Goal: Task Accomplishment & Management: Manage account settings

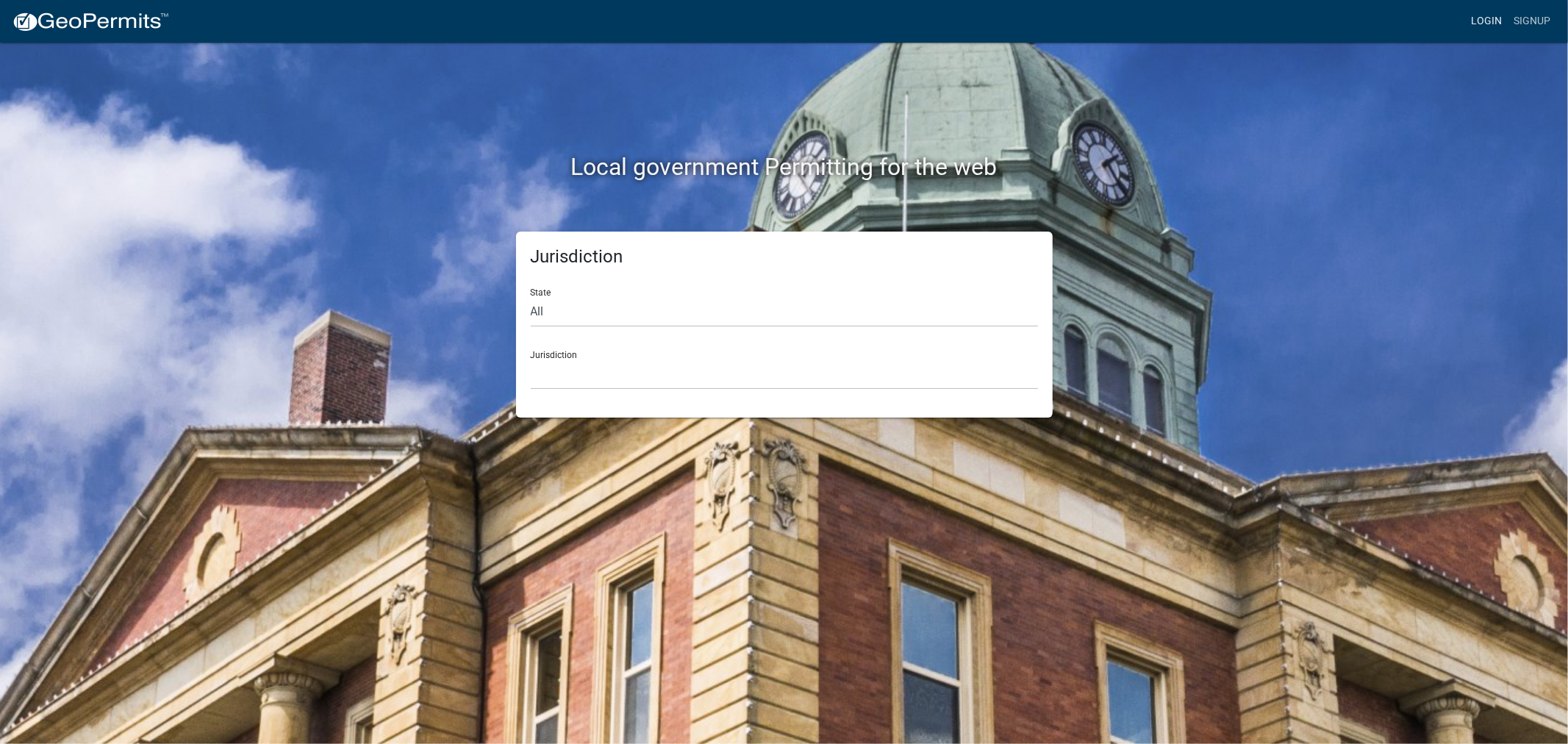
click at [1487, 18] on link "Login" at bounding box center [1486, 21] width 43 height 28
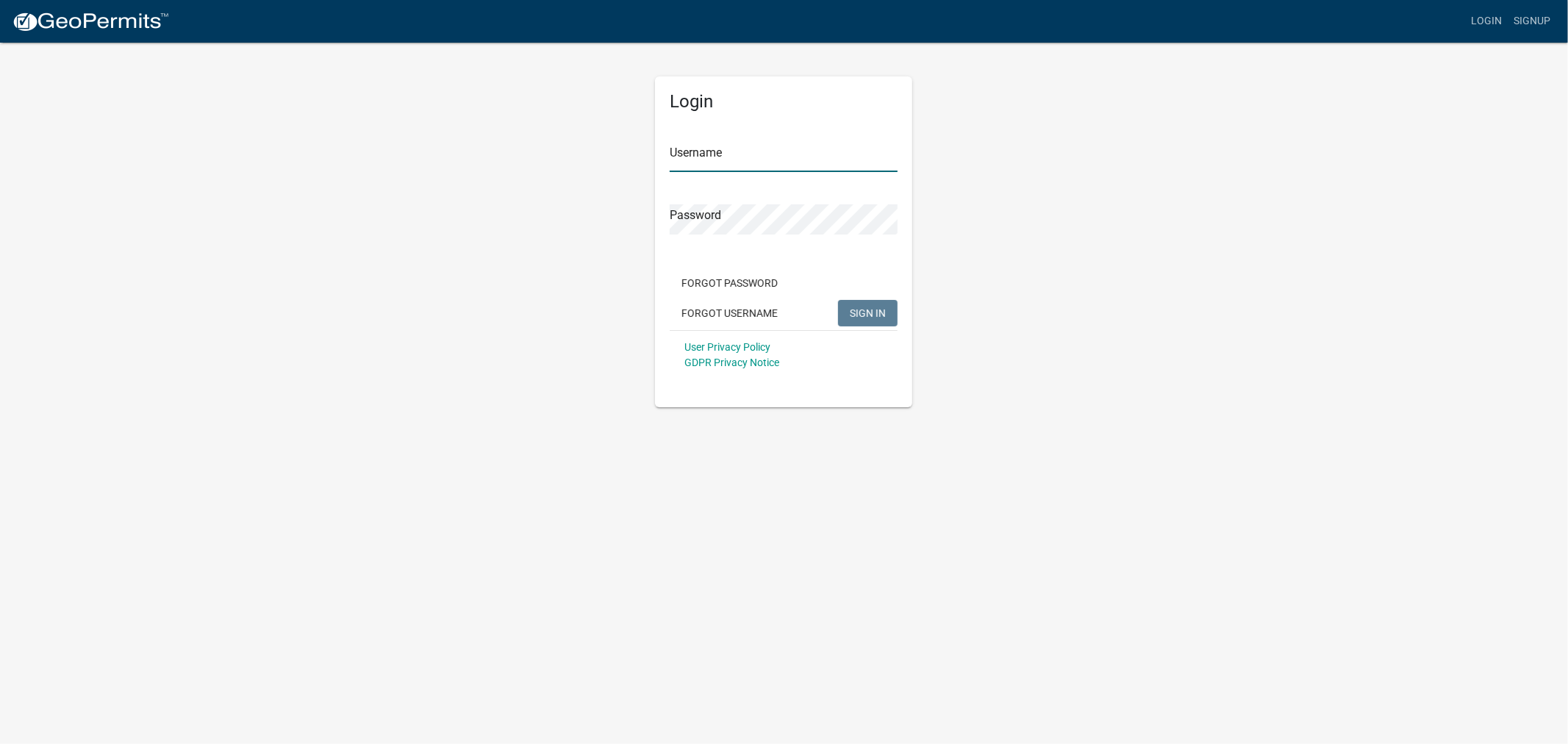
type input "shelleyh"
click at [876, 314] on span "SIGN IN" at bounding box center [867, 312] width 36 height 12
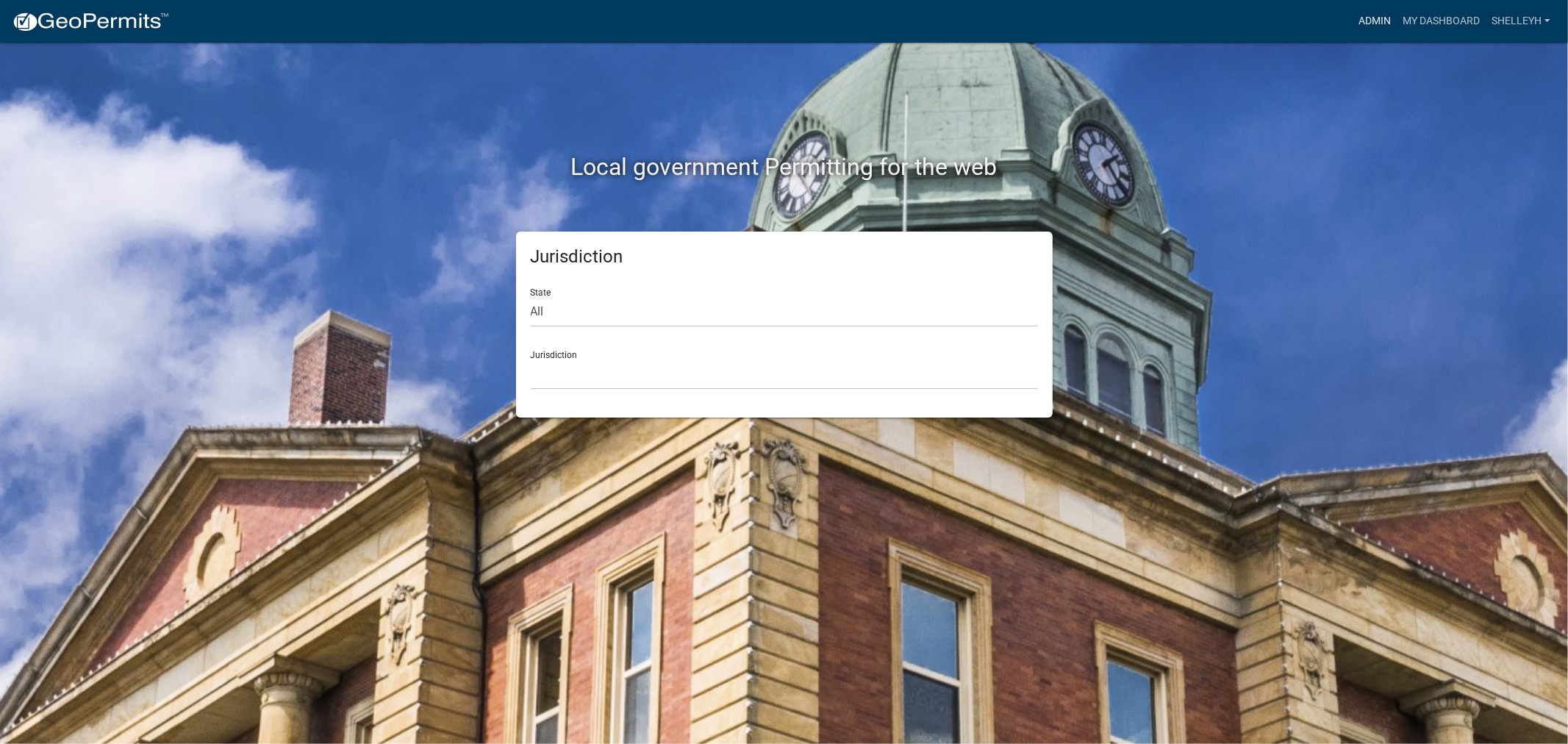
click at [1368, 23] on link "Admin" at bounding box center [1375, 21] width 44 height 28
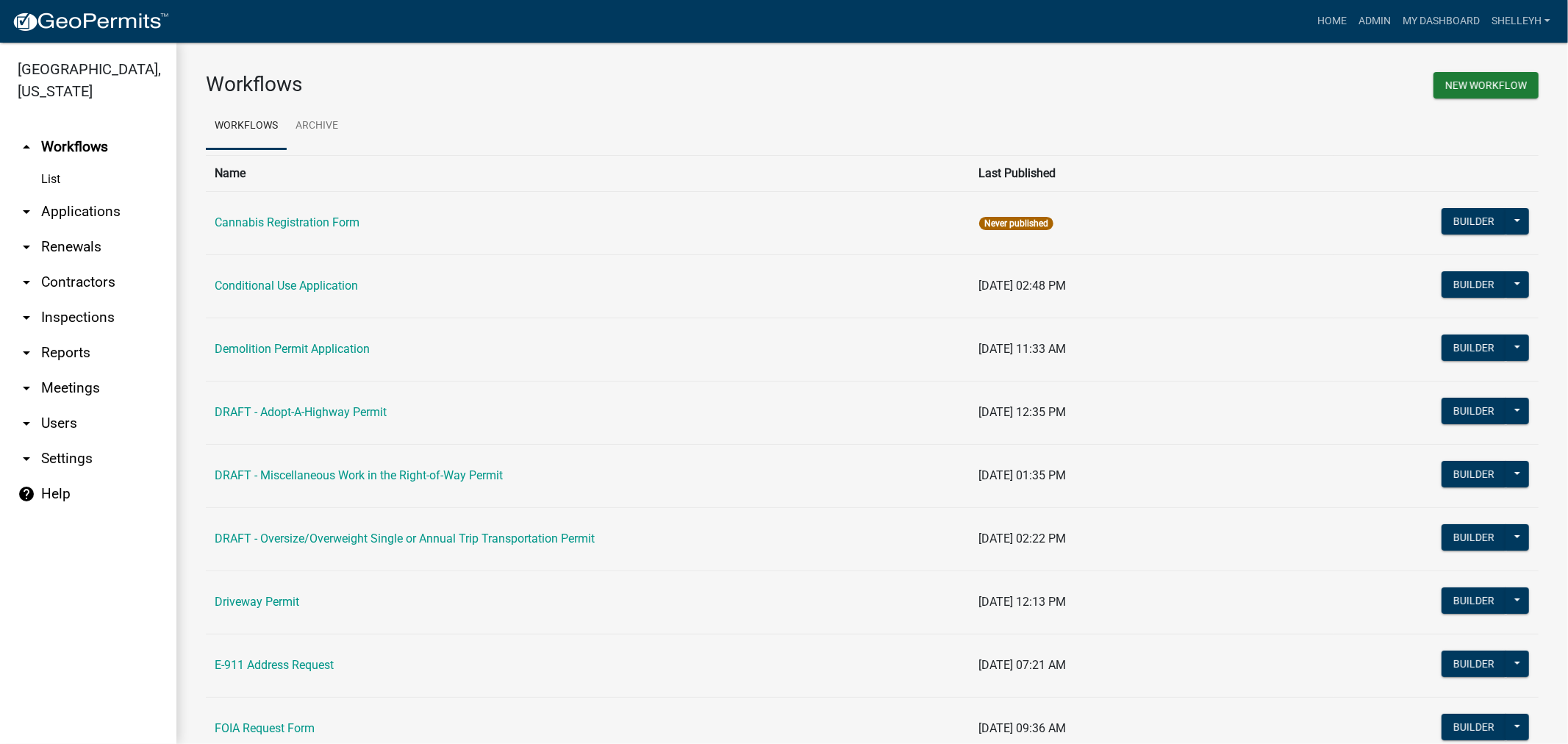
click at [89, 207] on link "arrow_drop_down Applications" at bounding box center [88, 212] width 176 height 35
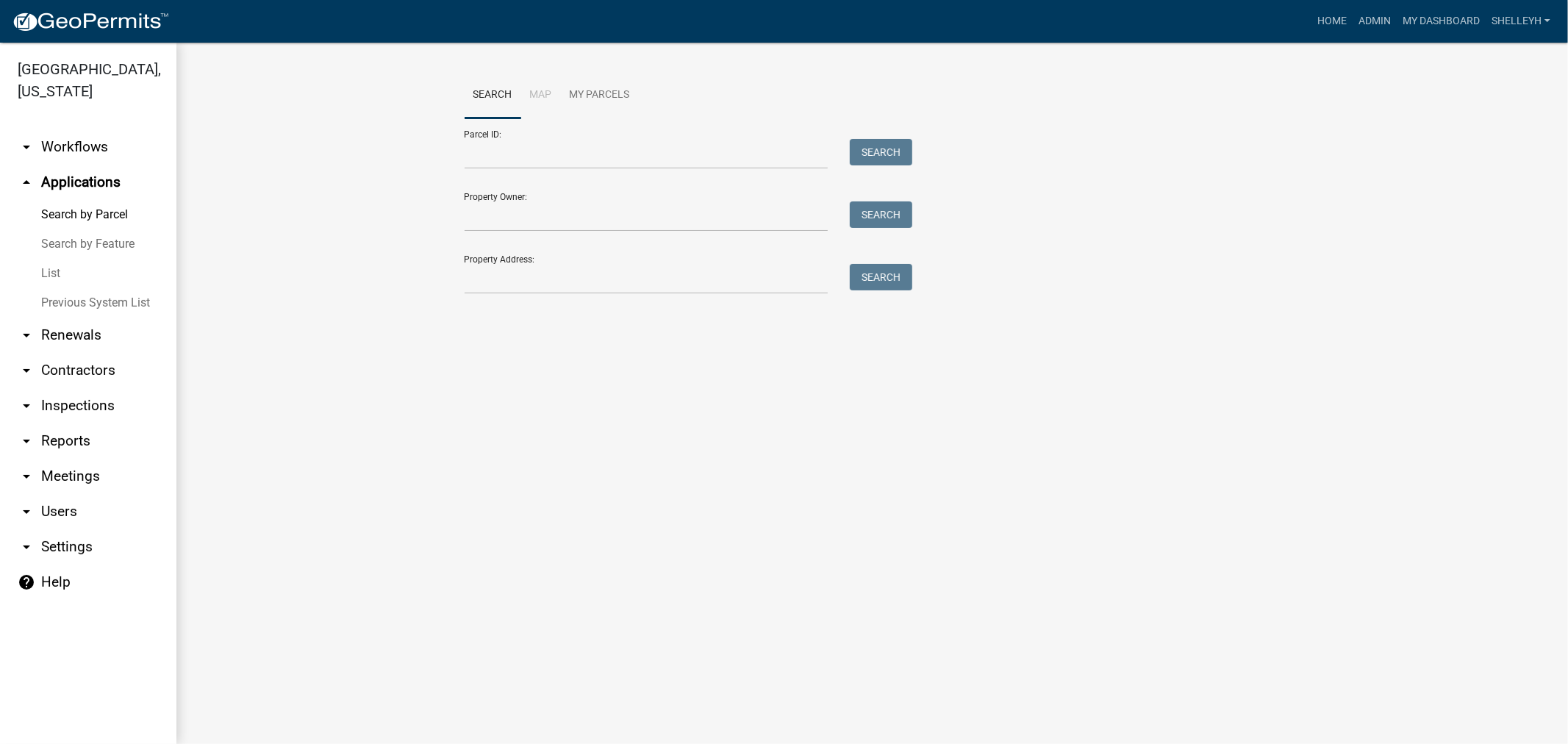
click at [56, 279] on link "List" at bounding box center [88, 273] width 176 height 29
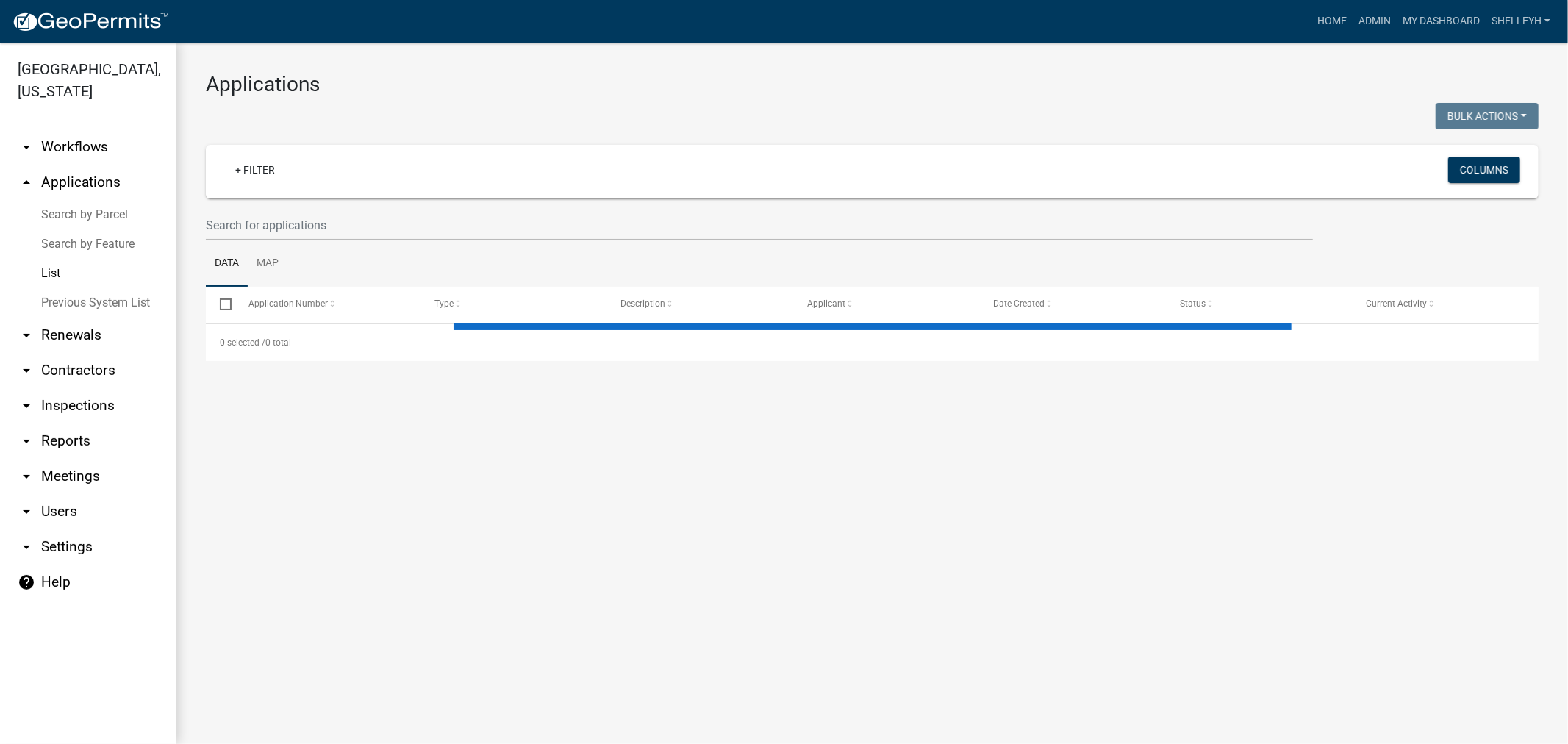
select select "1: 25"
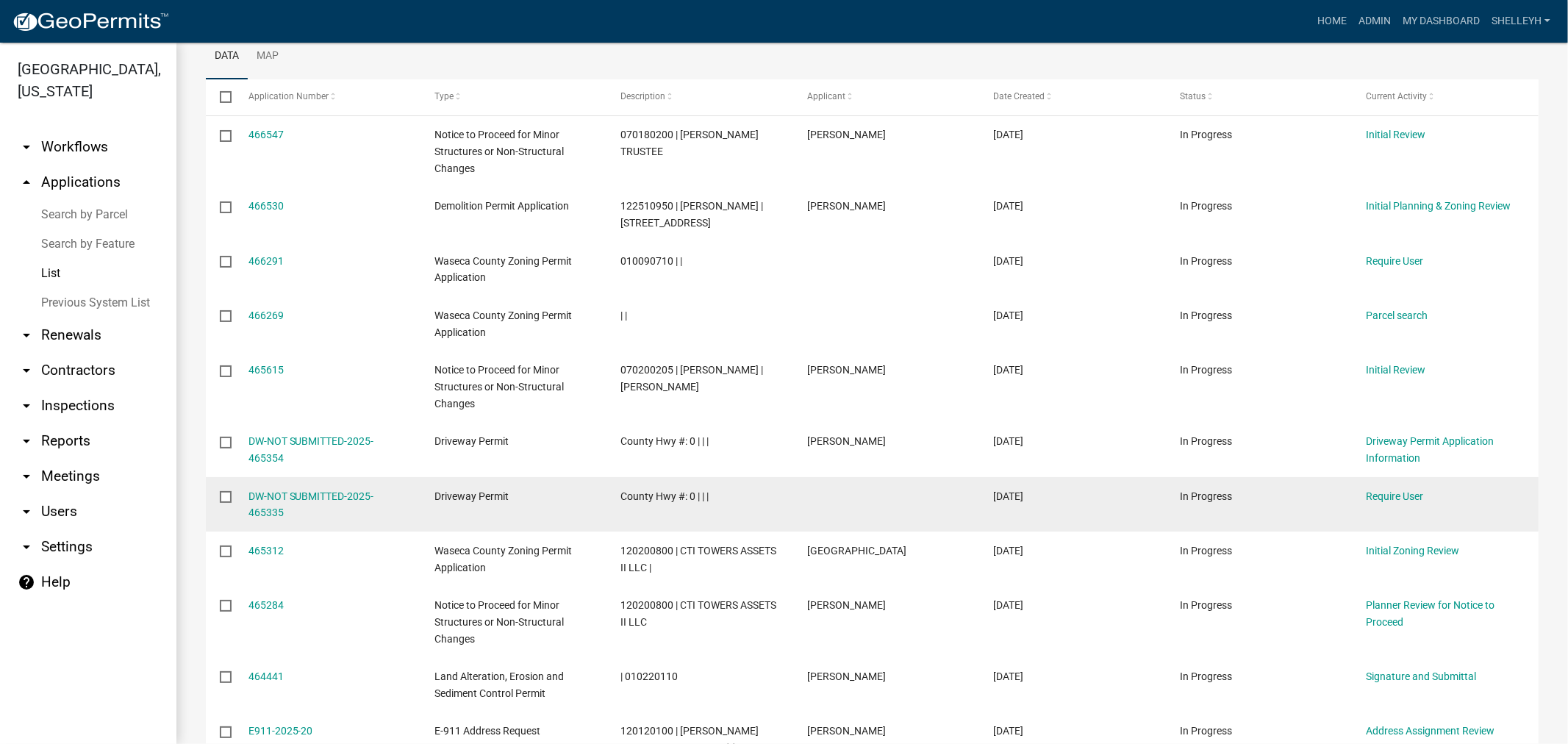
scroll to position [244, 0]
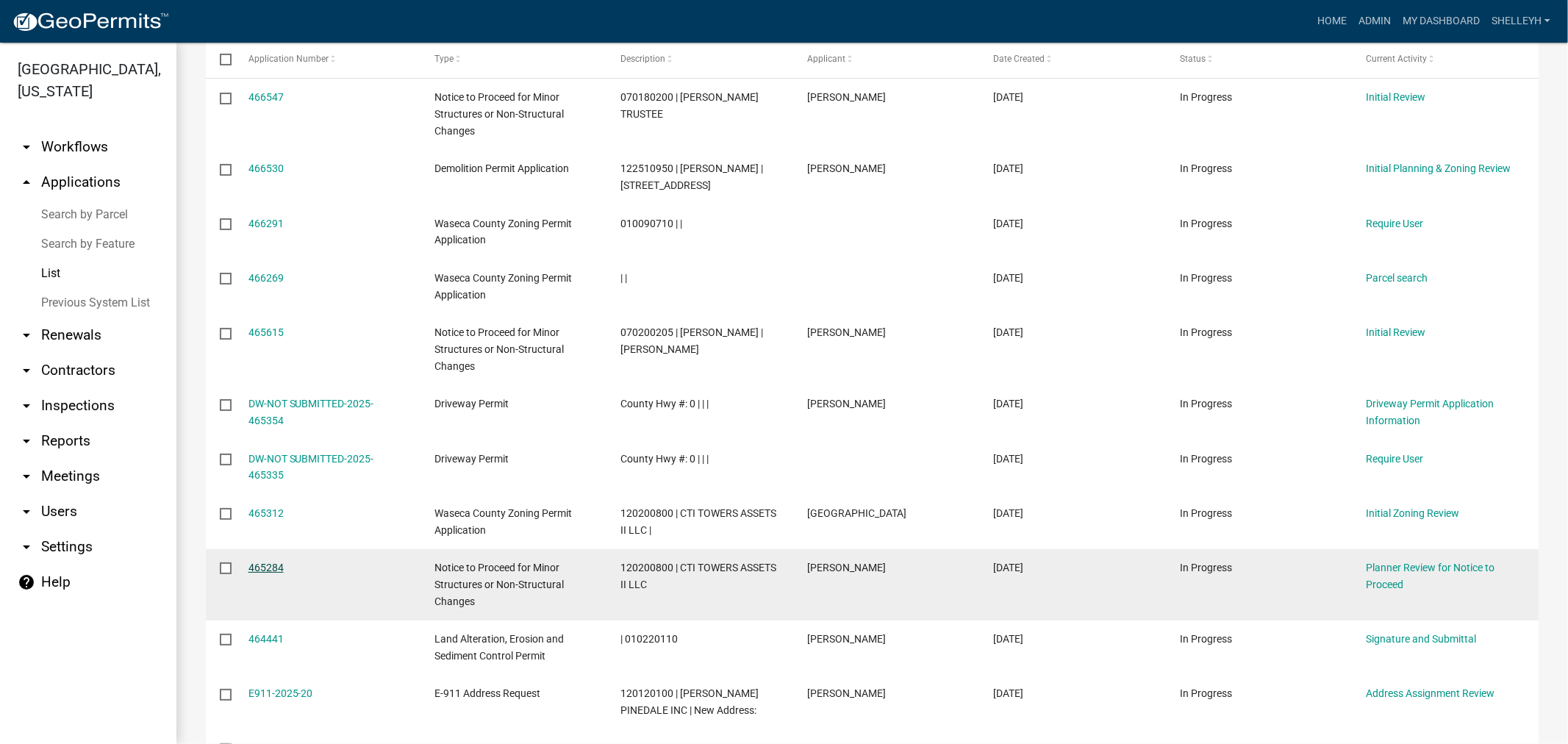
click at [266, 563] on link "465284" at bounding box center [266, 567] width 35 height 12
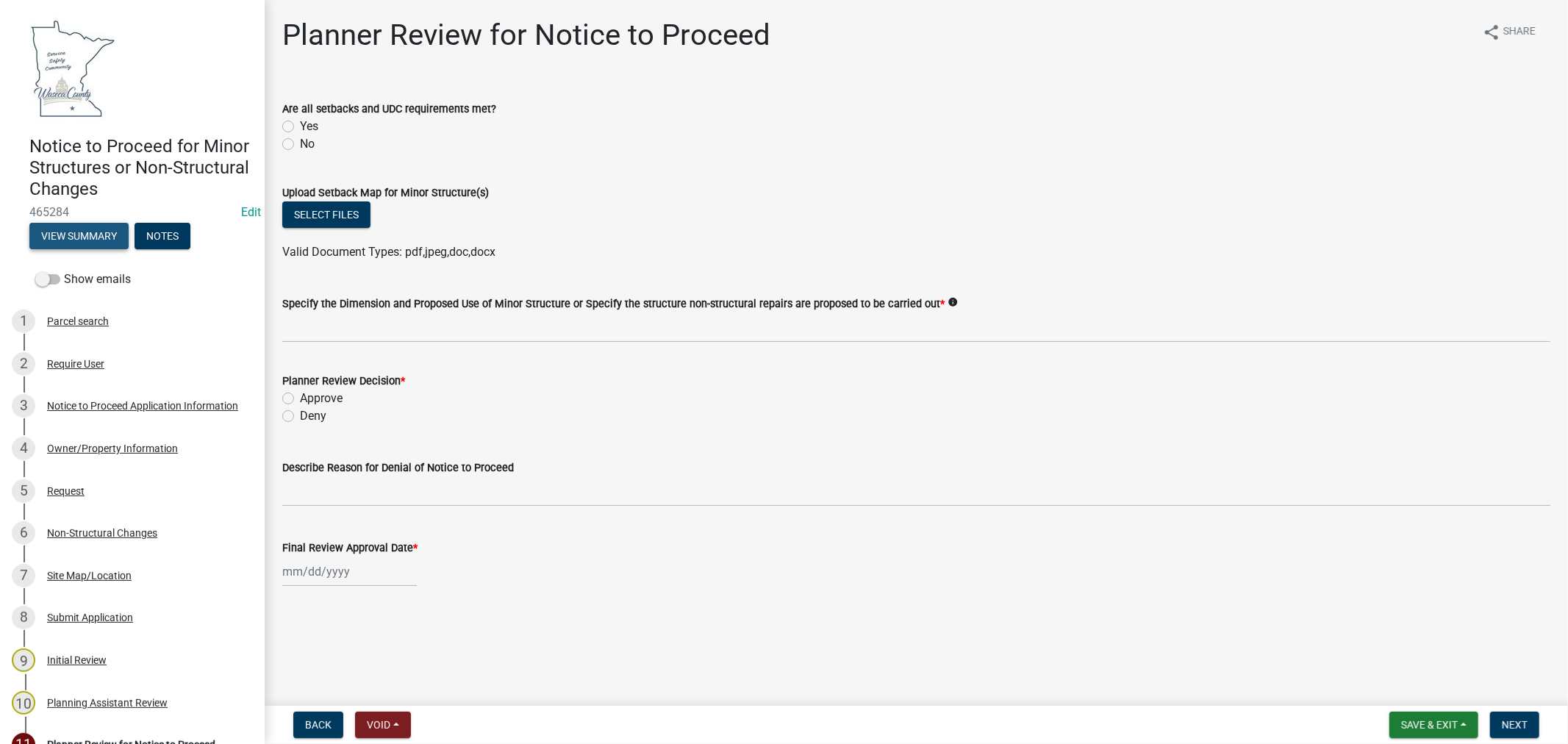
click at [77, 229] on button "View Summary" at bounding box center [79, 236] width 99 height 27
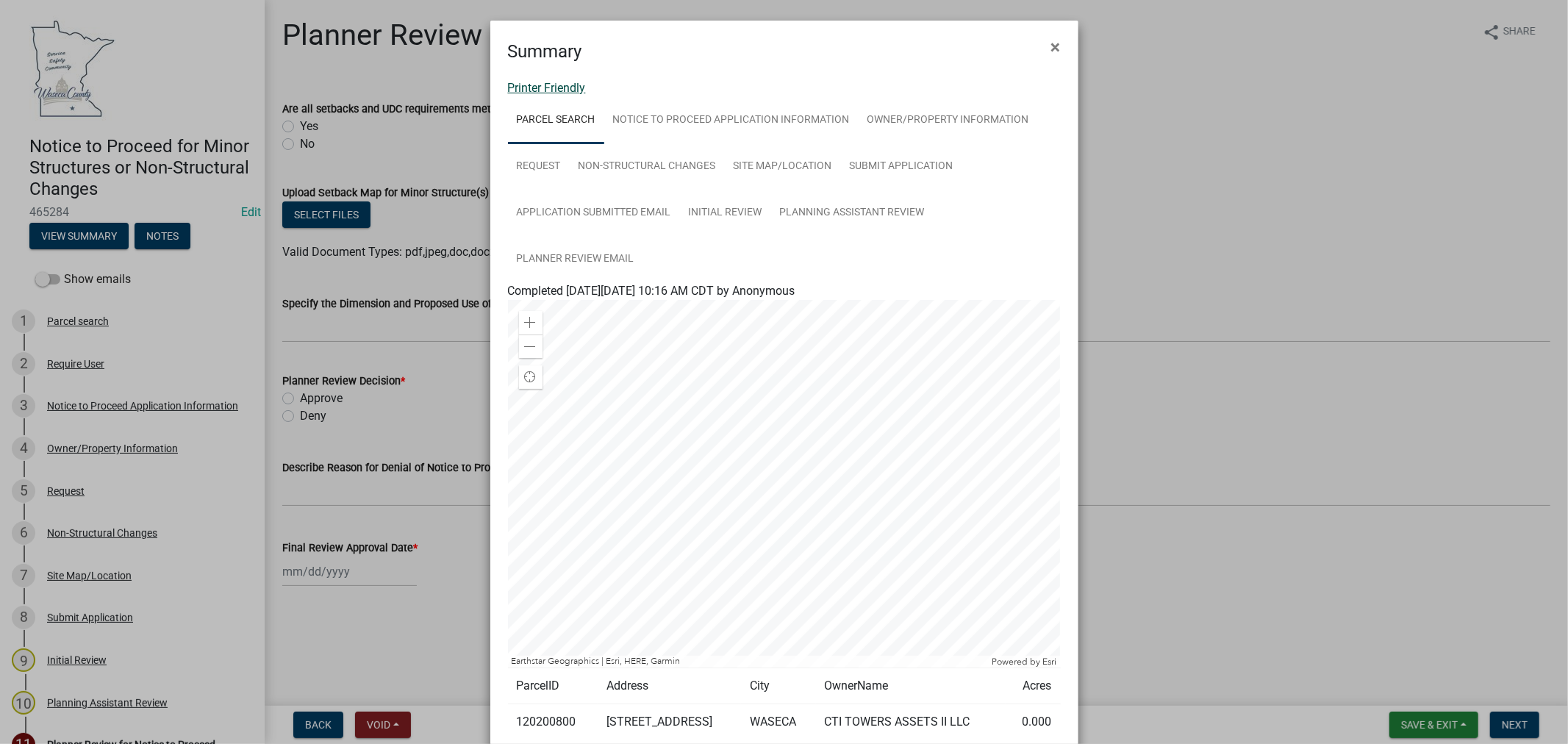
click at [568, 87] on link "Printer Friendly" at bounding box center [547, 88] width 78 height 14
click at [1052, 49] on span "×" at bounding box center [1055, 46] width 10 height 20
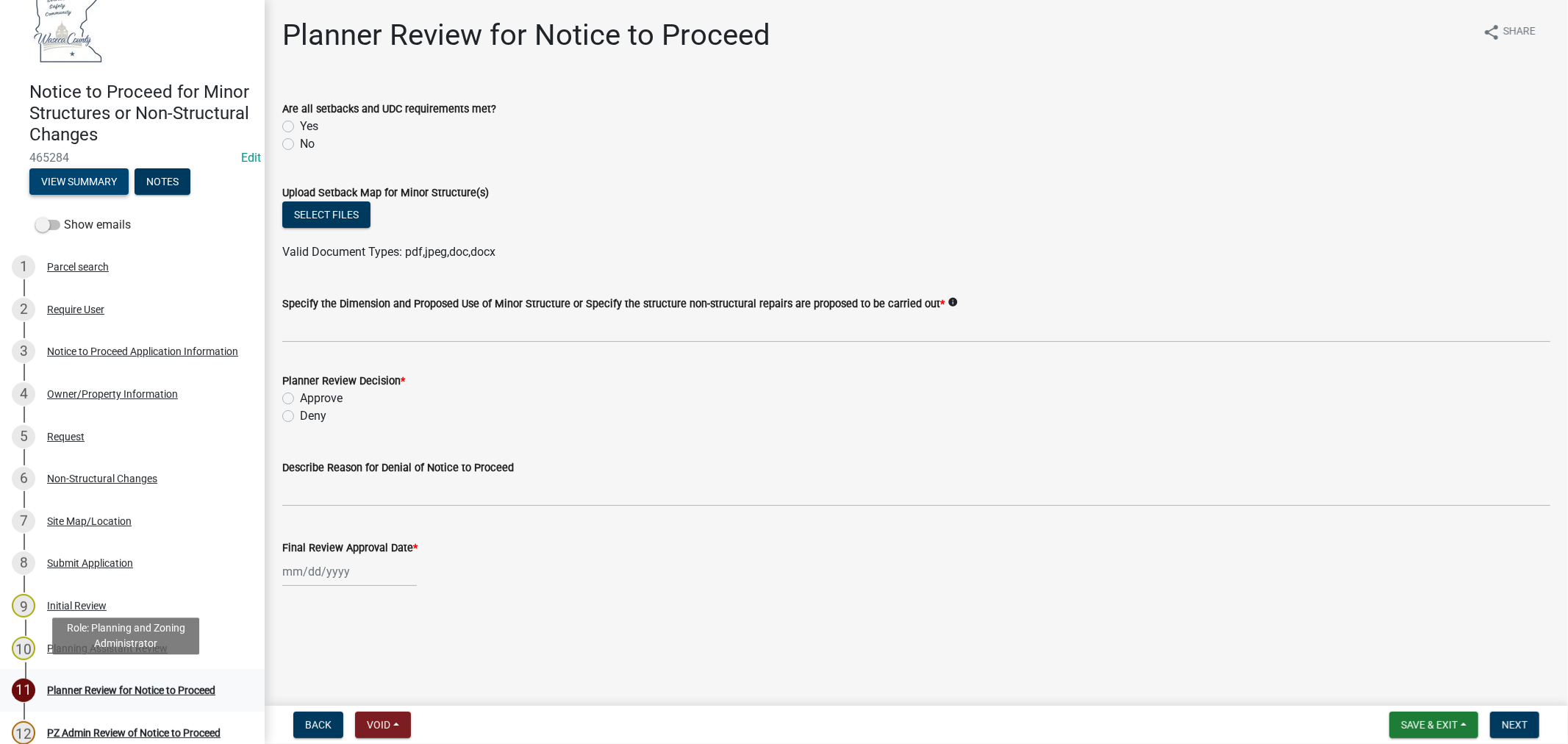
scroll to position [112, 0]
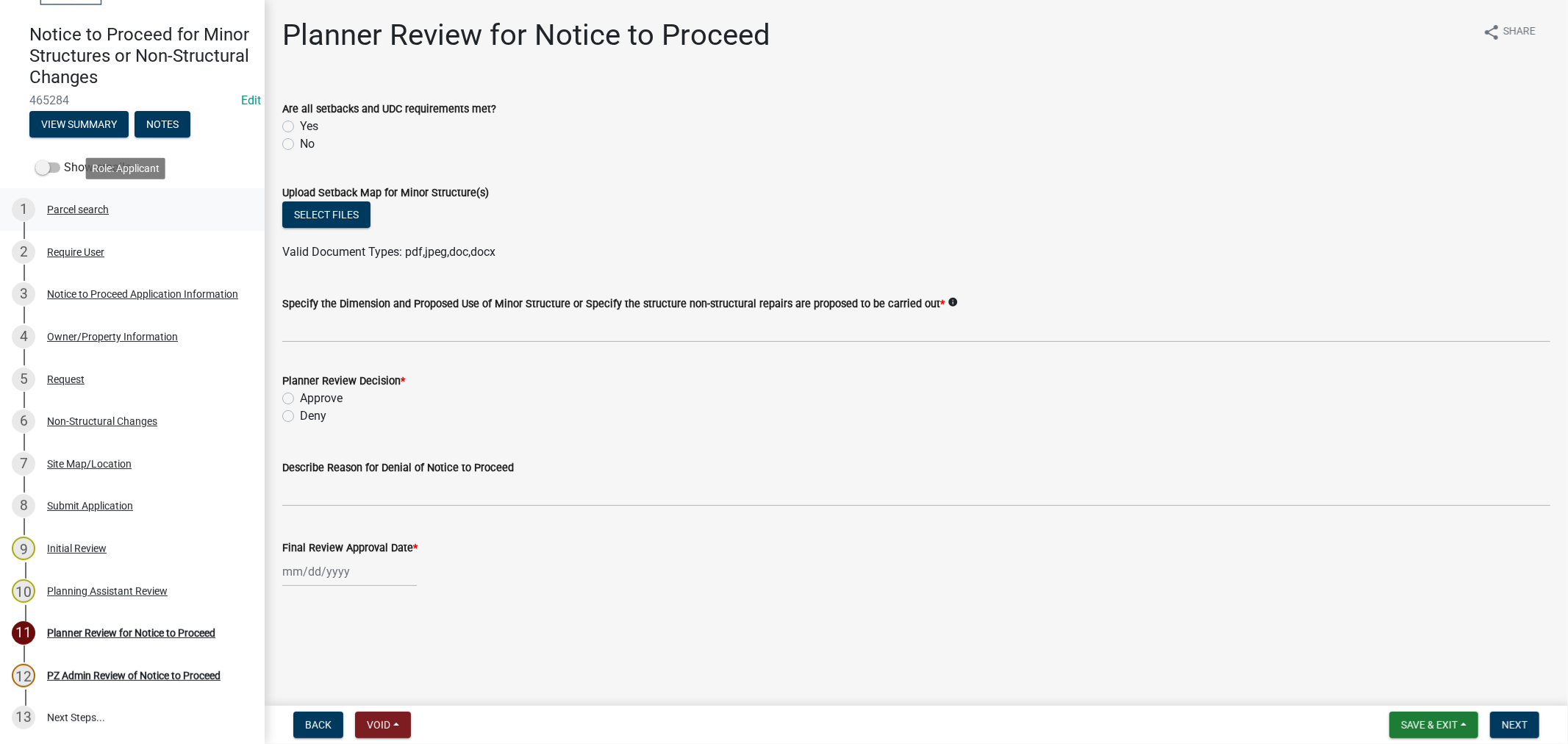
click at [79, 208] on div "Parcel search" at bounding box center [78, 210] width 62 height 11
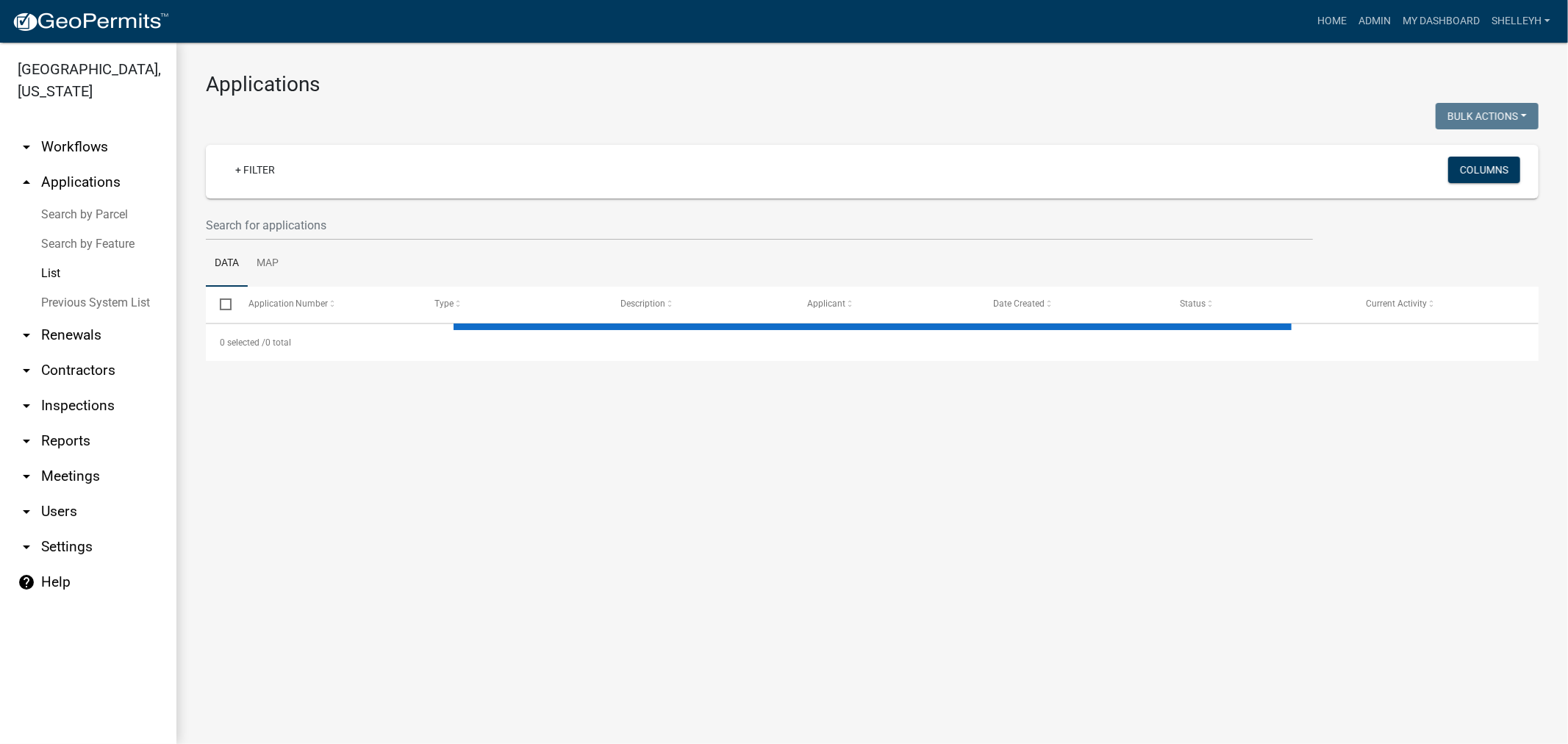
select select "1: 25"
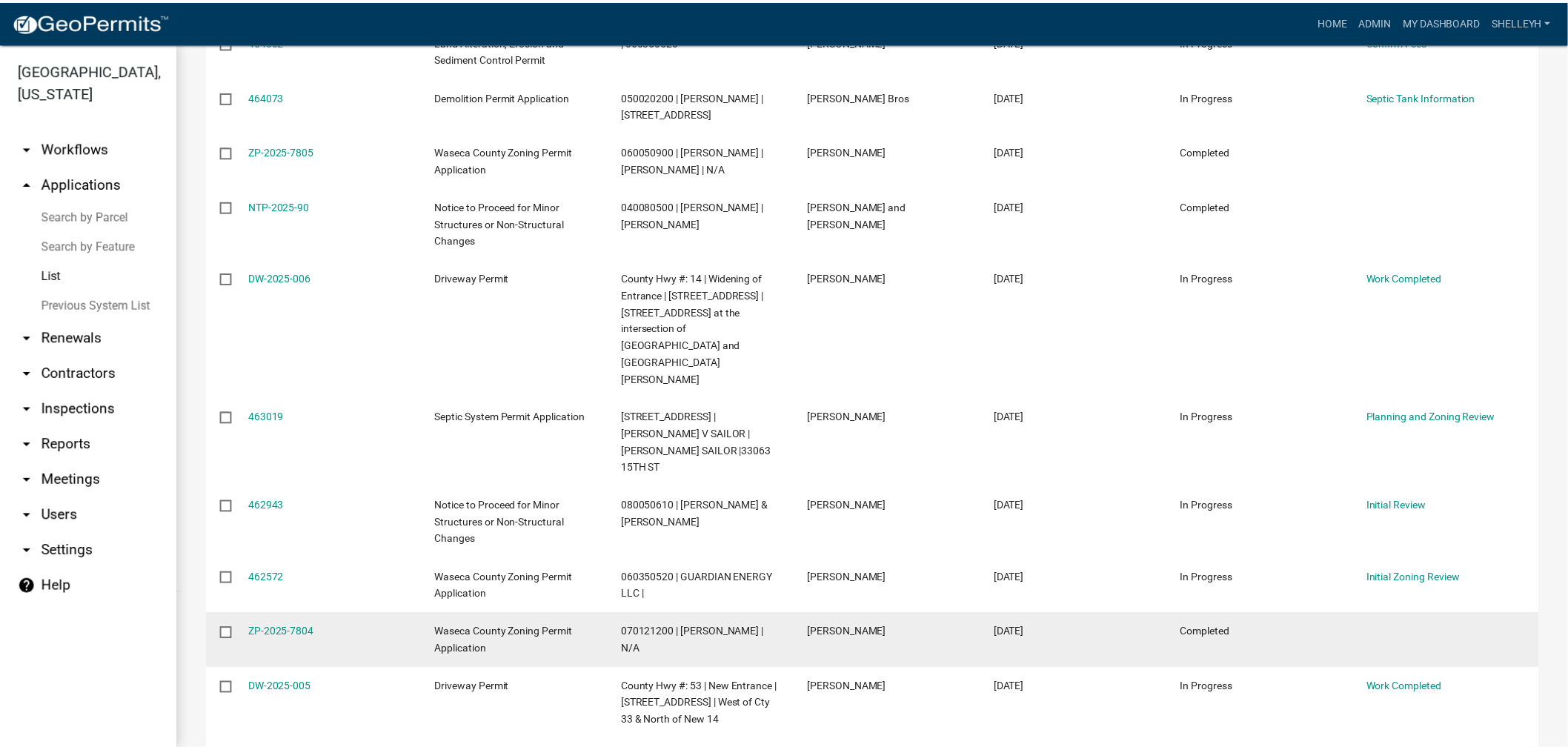
scroll to position [1152, 0]
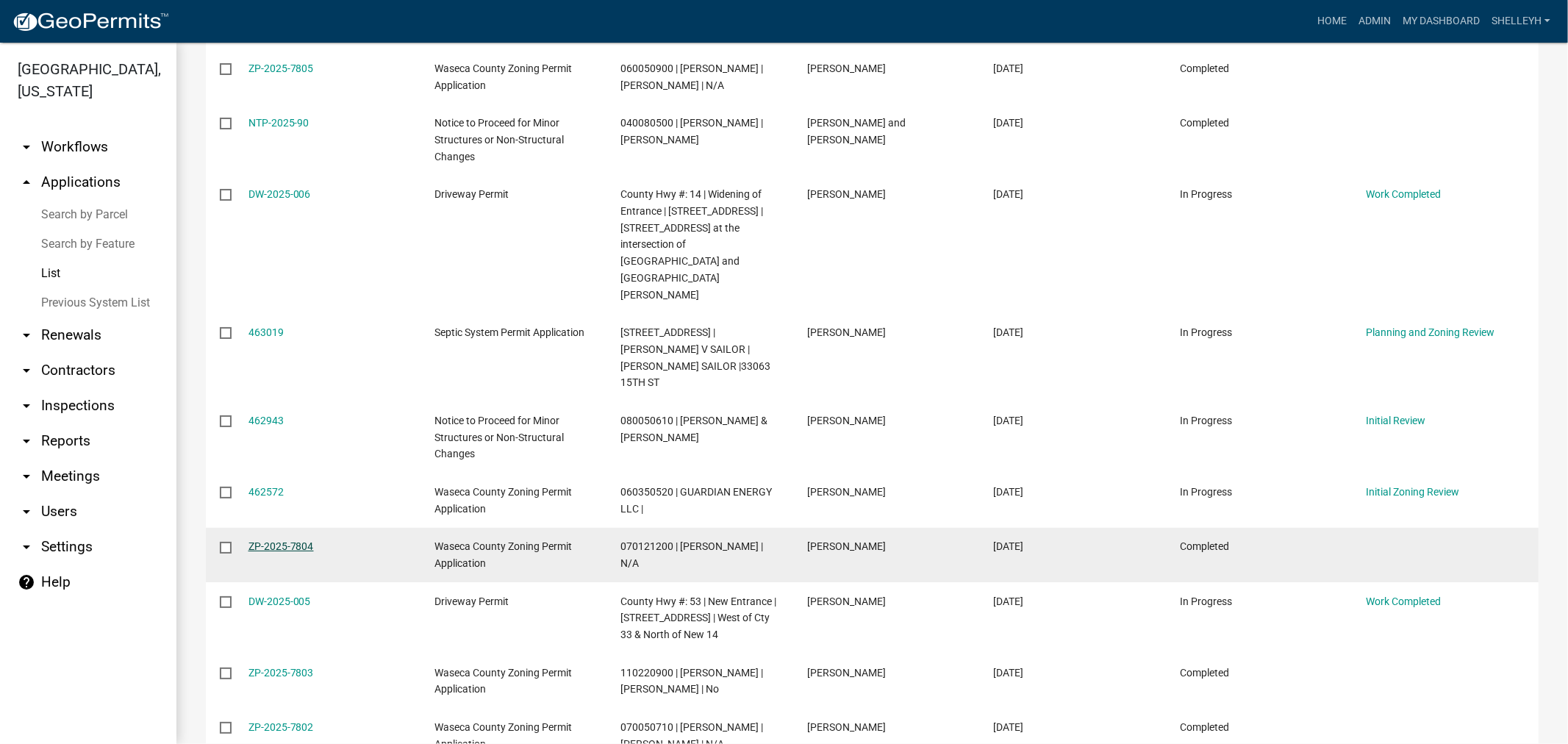
click at [283, 540] on link "ZP-2025-7804" at bounding box center [281, 546] width 66 height 12
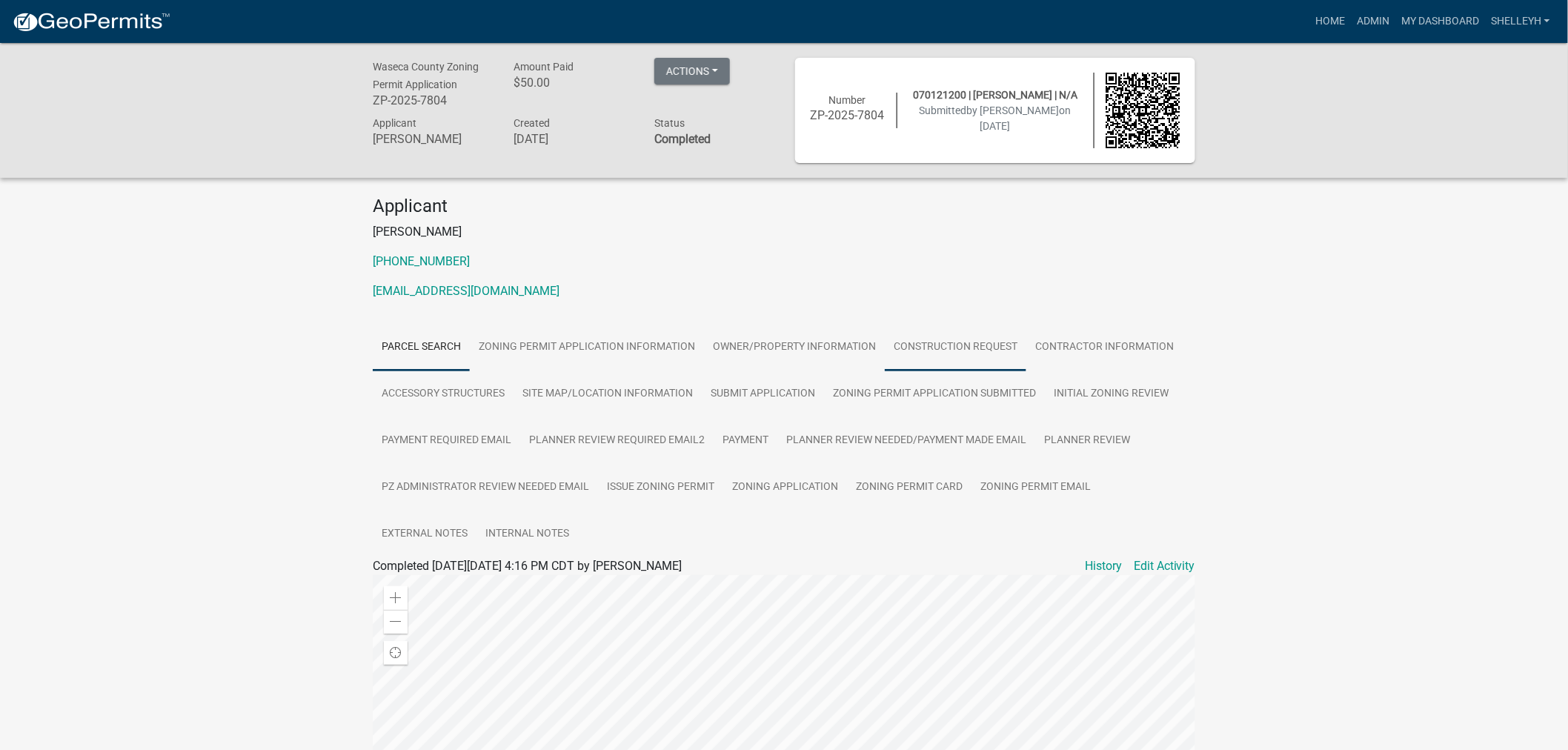
click at [954, 338] on link "Construction Request" at bounding box center [955, 347] width 141 height 47
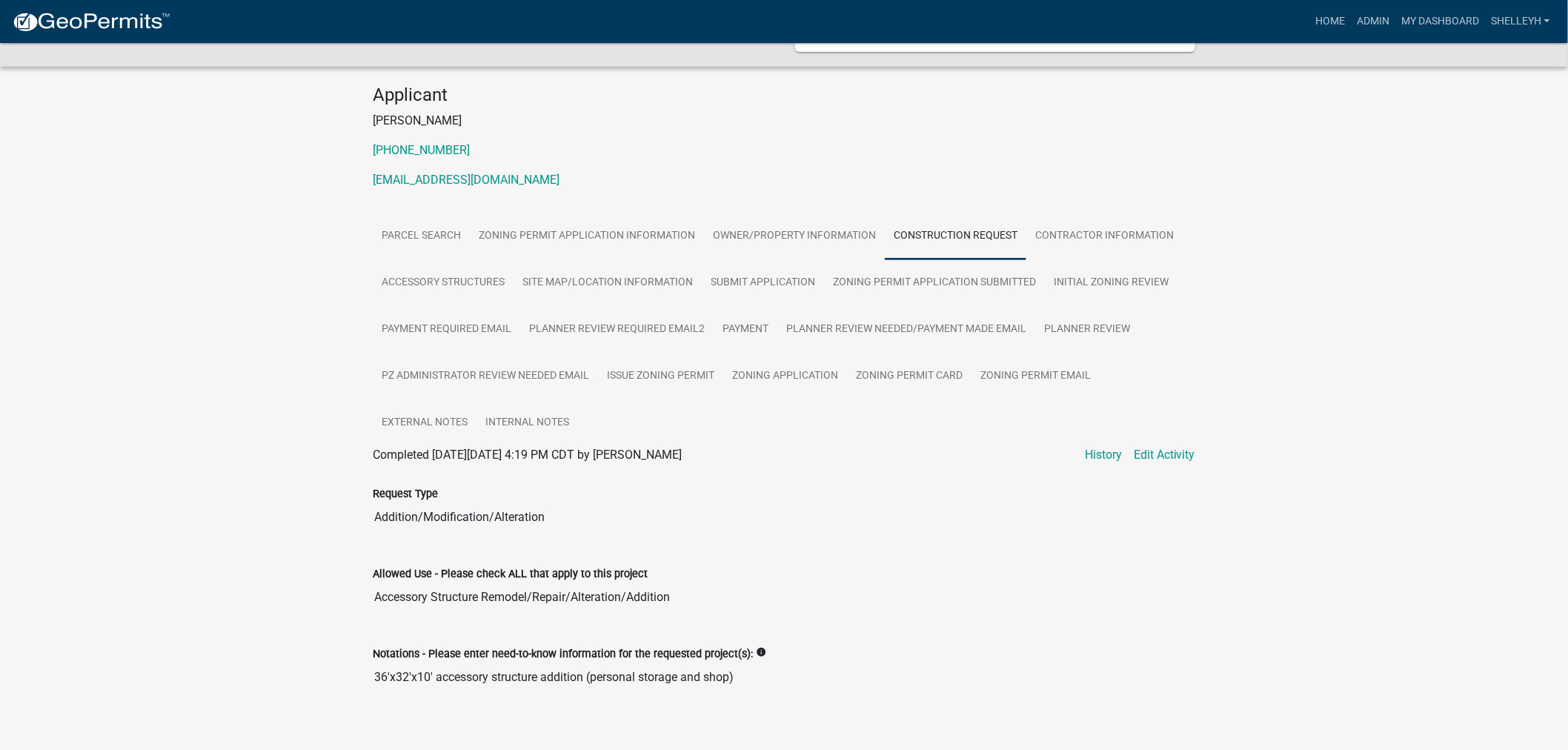
scroll to position [82, 0]
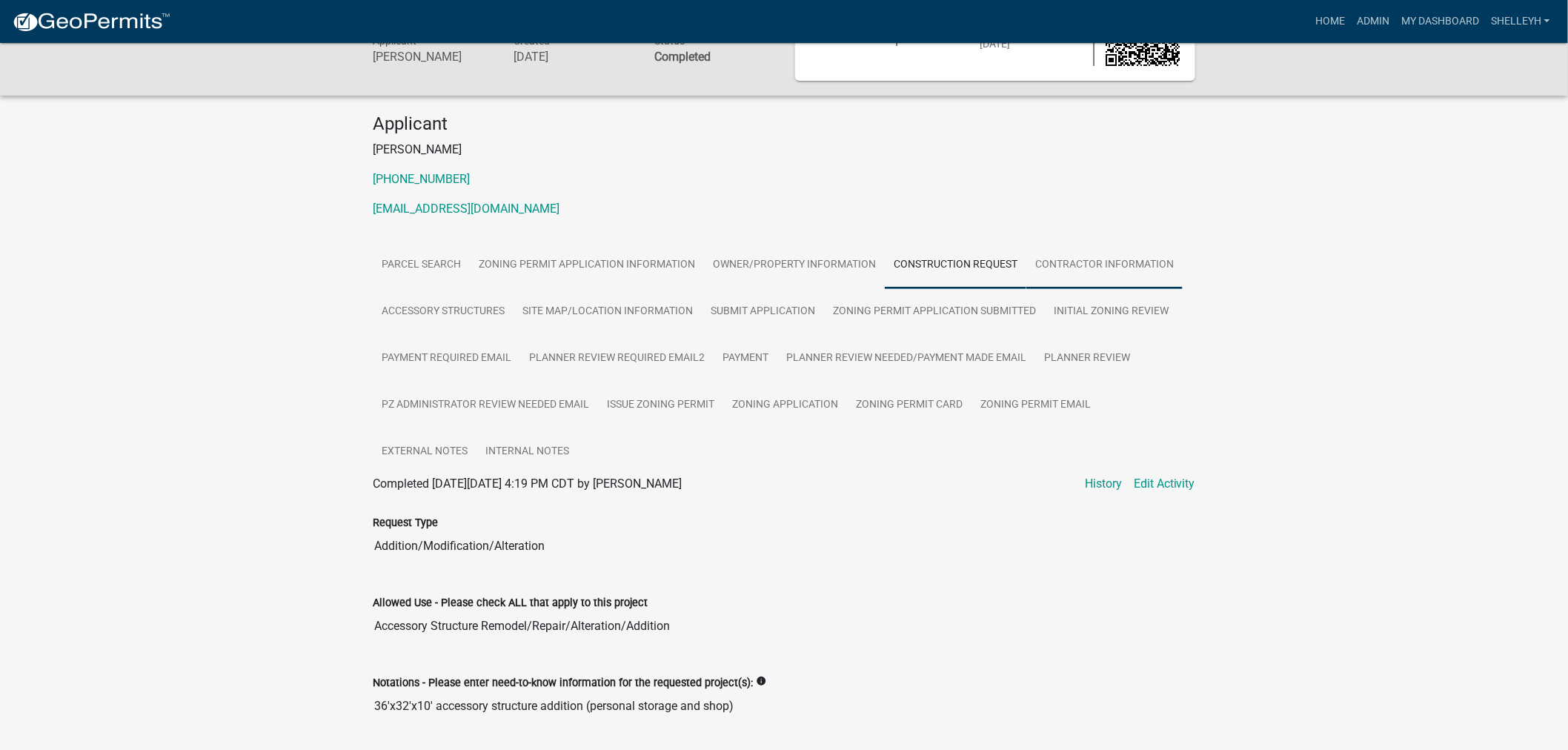
click at [1069, 255] on link "Contractor Information" at bounding box center [1104, 264] width 156 height 47
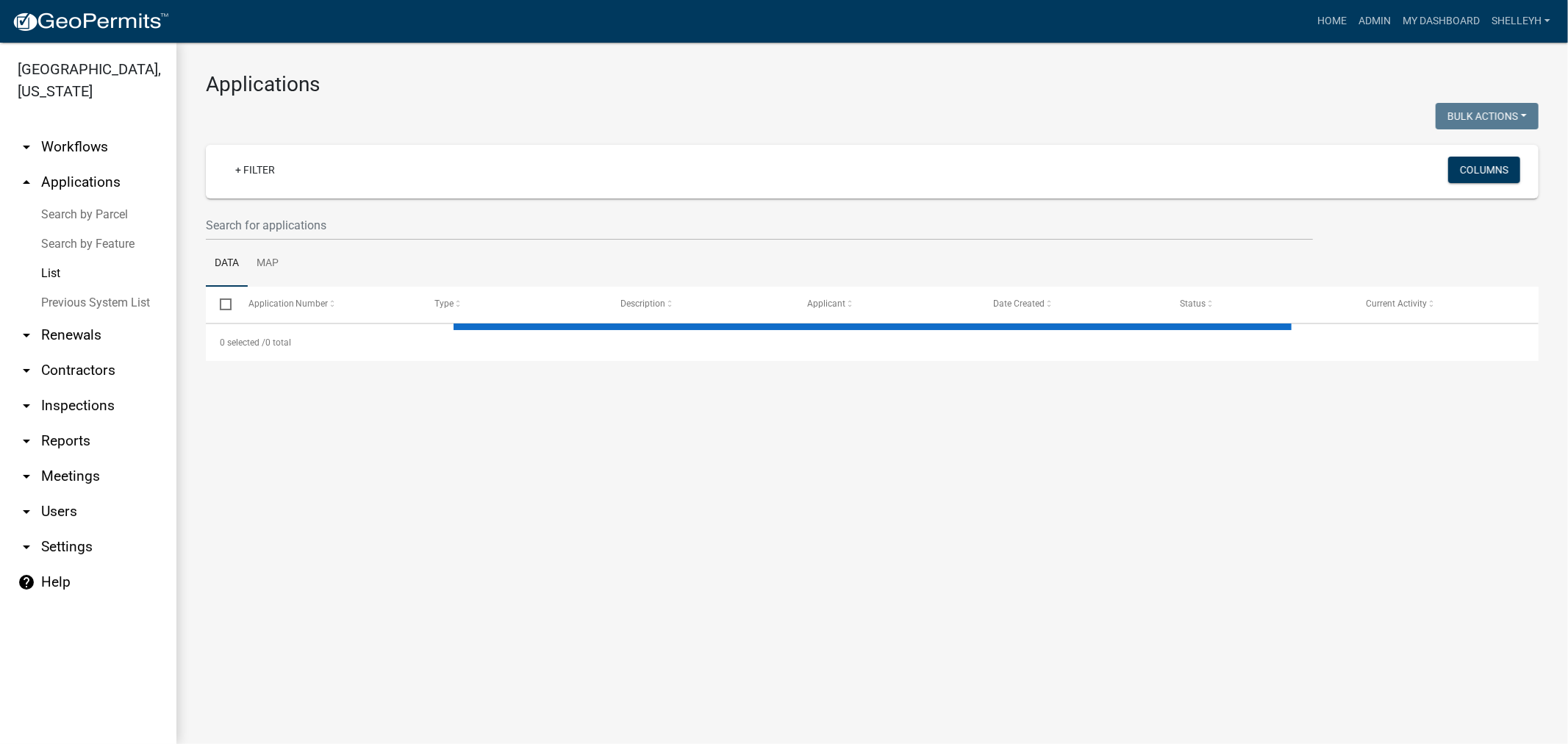
select select "1: 25"
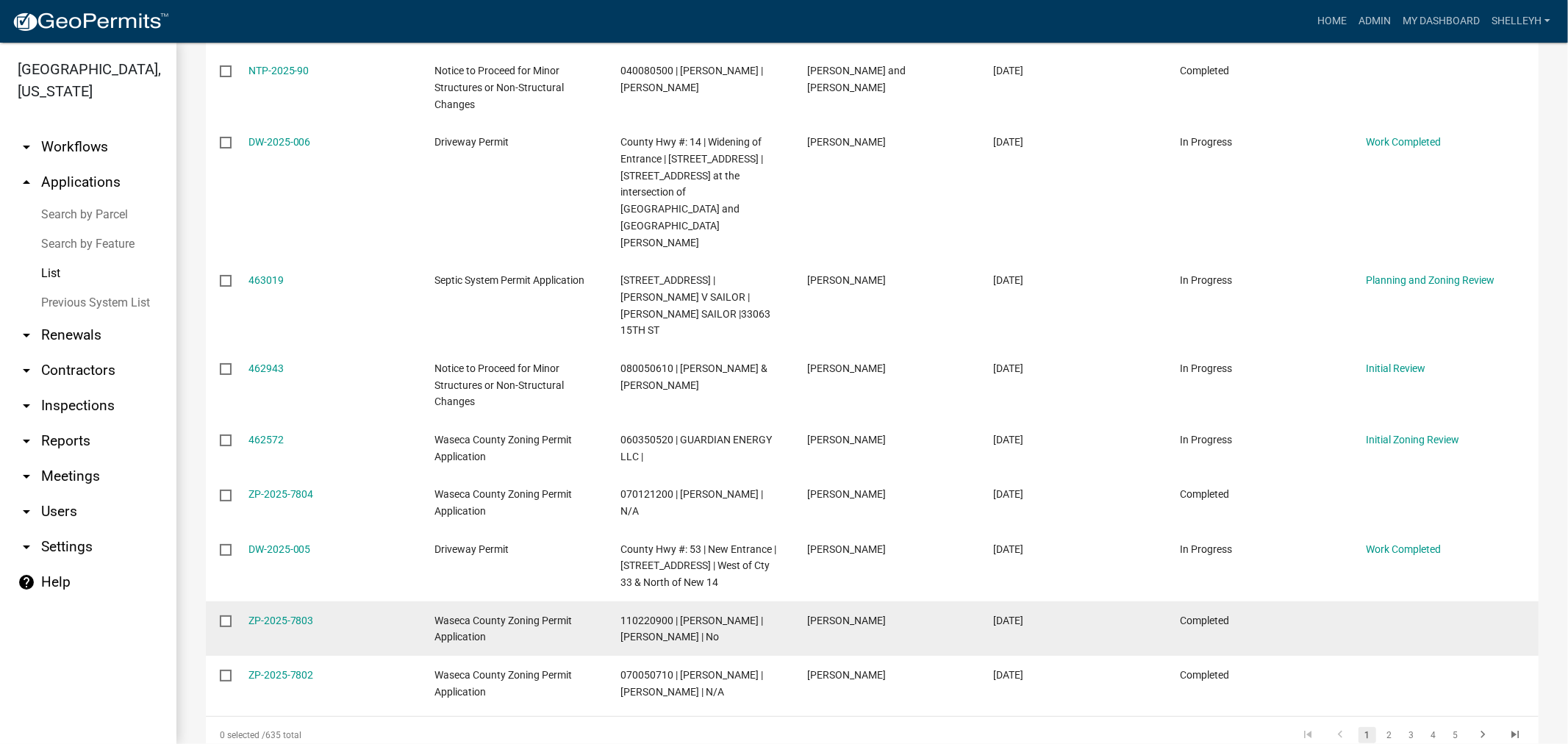
scroll to position [1224, 0]
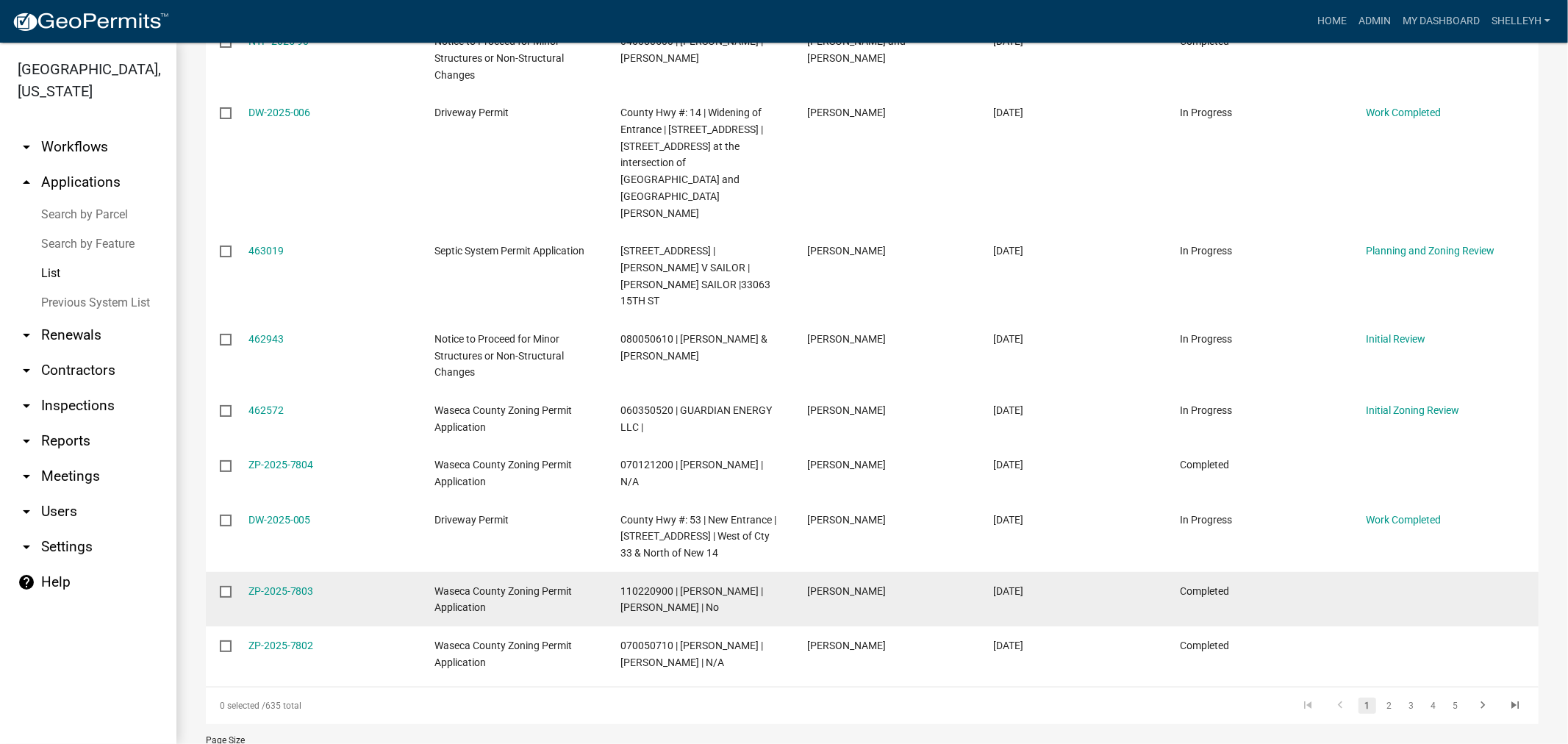
click at [460, 583] on div "Waseca County Zoning Permit Application" at bounding box center [513, 600] width 158 height 34
click at [283, 585] on link "ZP-2025-7803" at bounding box center [281, 590] width 66 height 12
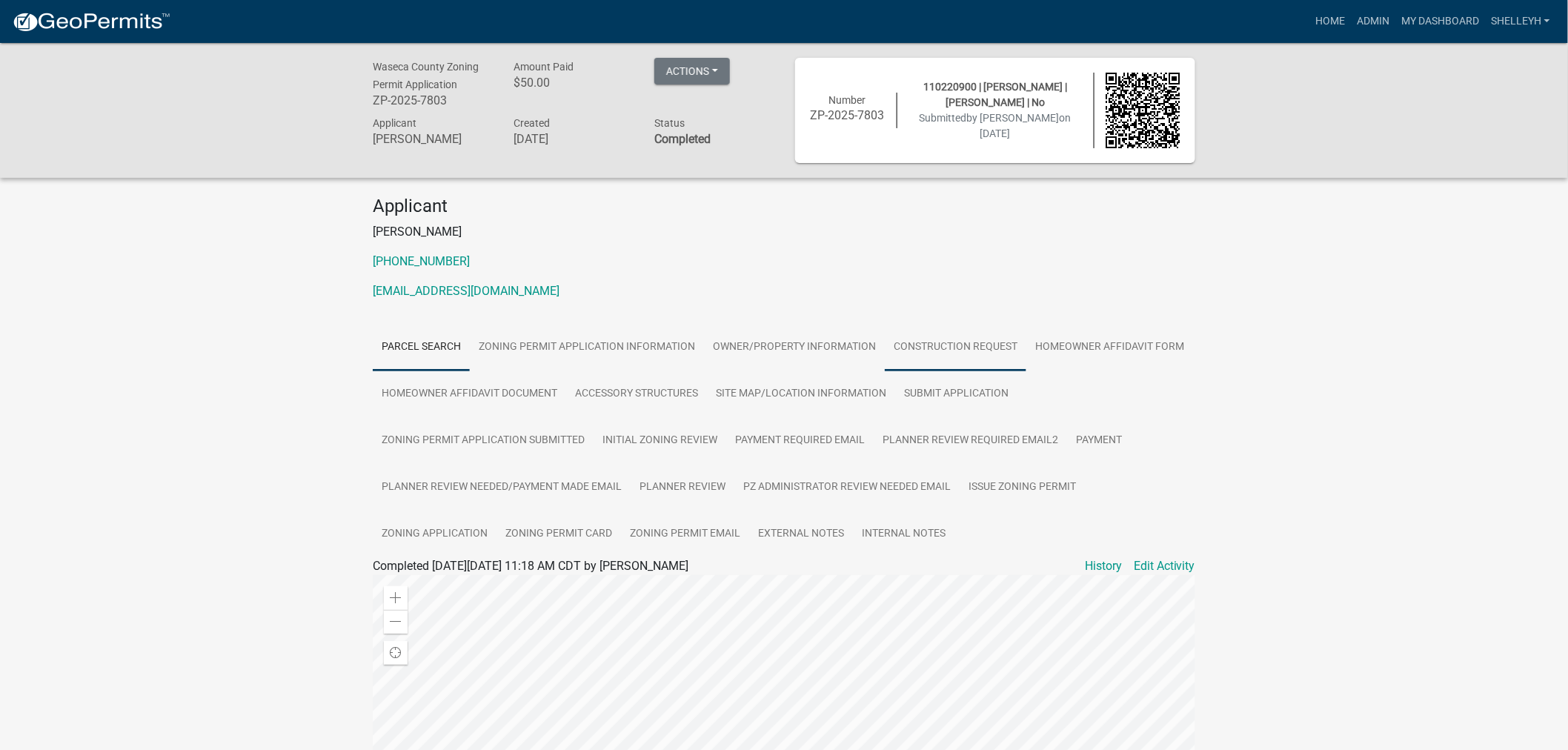
click at [926, 341] on link "Construction Request" at bounding box center [955, 347] width 141 height 47
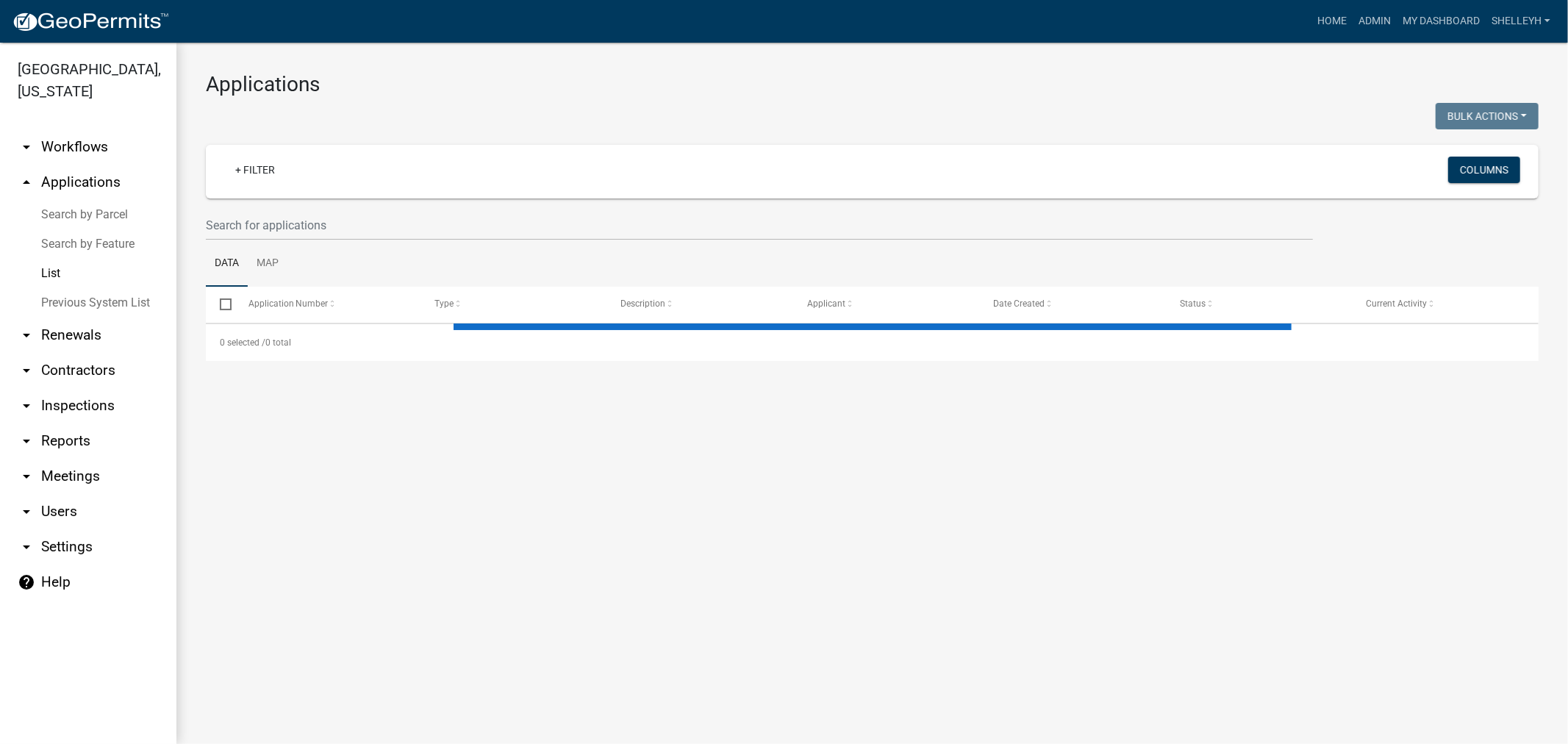
select select "1: 25"
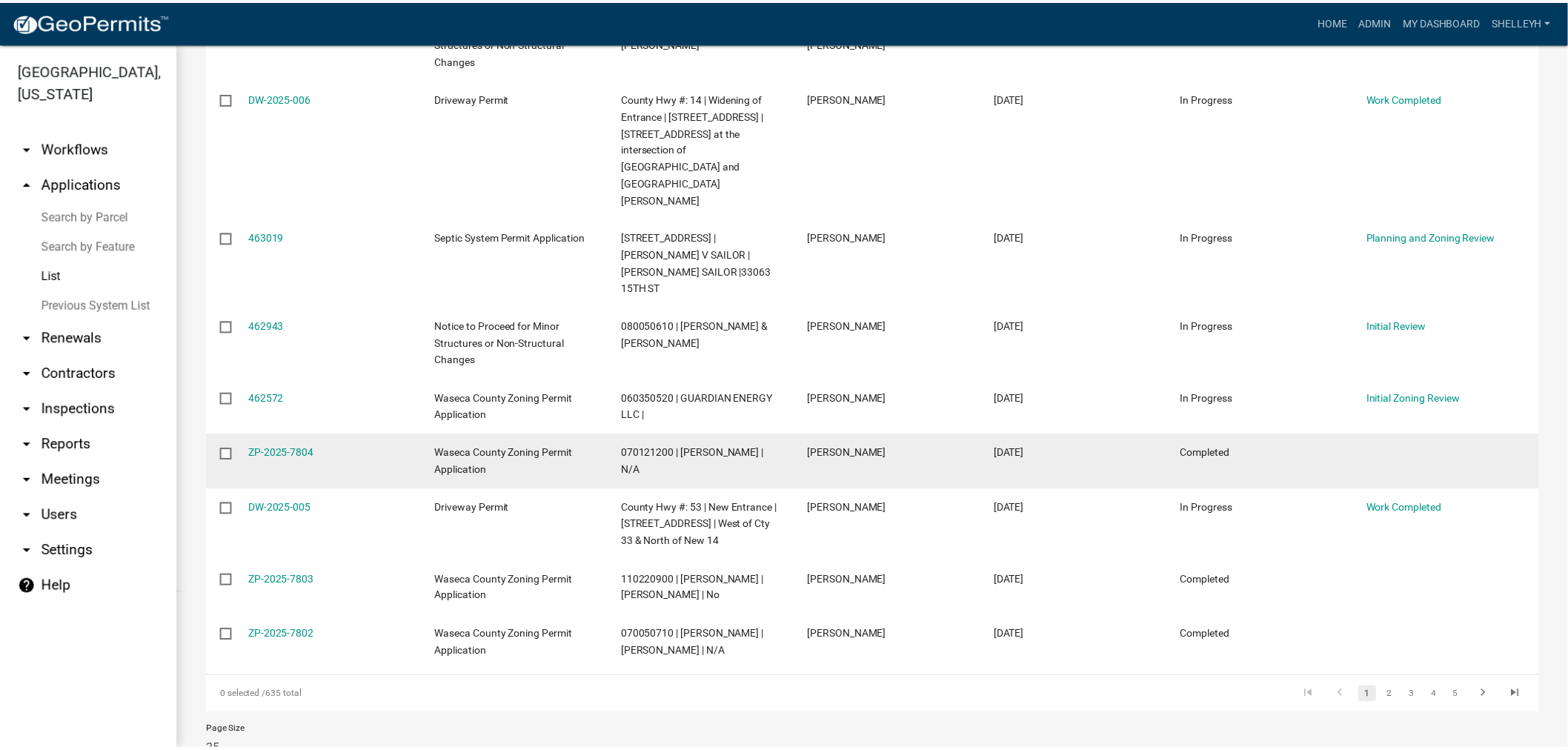
scroll to position [1254, 0]
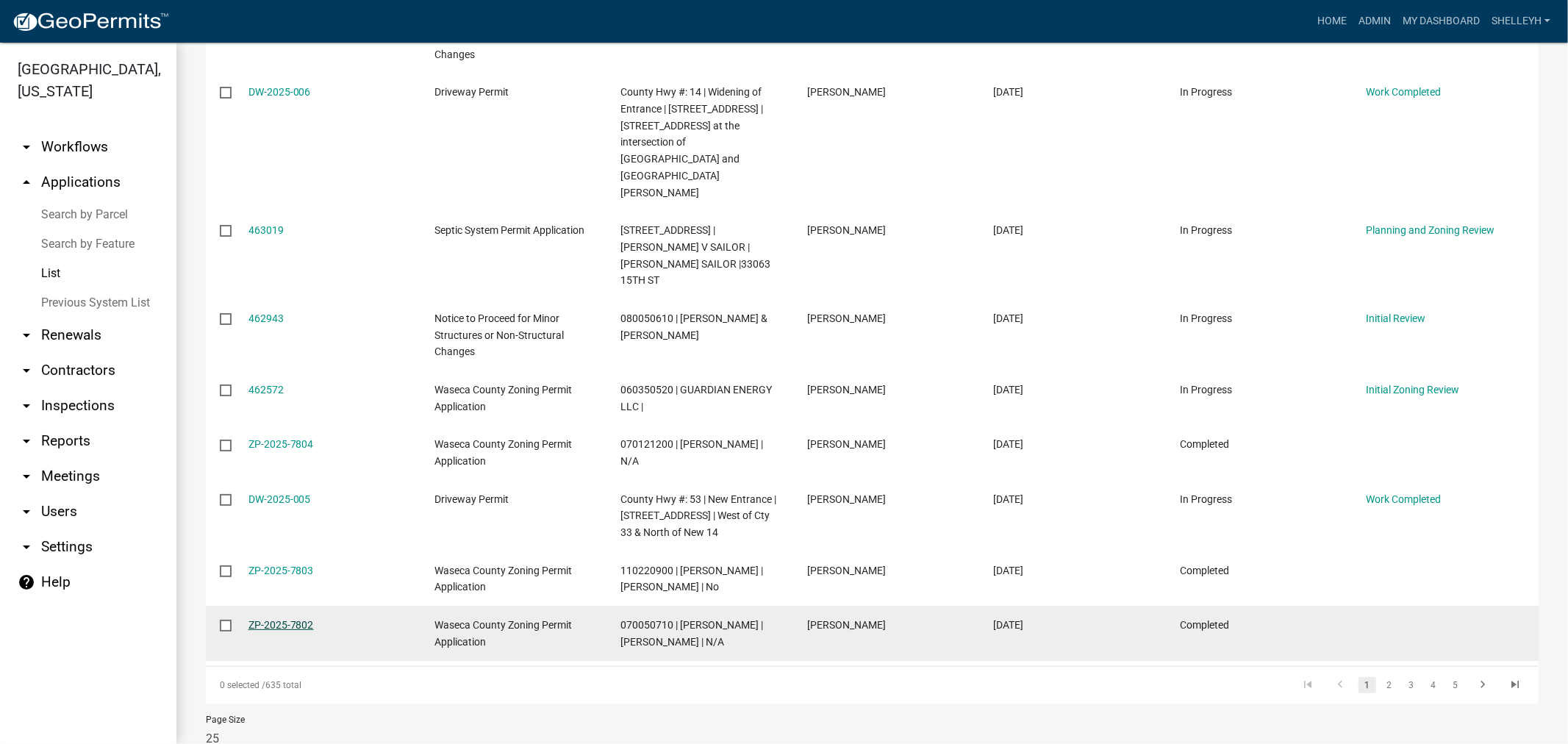
click at [266, 619] on link "ZP-2025-7802" at bounding box center [281, 624] width 66 height 12
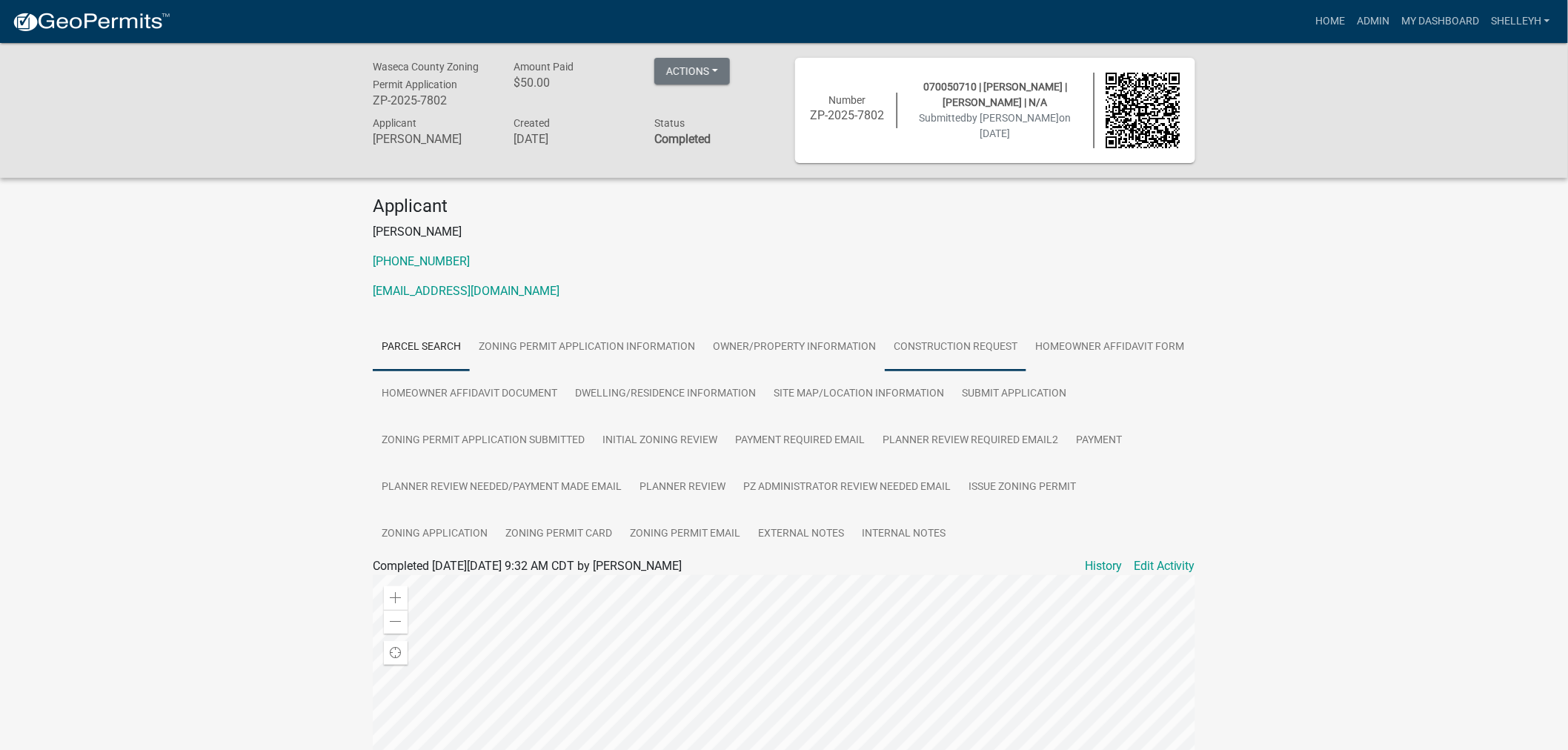
click at [980, 339] on link "Construction Request" at bounding box center [955, 347] width 141 height 47
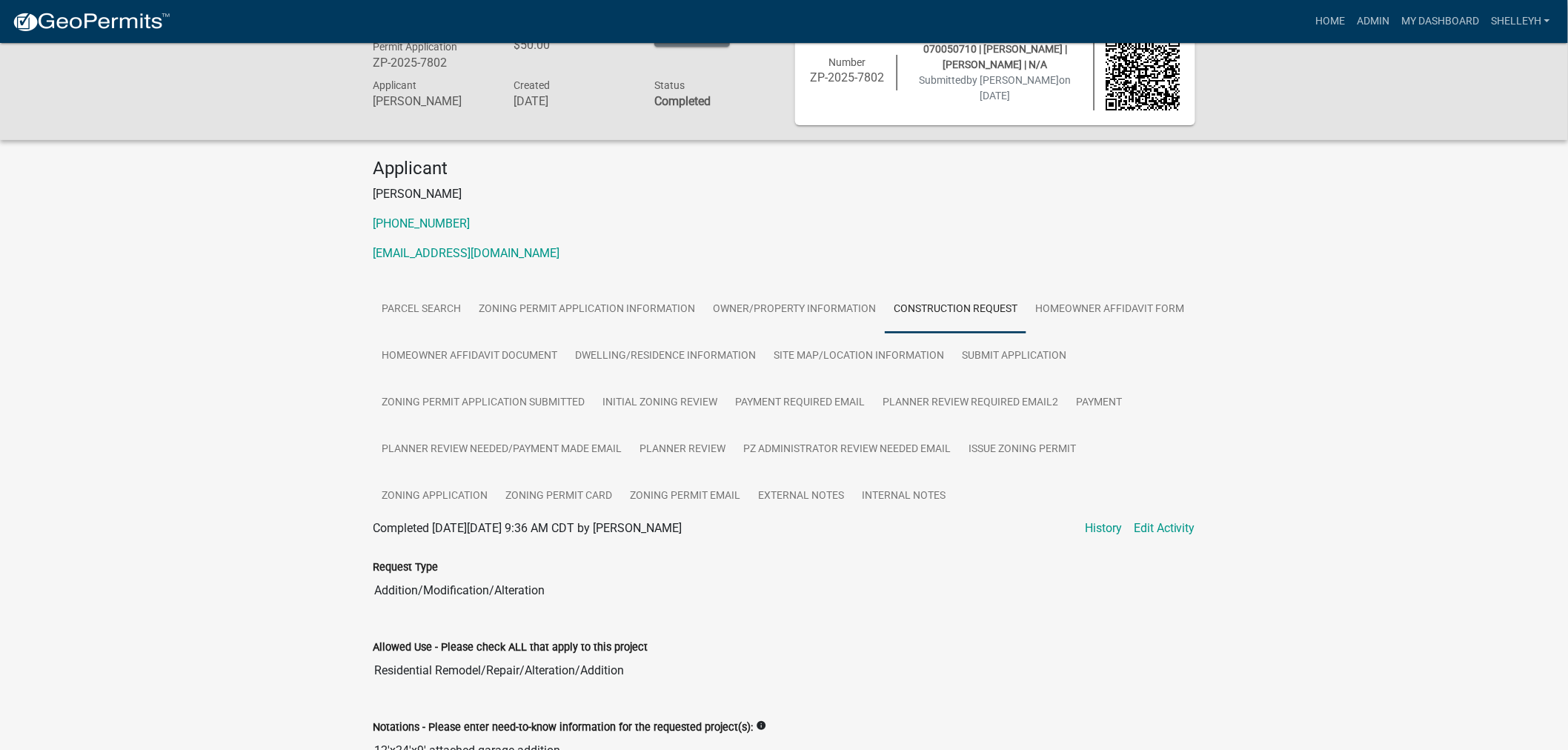
scroll to position [82, 0]
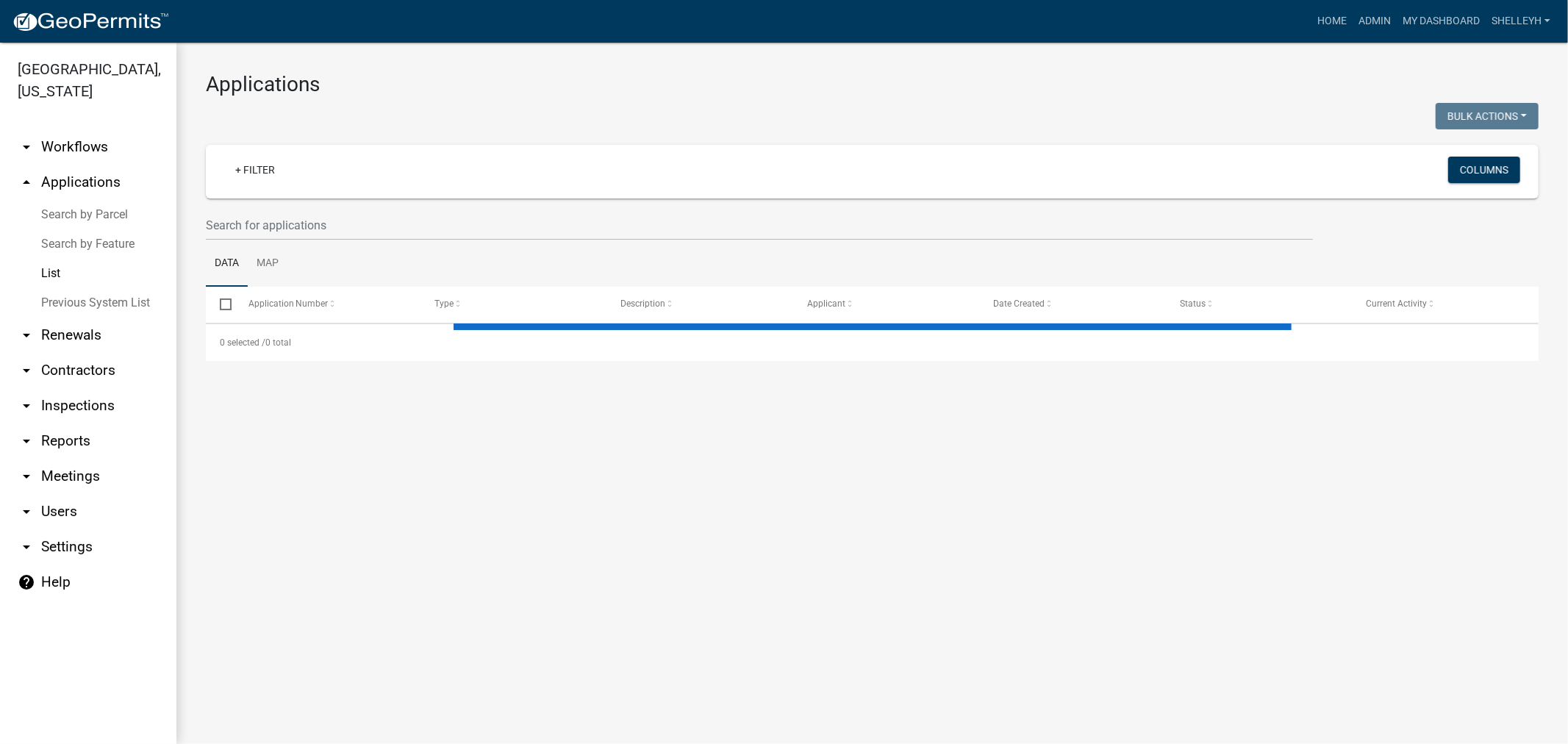
select select "1: 25"
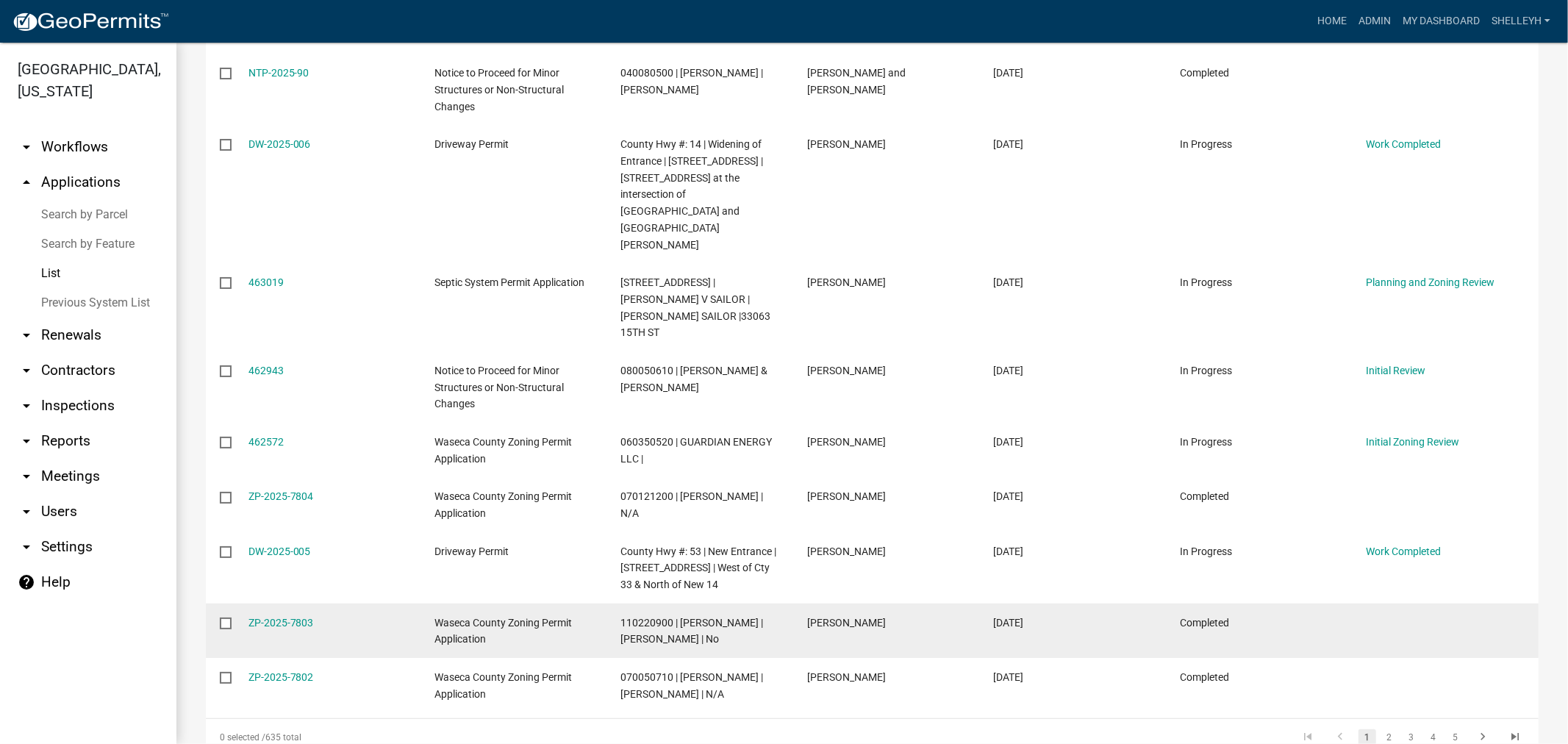
scroll to position [1244, 0]
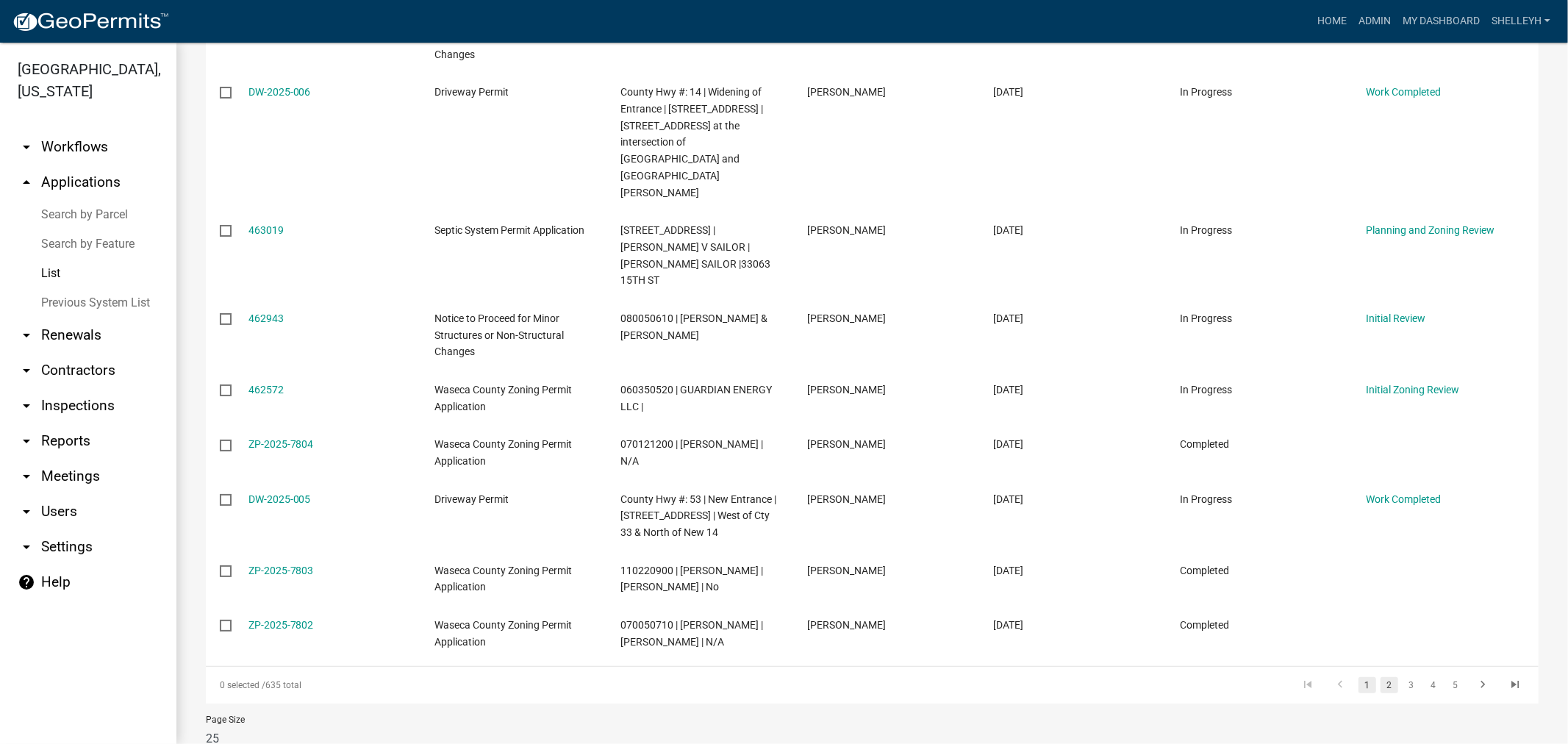
click at [1380, 677] on link "2" at bounding box center [1389, 685] width 18 height 16
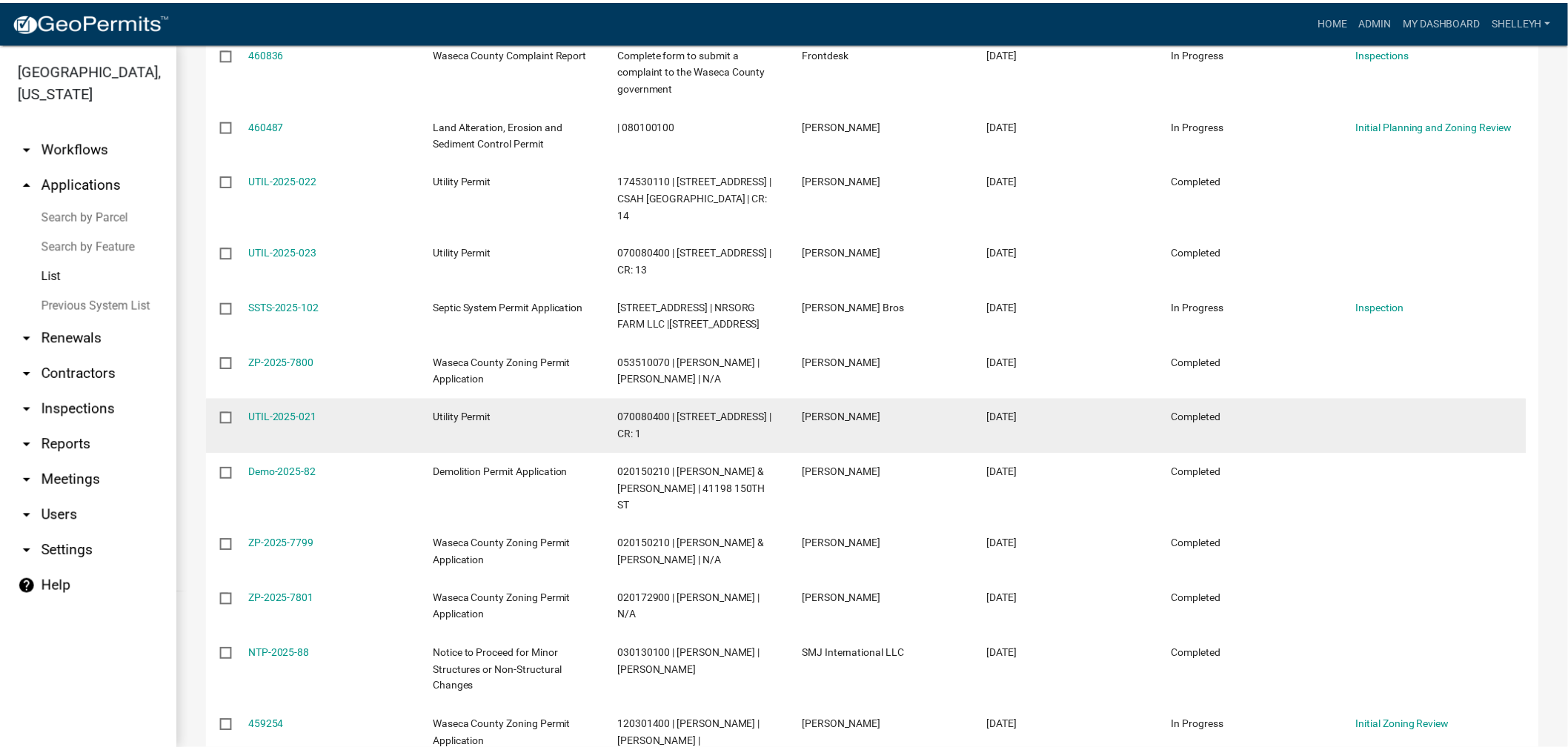
scroll to position [658, 0]
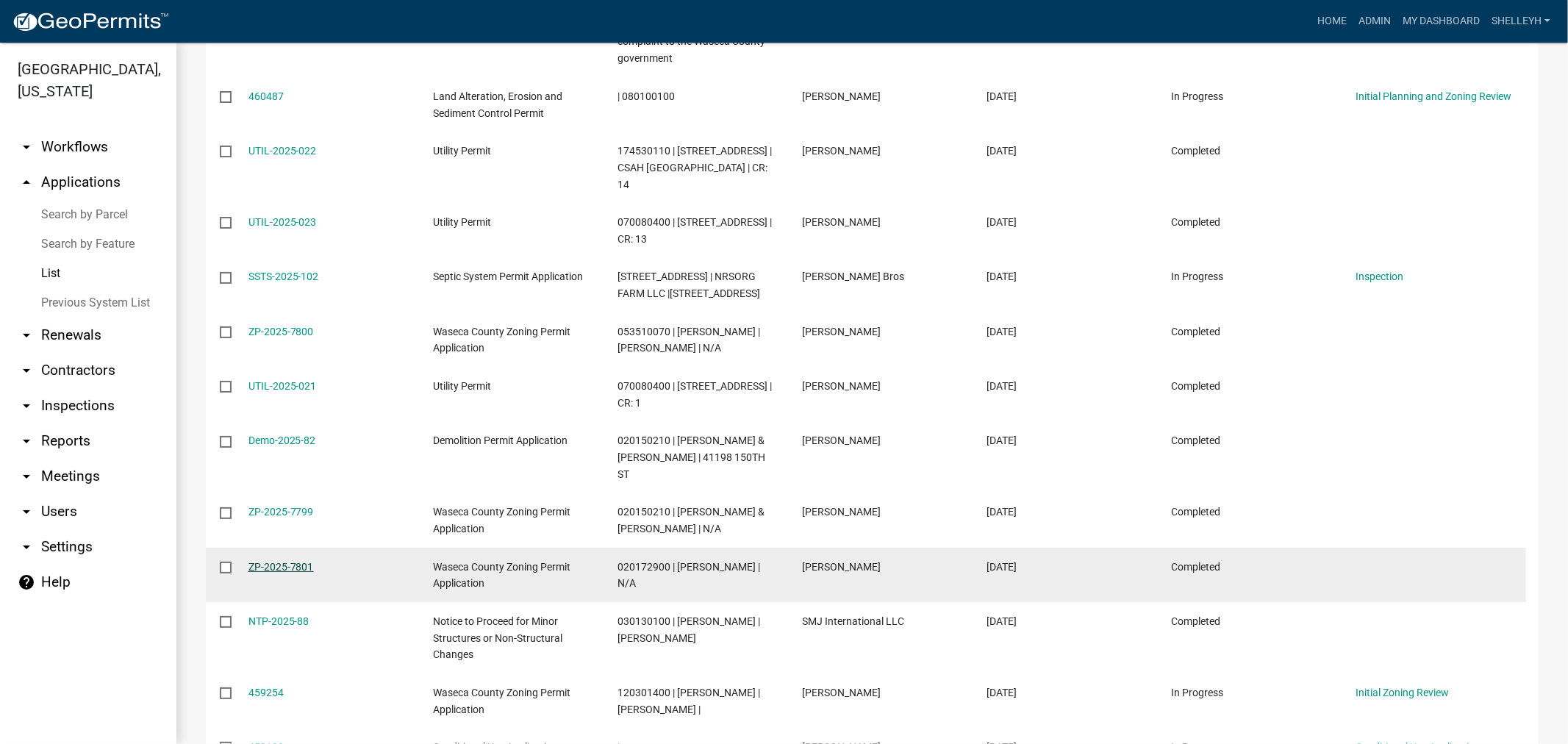
click at [292, 561] on link "ZP-2025-7801" at bounding box center [281, 566] width 66 height 12
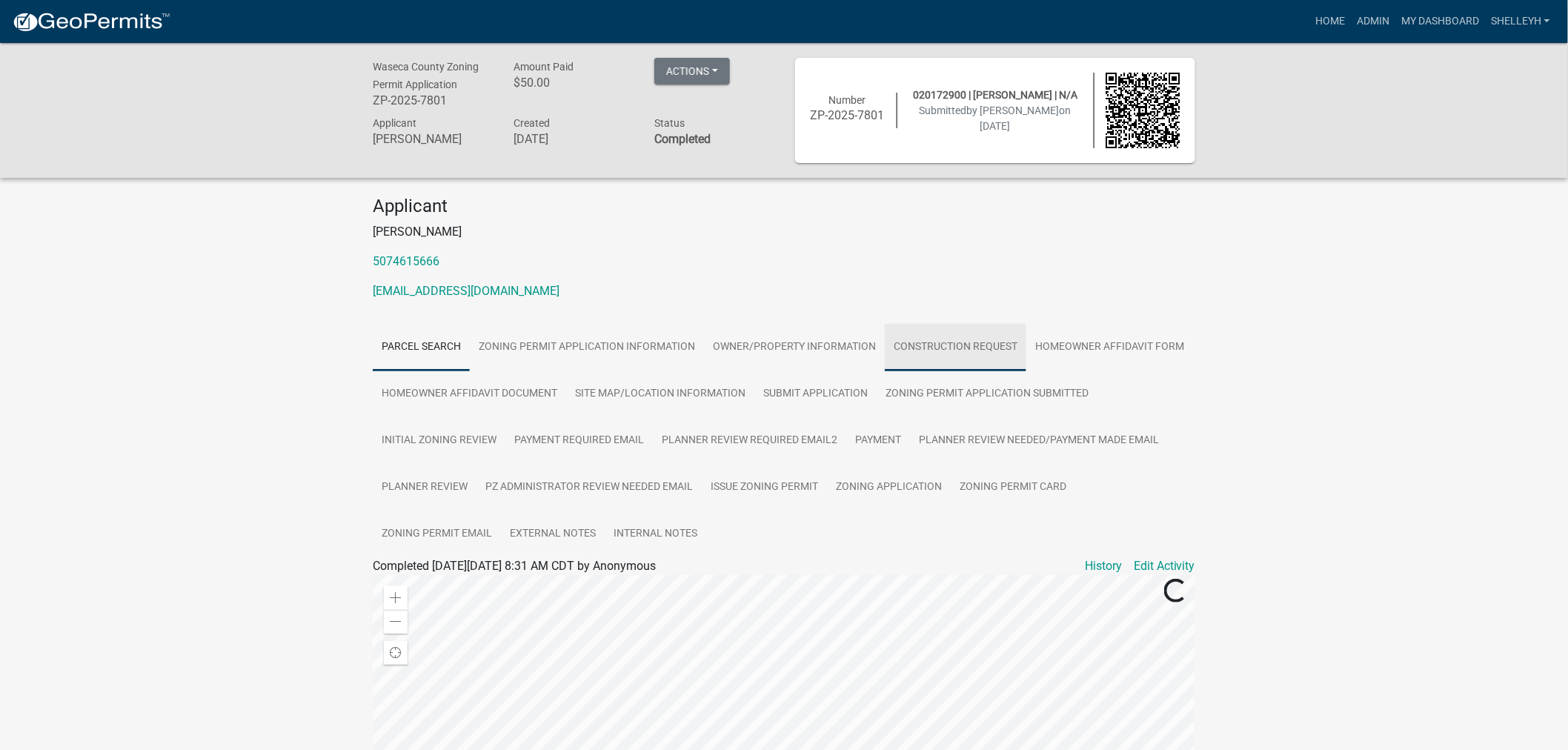
click at [964, 337] on link "Construction Request" at bounding box center [955, 347] width 141 height 47
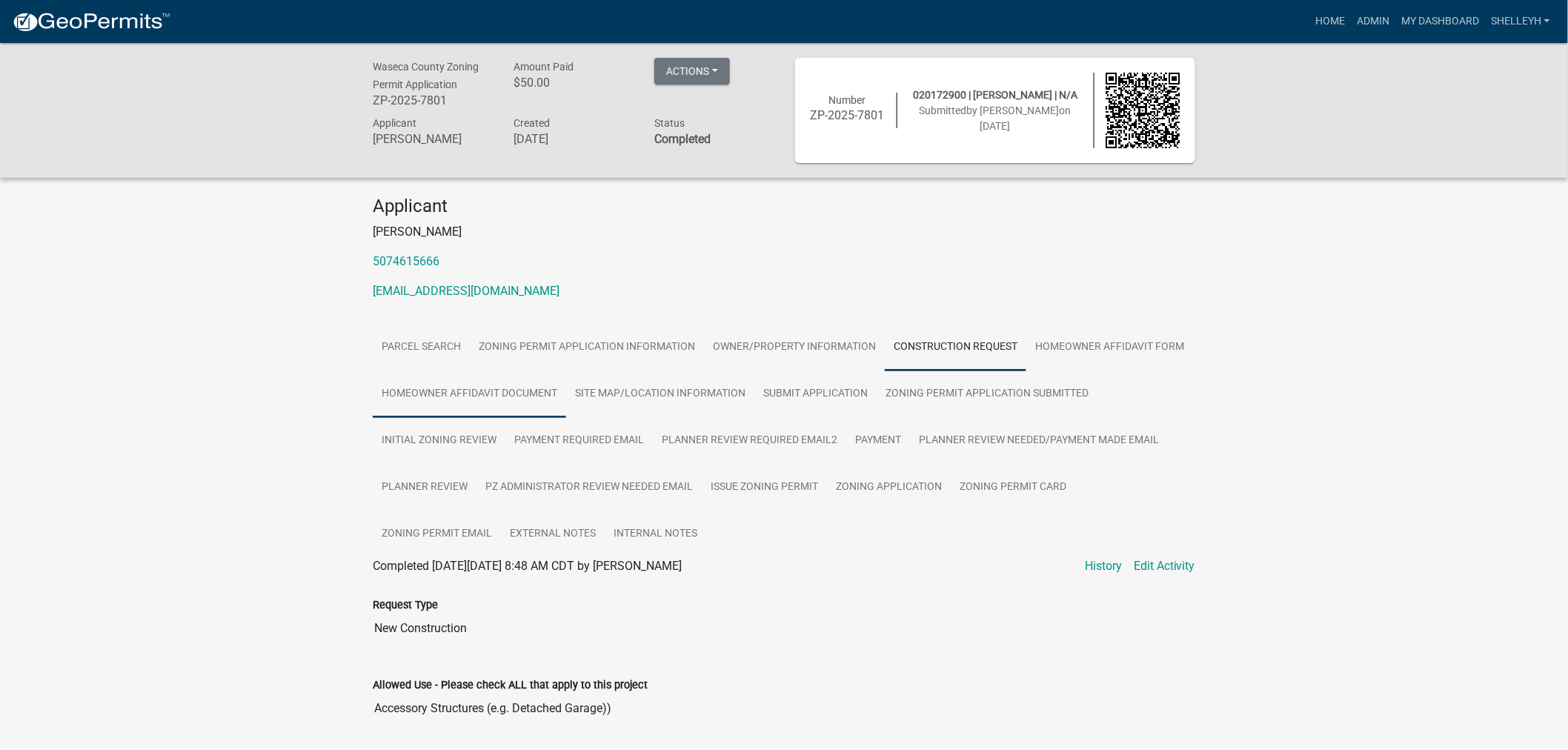
scroll to position [246, 0]
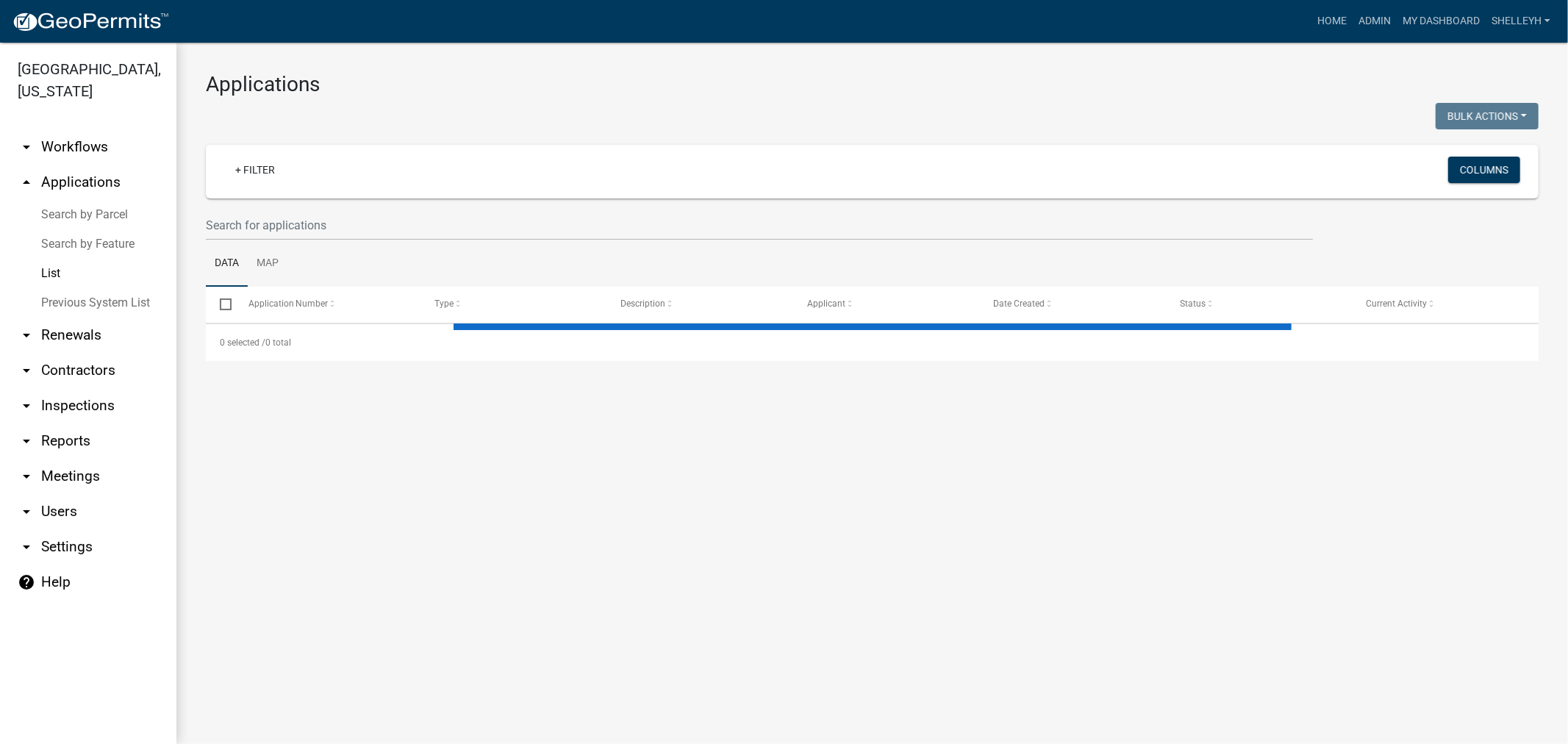
select select "1: 25"
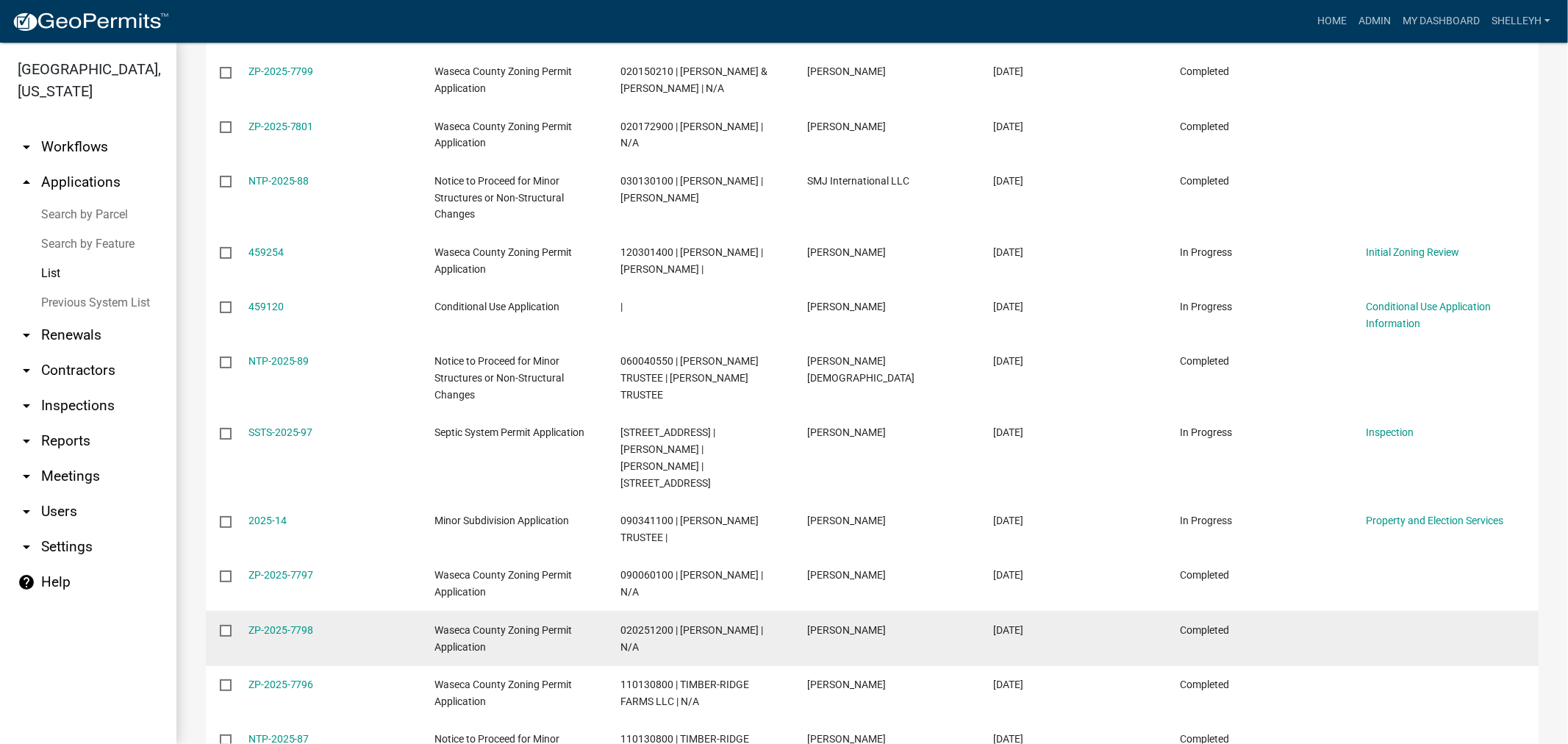
scroll to position [1244, 0]
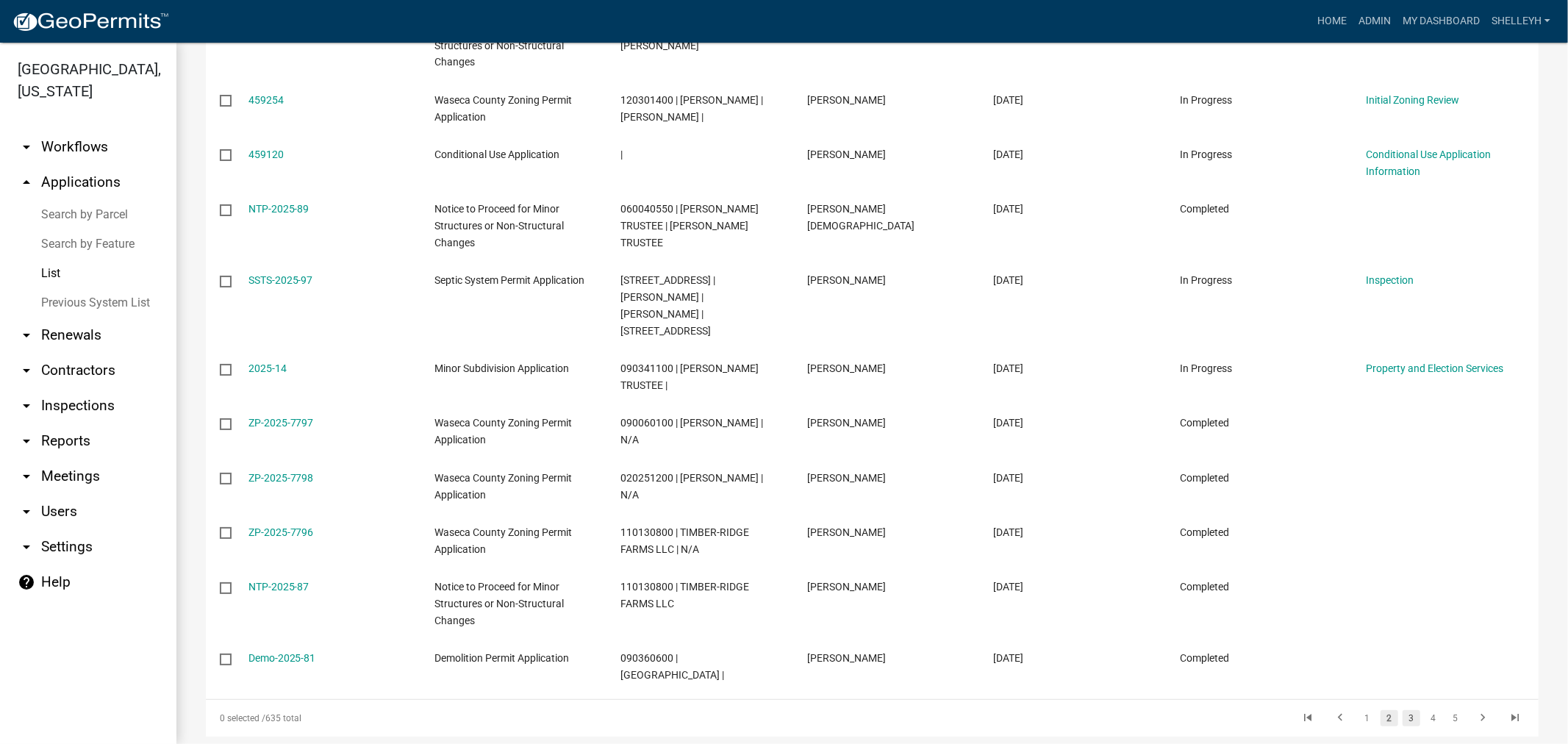
click at [1402, 709] on link "3" at bounding box center [1411, 717] width 18 height 16
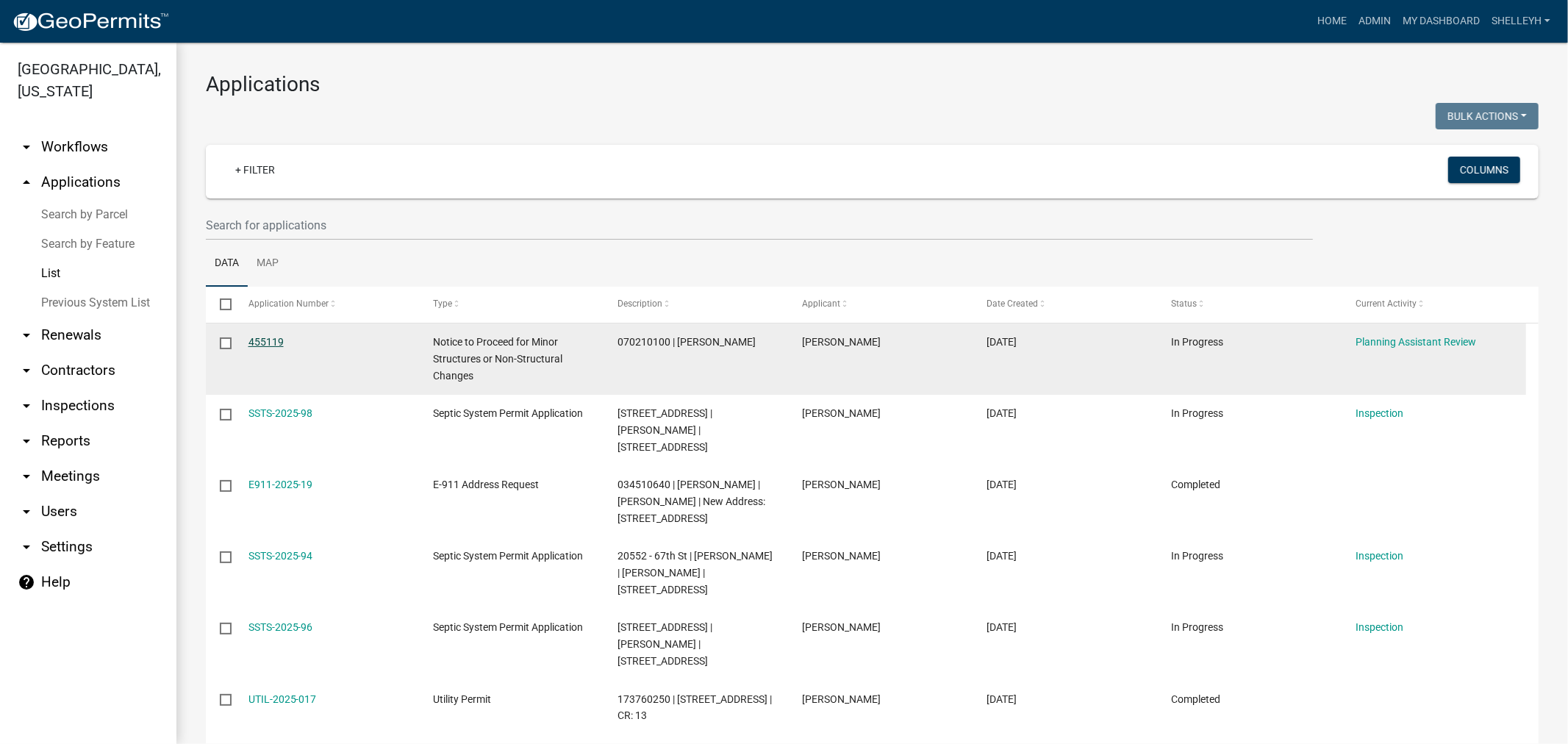
click at [266, 338] on link "455119" at bounding box center [266, 341] width 35 height 12
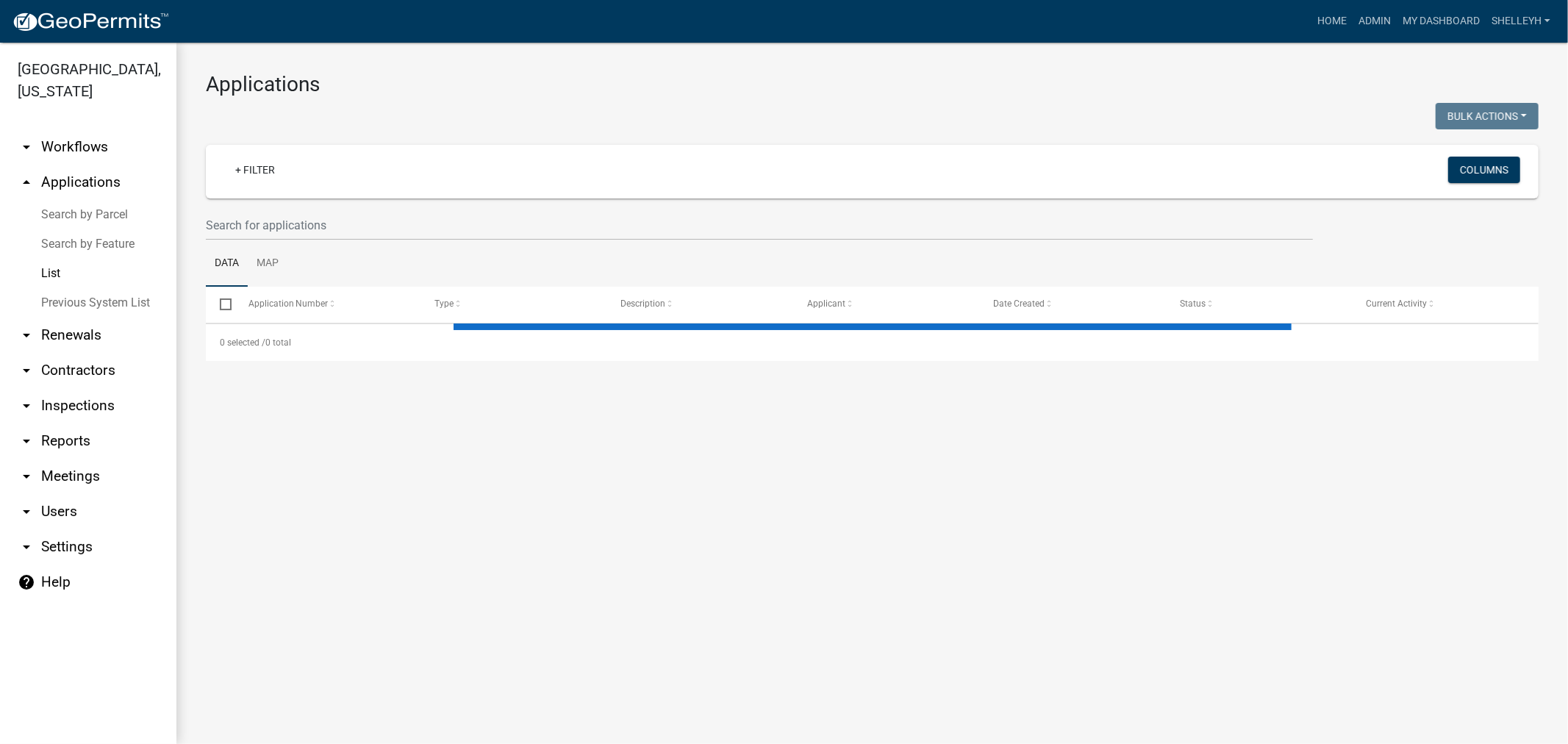
select select "1: 25"
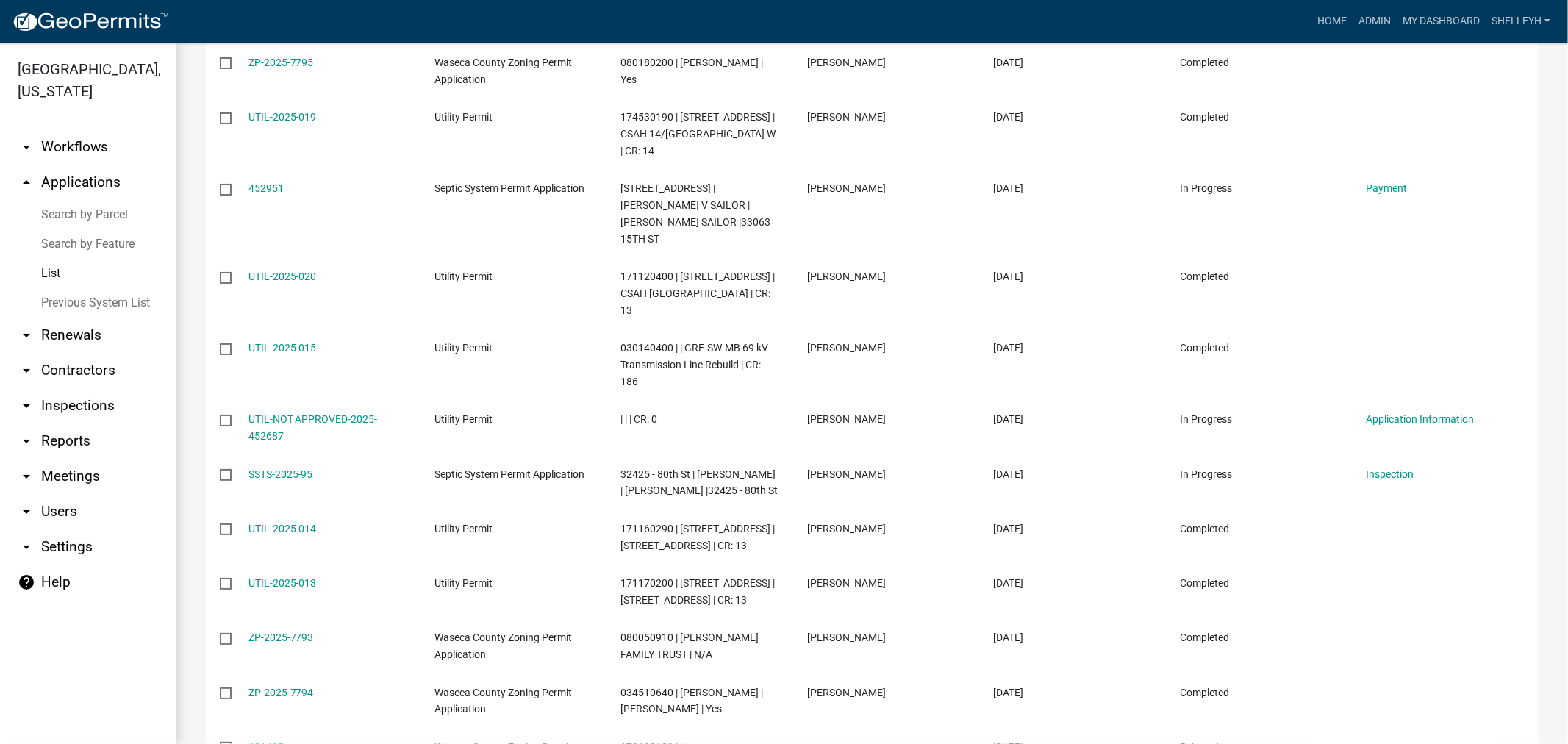
scroll to position [1224, 0]
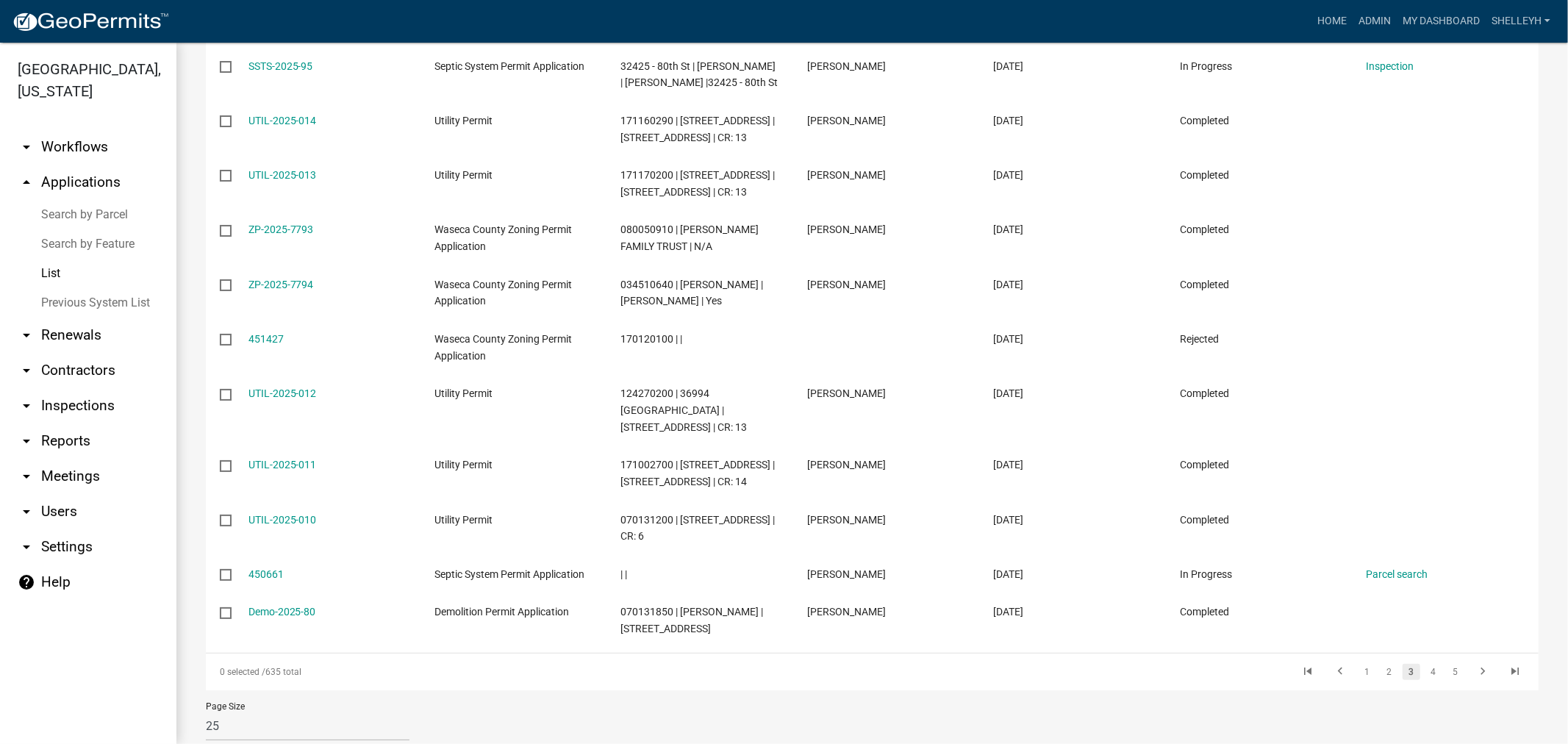
drag, startPoint x: 1358, startPoint y: 704, endPoint x: 1357, endPoint y: 686, distance: 18.0
click at [1358, 679] on link "1" at bounding box center [1367, 671] width 18 height 16
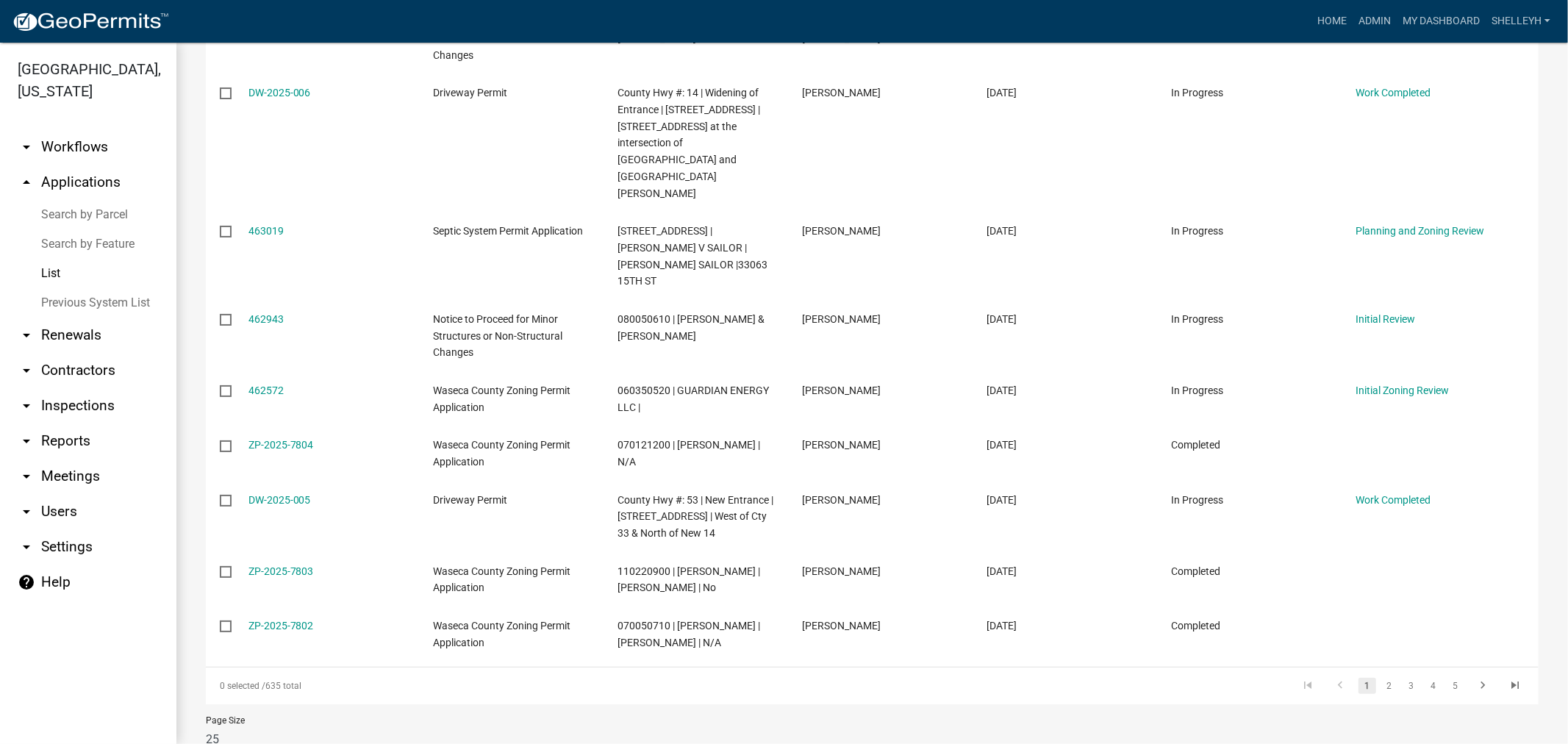
scroll to position [1244, 0]
click at [1380, 677] on link "2" at bounding box center [1389, 685] width 18 height 16
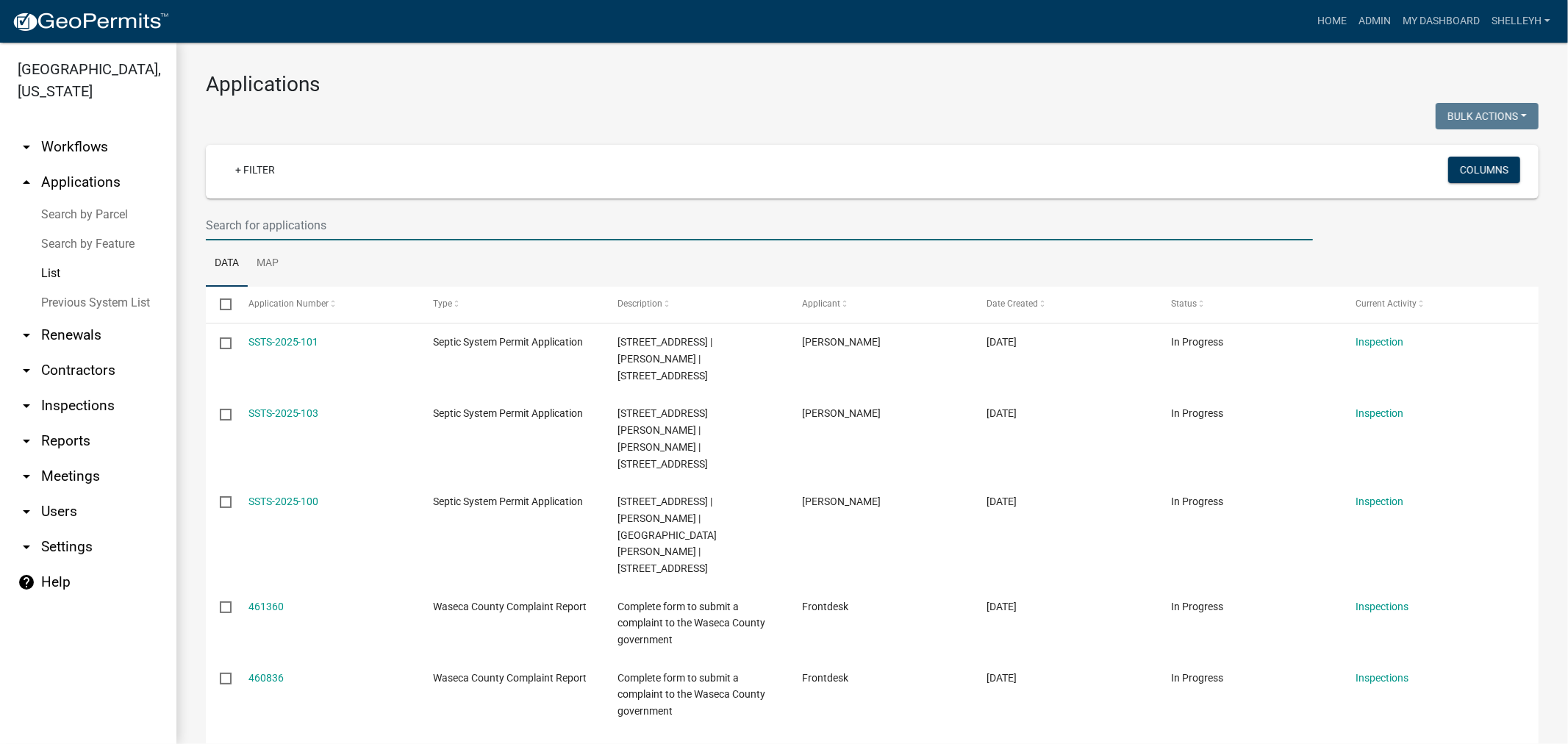
click at [332, 222] on input "text" at bounding box center [758, 225] width 1106 height 30
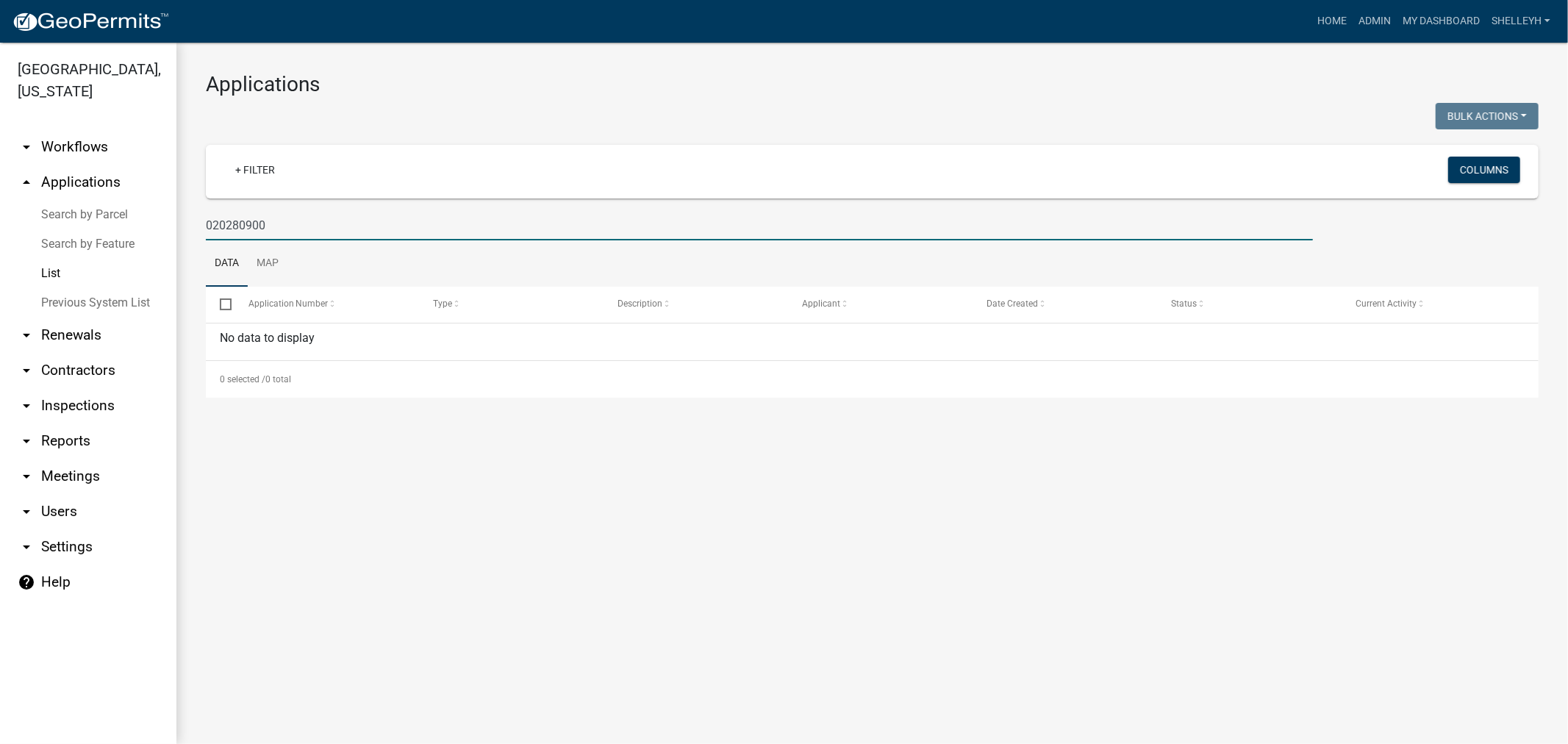
drag, startPoint x: 287, startPoint y: 225, endPoint x: 106, endPoint y: 224, distance: 181.0
click at [107, 222] on div "Waseca County, Minnesota arrow_drop_down Workflows List arrow_drop_up Applicati…" at bounding box center [784, 393] width 1568 height 701
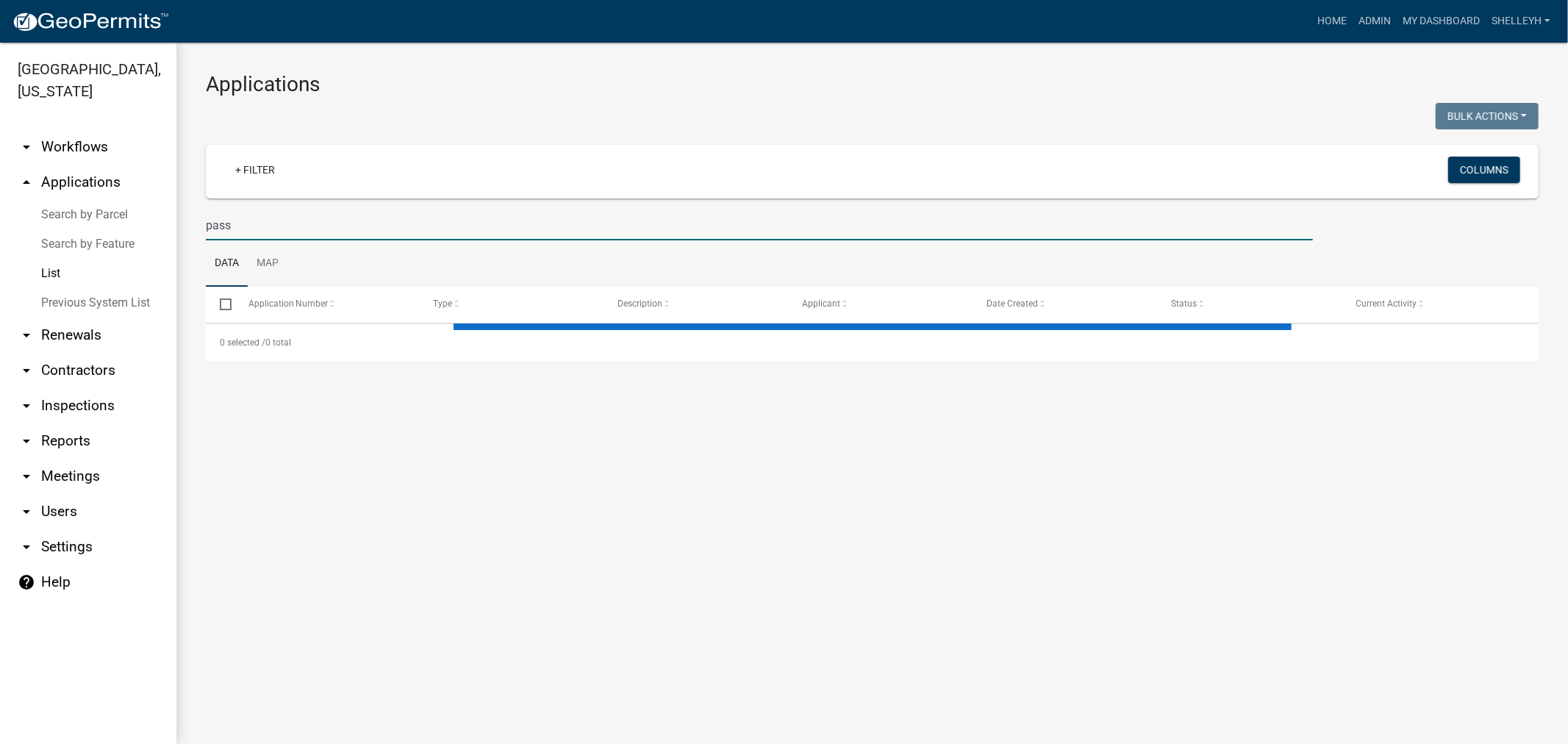
type input "passp"
select select "1: 25"
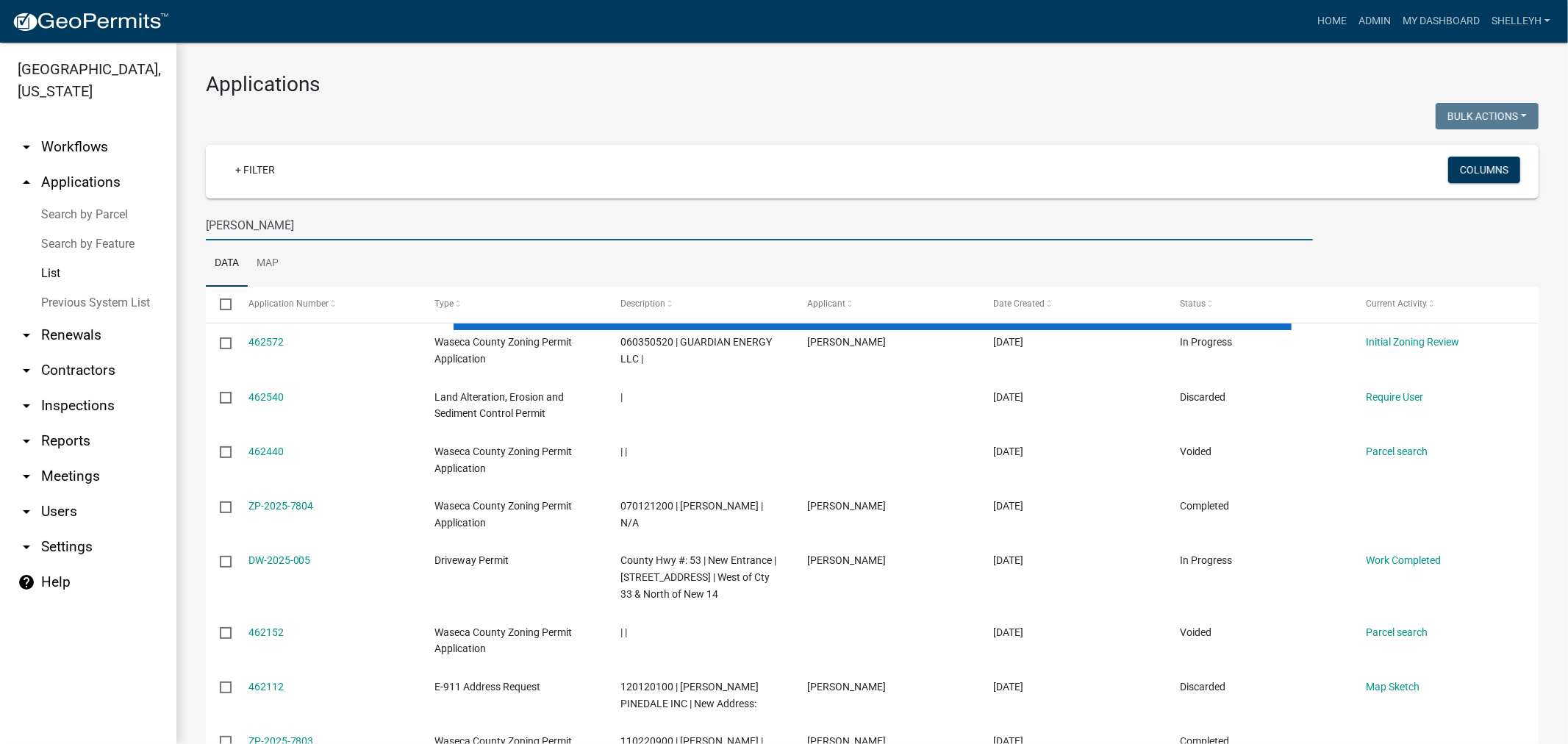
type input "passon"
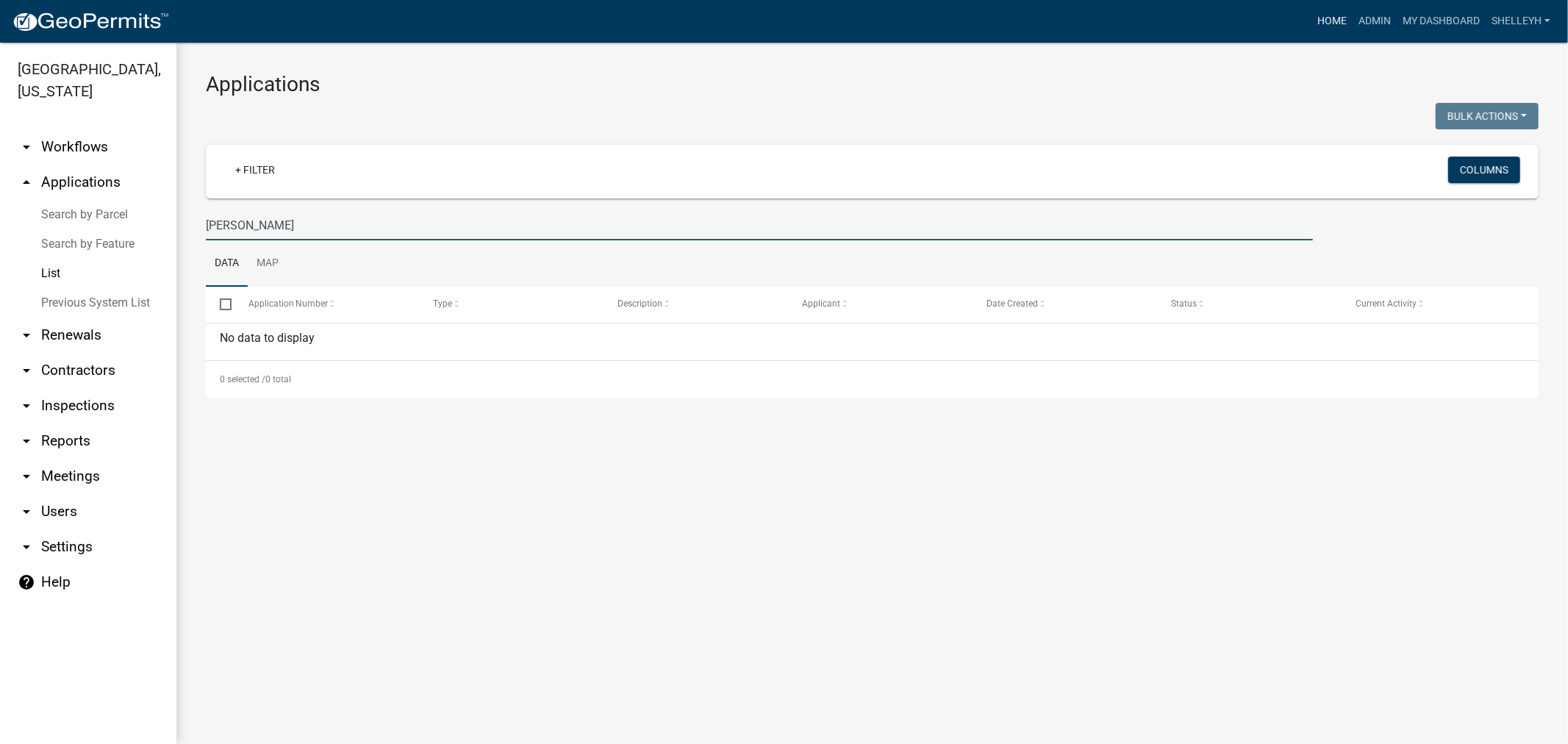
click at [1328, 15] on link "Home" at bounding box center [1331, 21] width 41 height 28
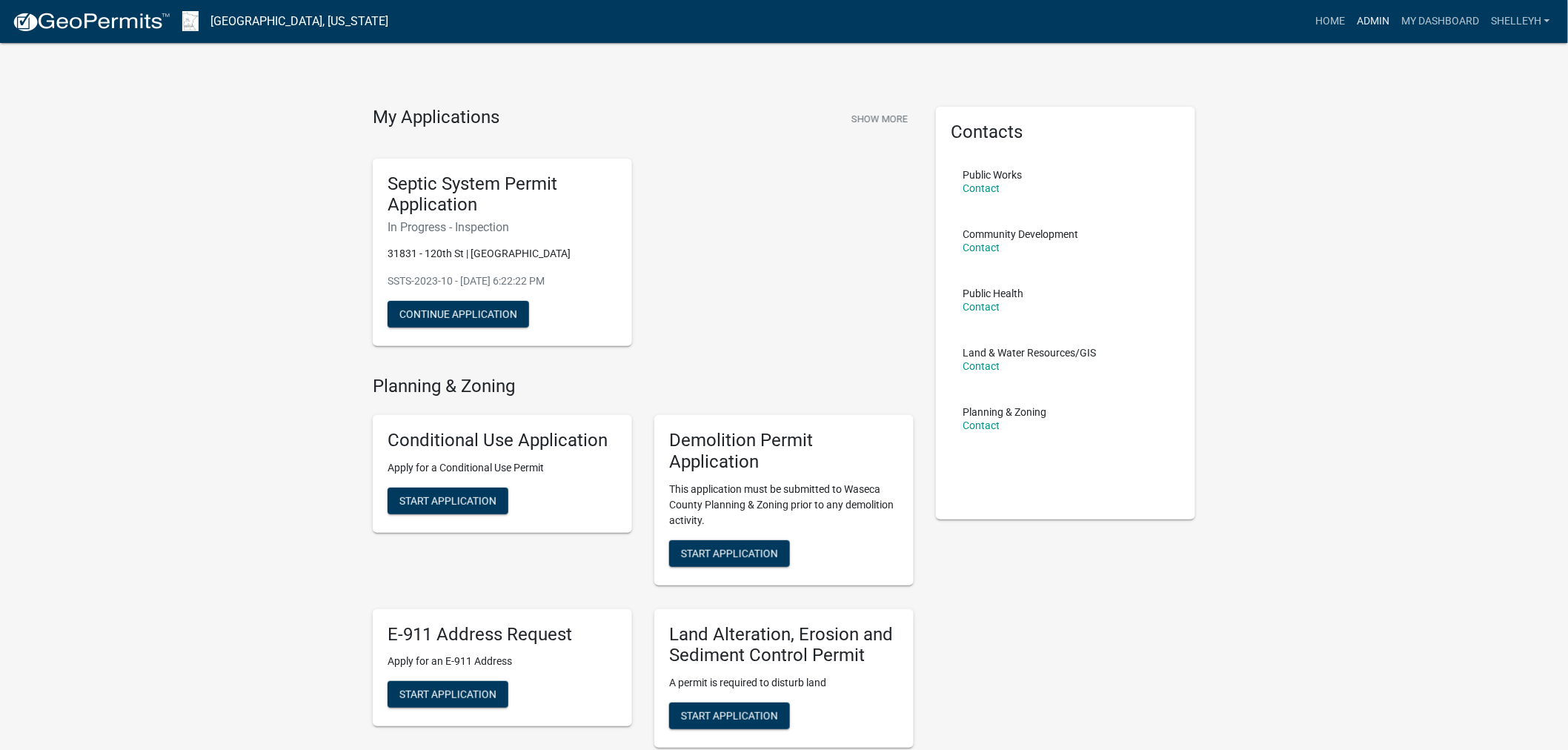
click at [1381, 21] on link "Admin" at bounding box center [1373, 21] width 45 height 29
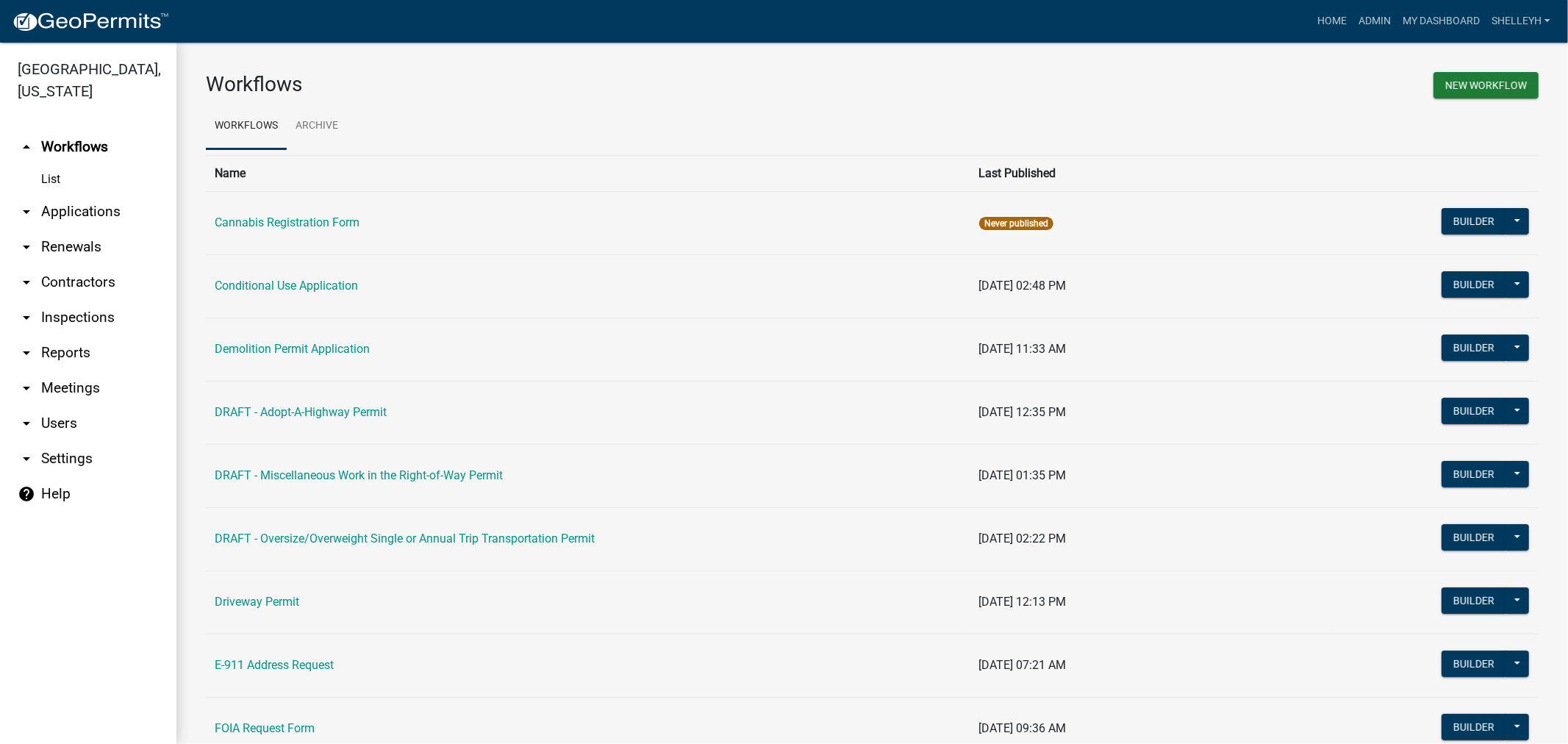
click at [64, 205] on link "arrow_drop_down Applications" at bounding box center [88, 212] width 176 height 35
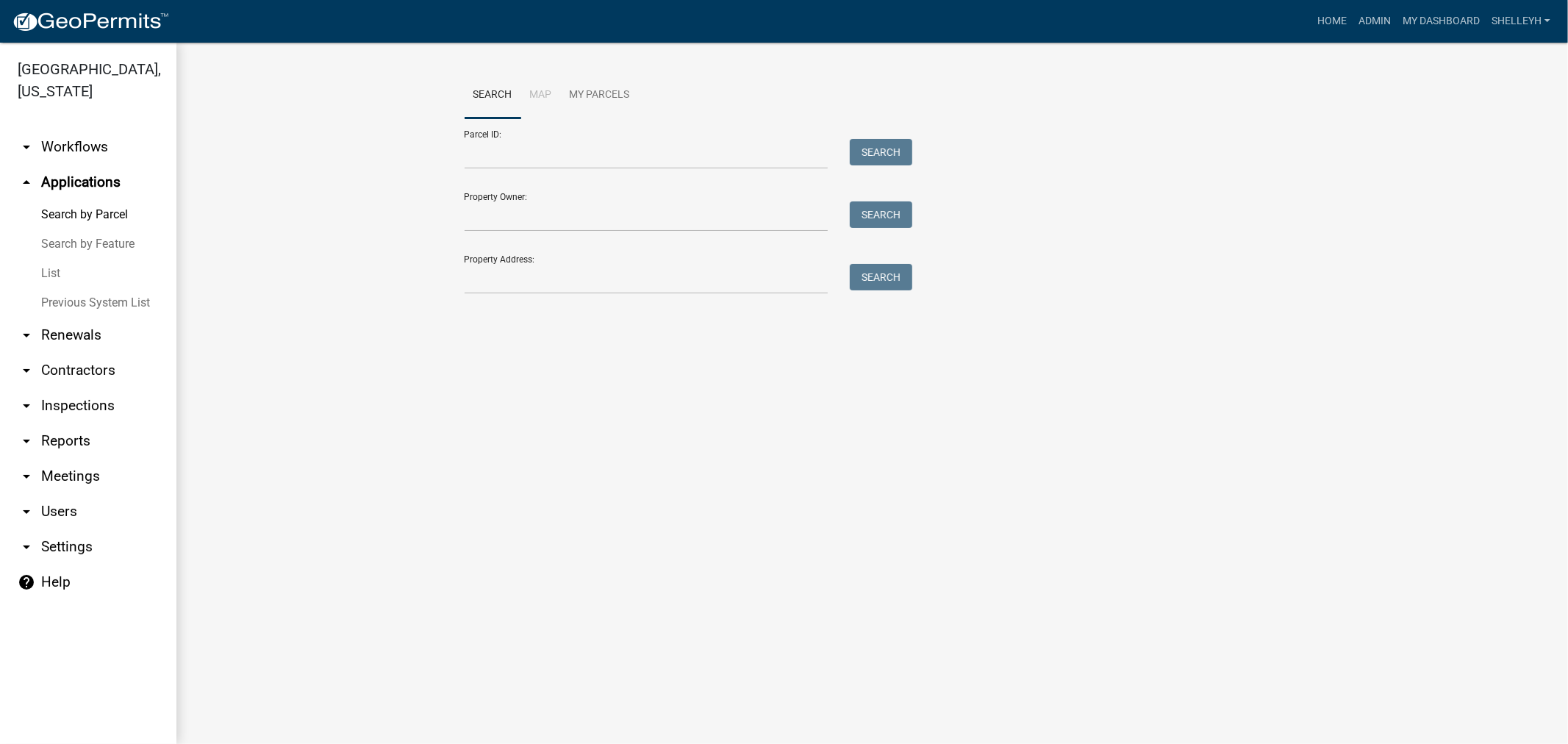
click at [50, 275] on link "List" at bounding box center [88, 273] width 176 height 29
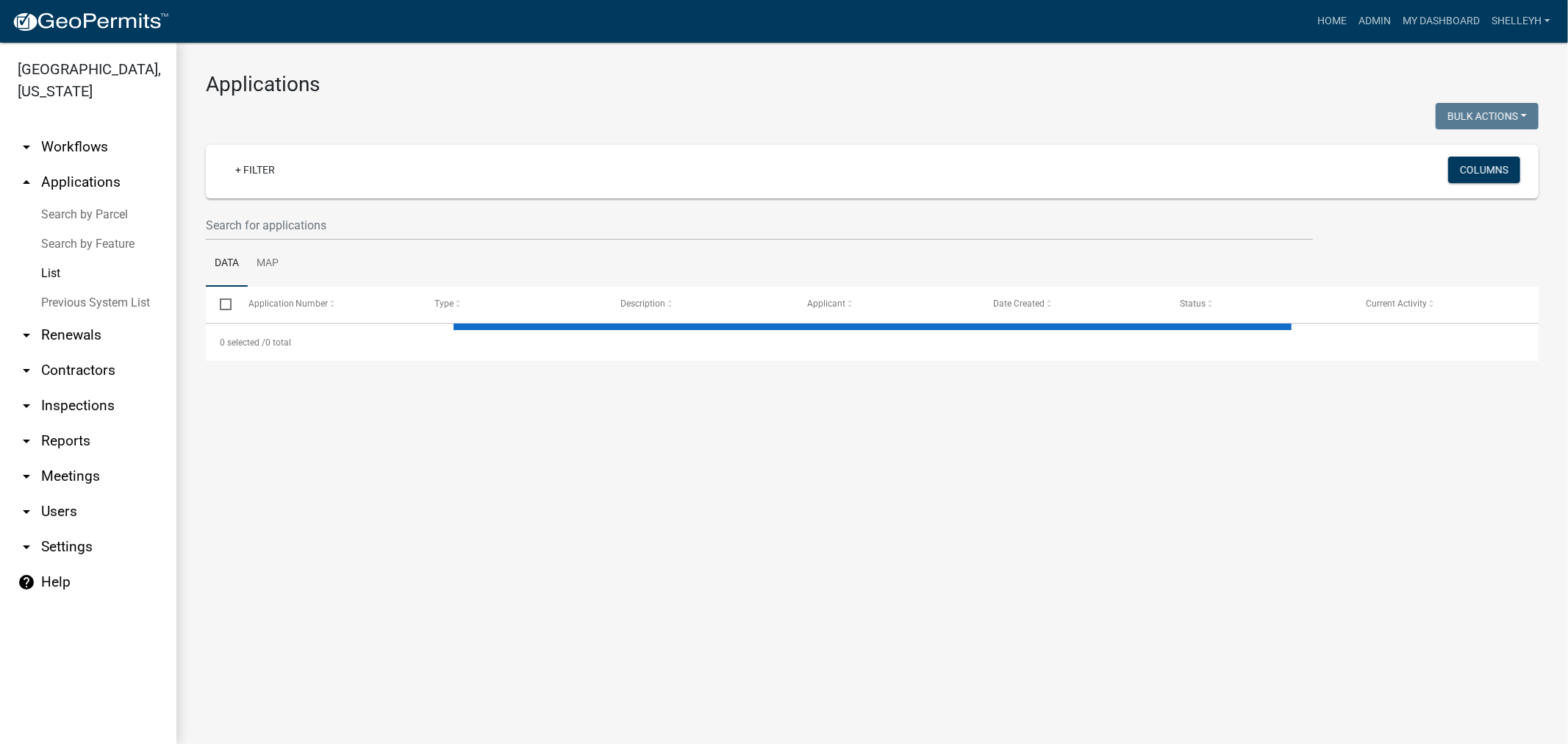
select select "1: 25"
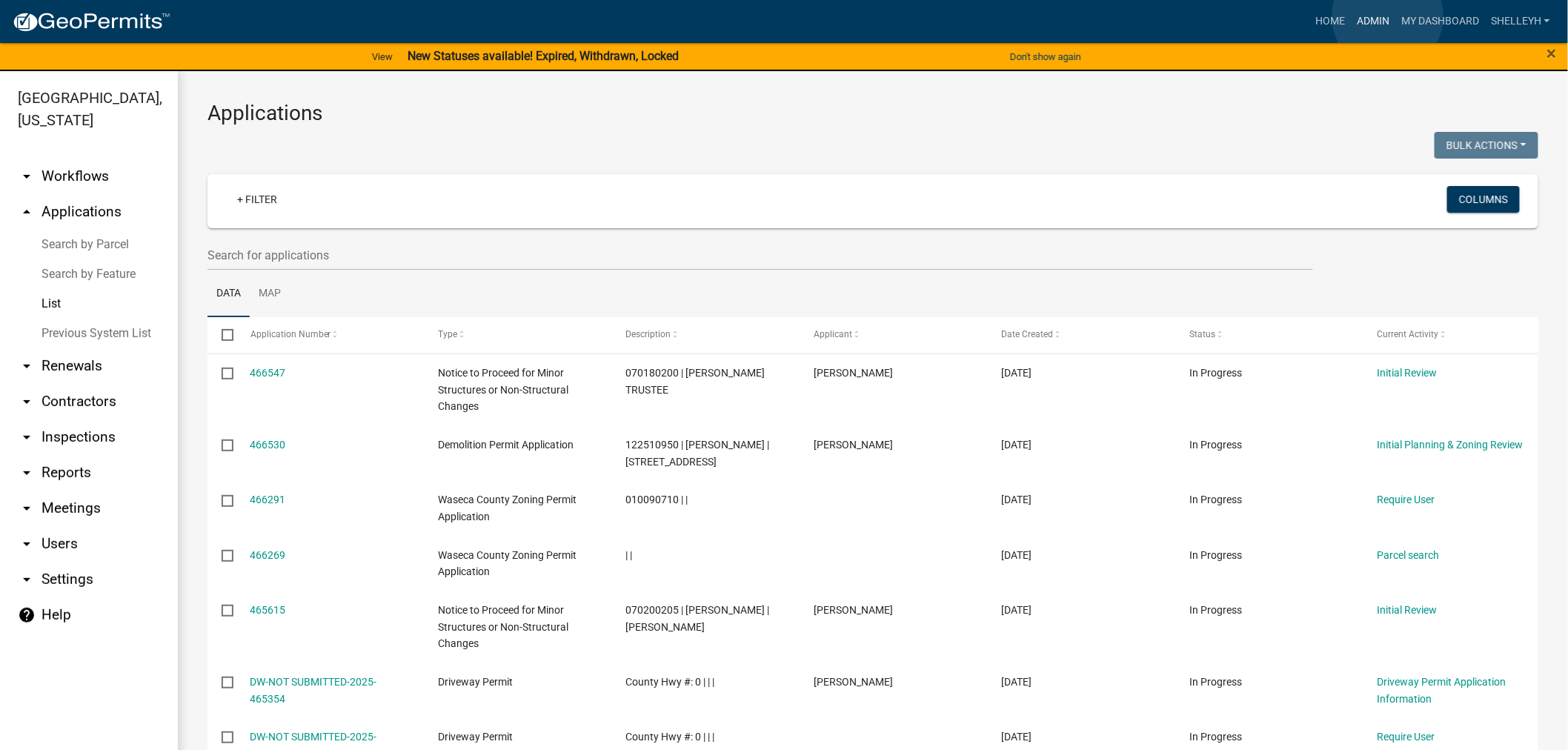
click at [1388, 16] on link "Admin" at bounding box center [1373, 21] width 45 height 29
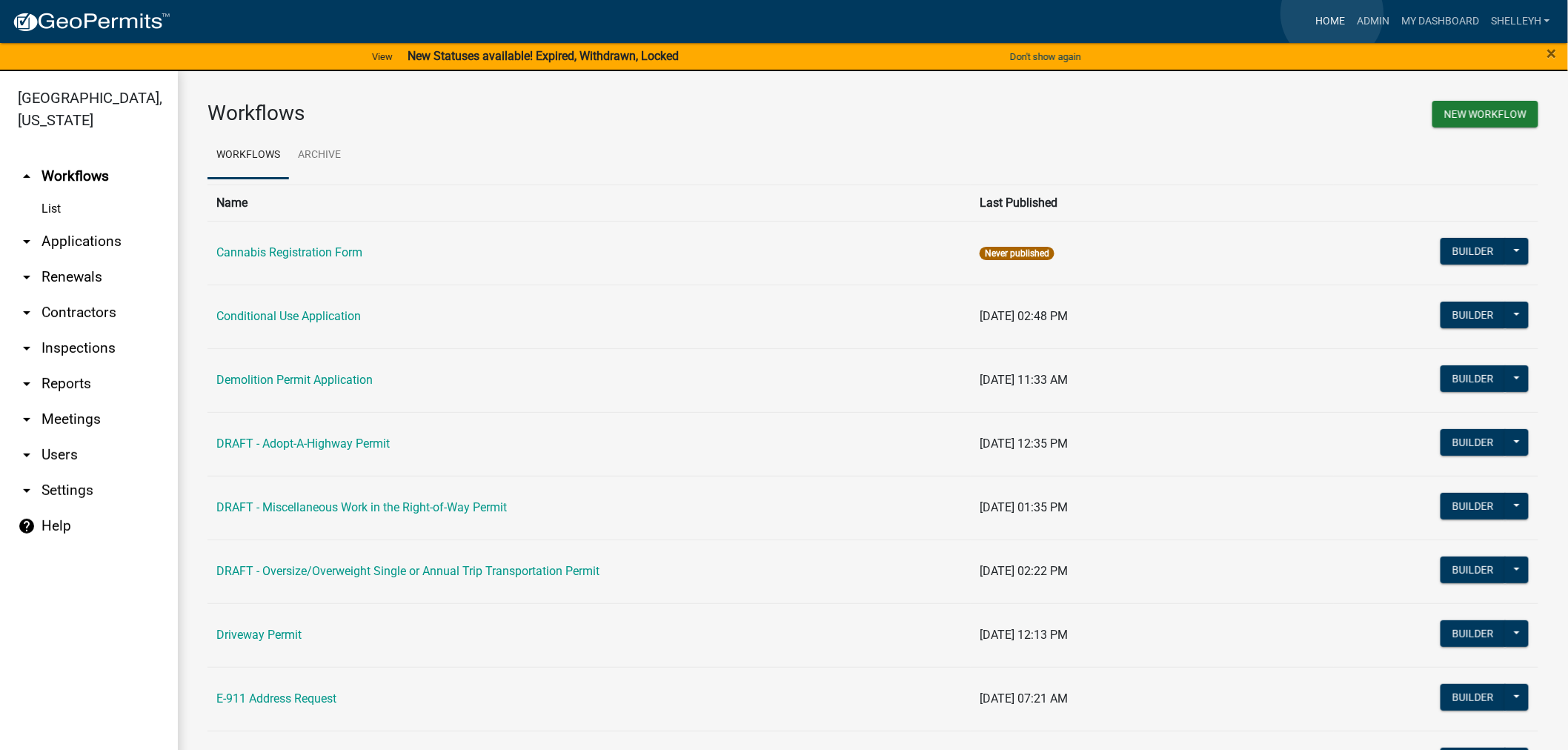
click at [1332, 13] on link "Home" at bounding box center [1330, 21] width 41 height 29
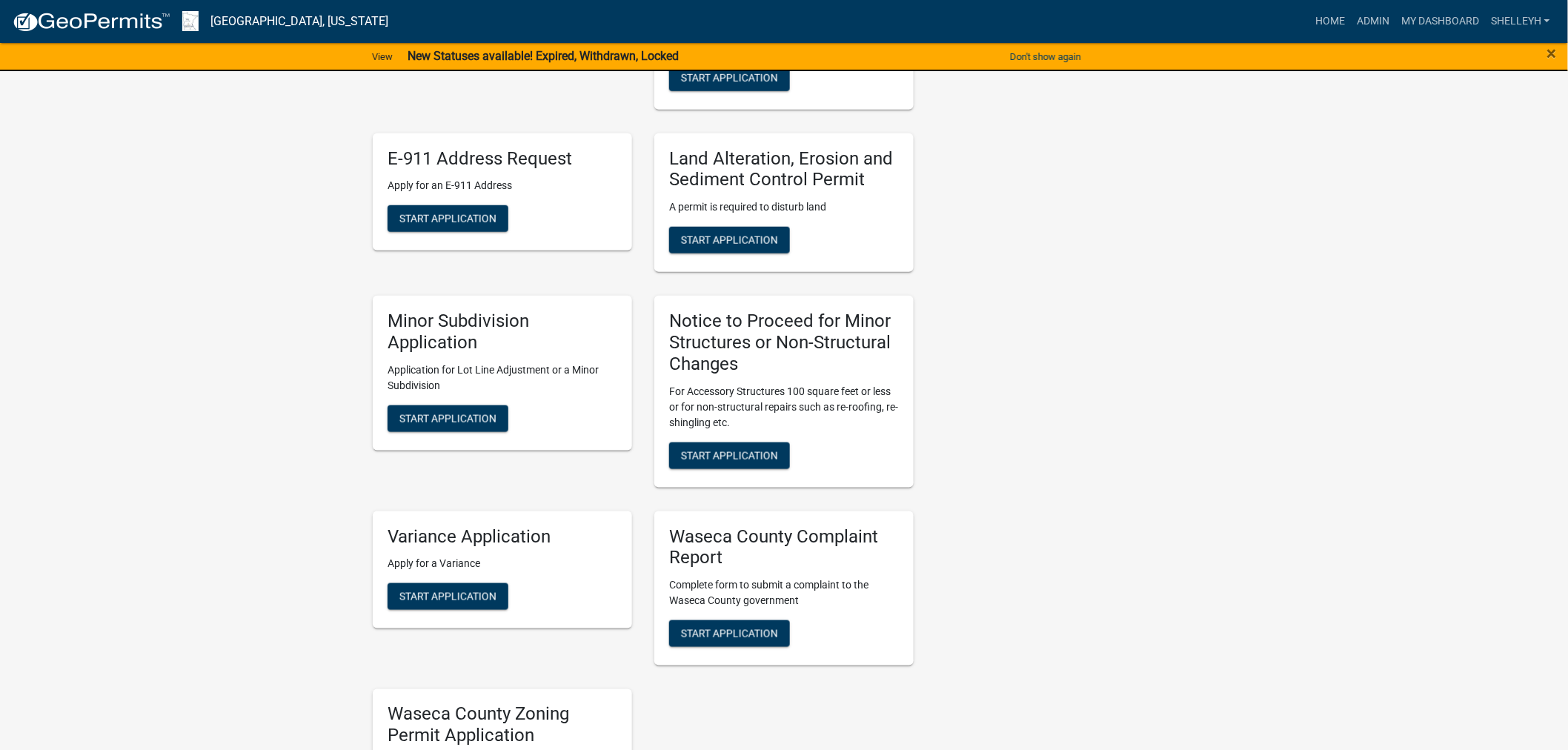
scroll to position [658, 0]
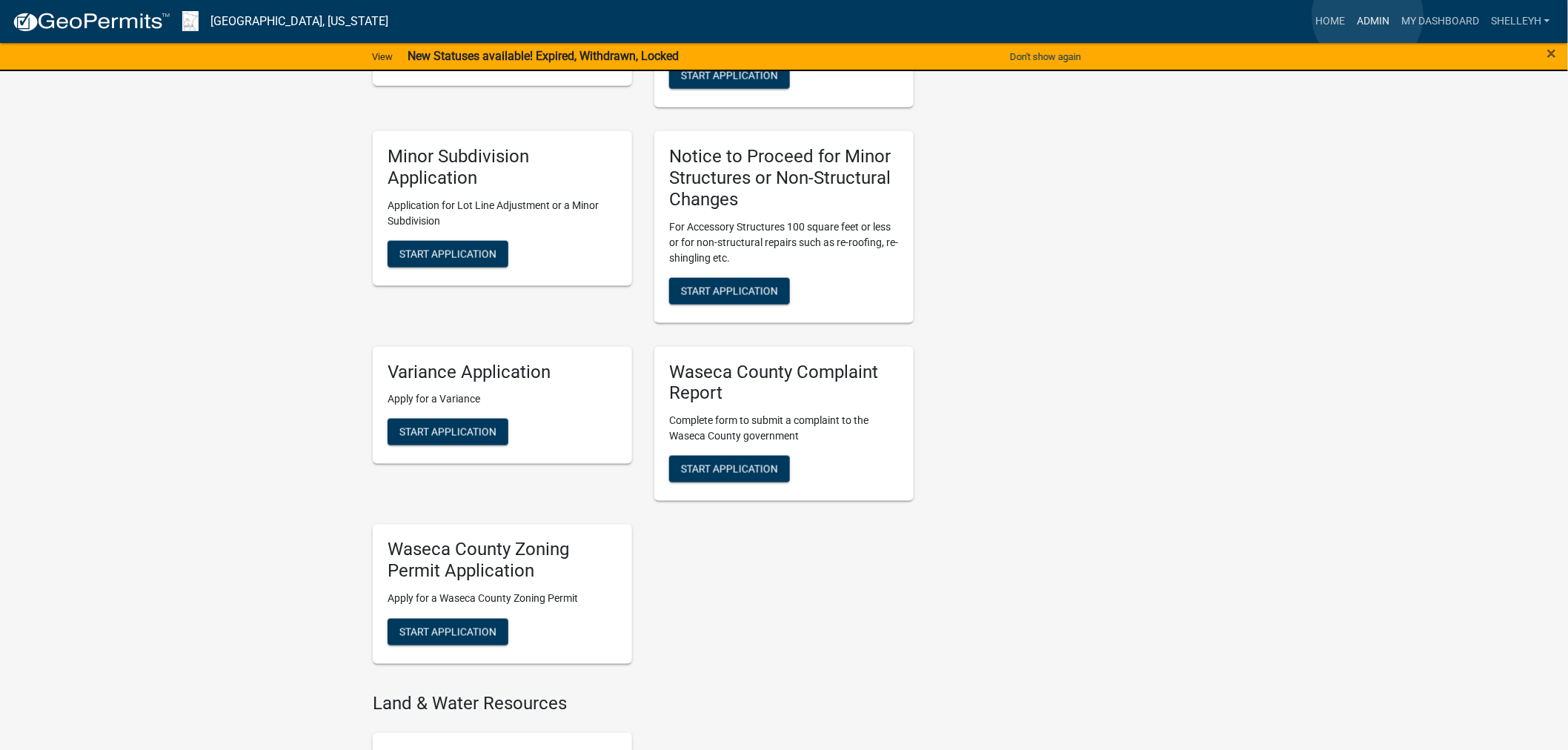
click at [1368, 15] on link "Admin" at bounding box center [1373, 21] width 45 height 29
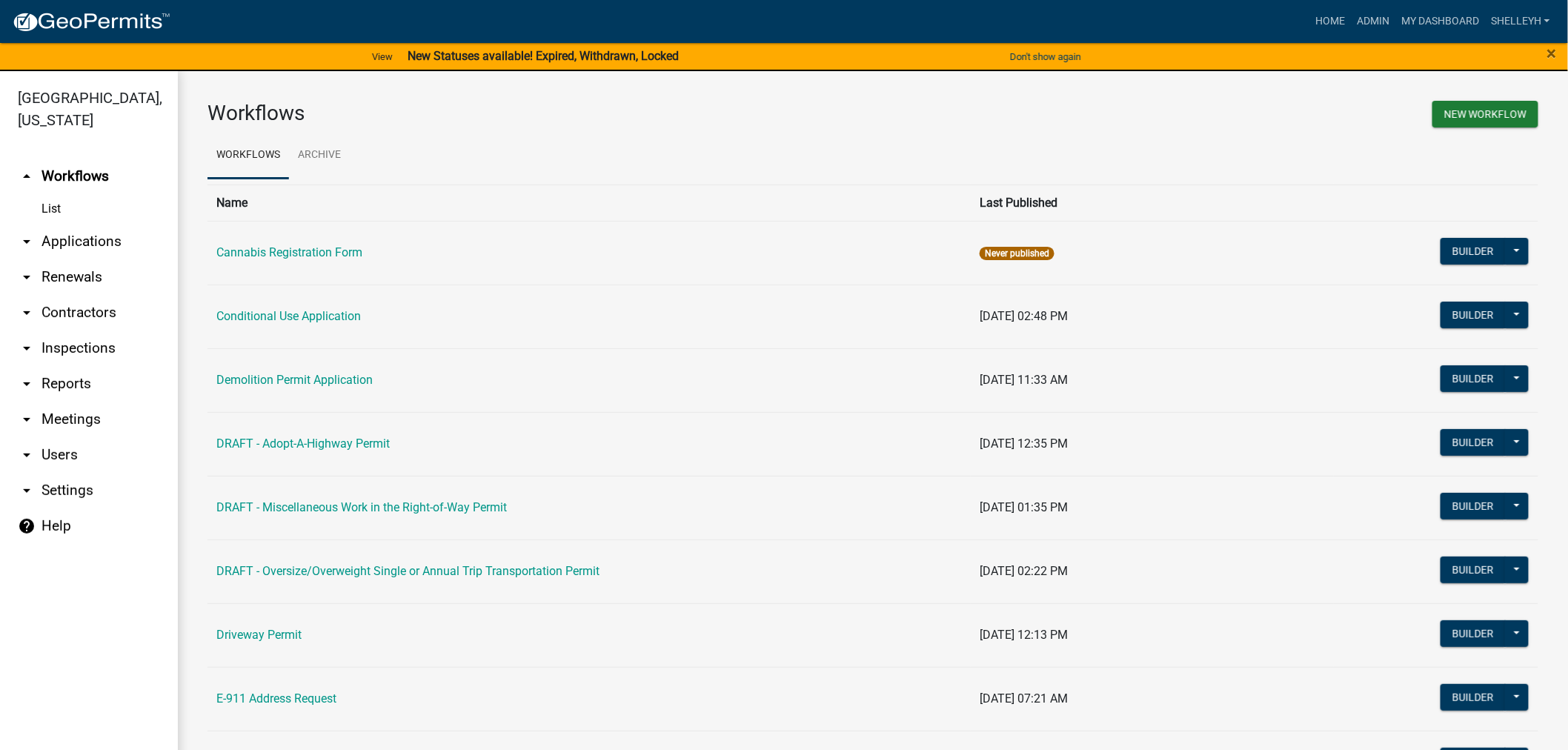
click at [61, 240] on link "arrow_drop_down Applications" at bounding box center [88, 242] width 178 height 36
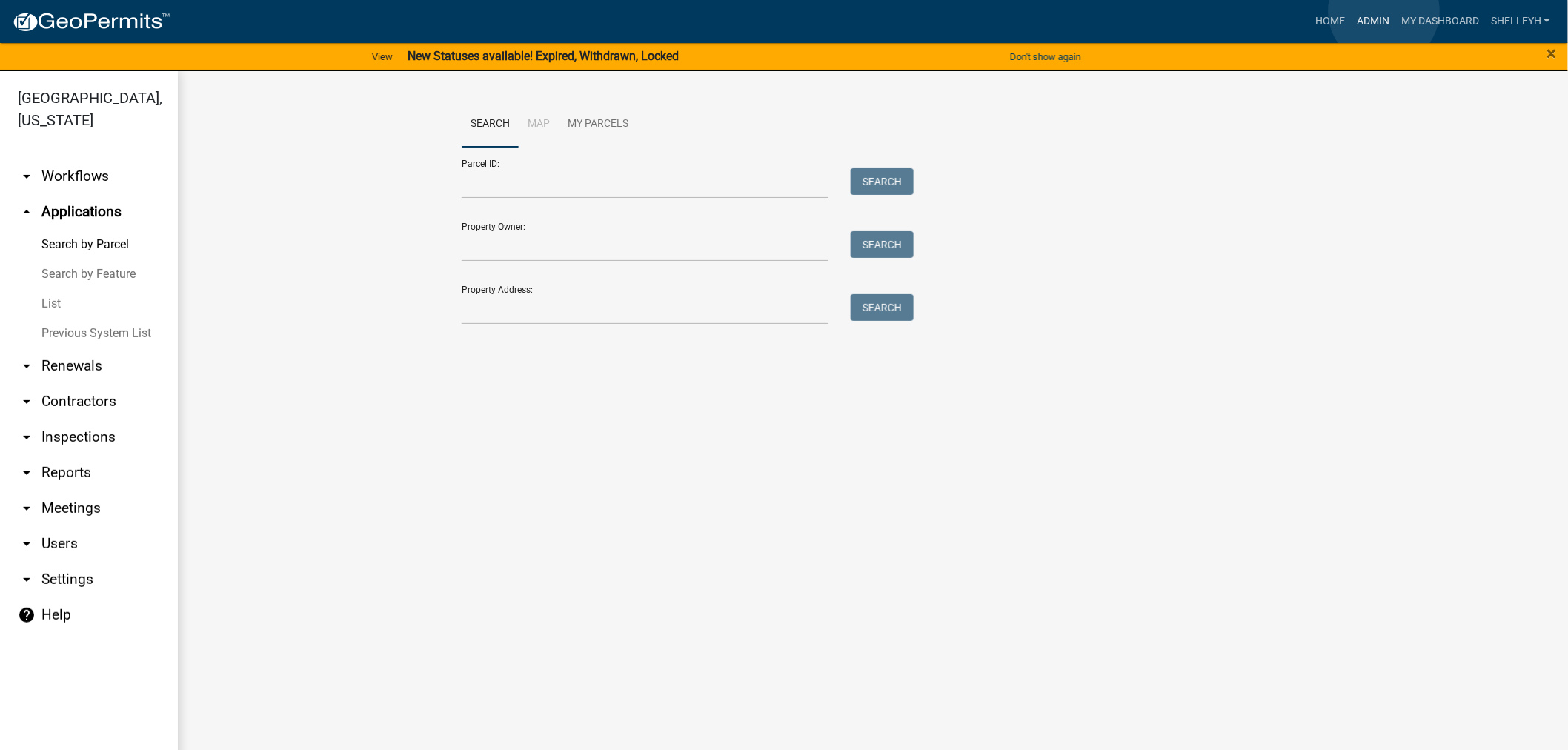
click at [1384, 11] on link "Admin" at bounding box center [1373, 21] width 45 height 29
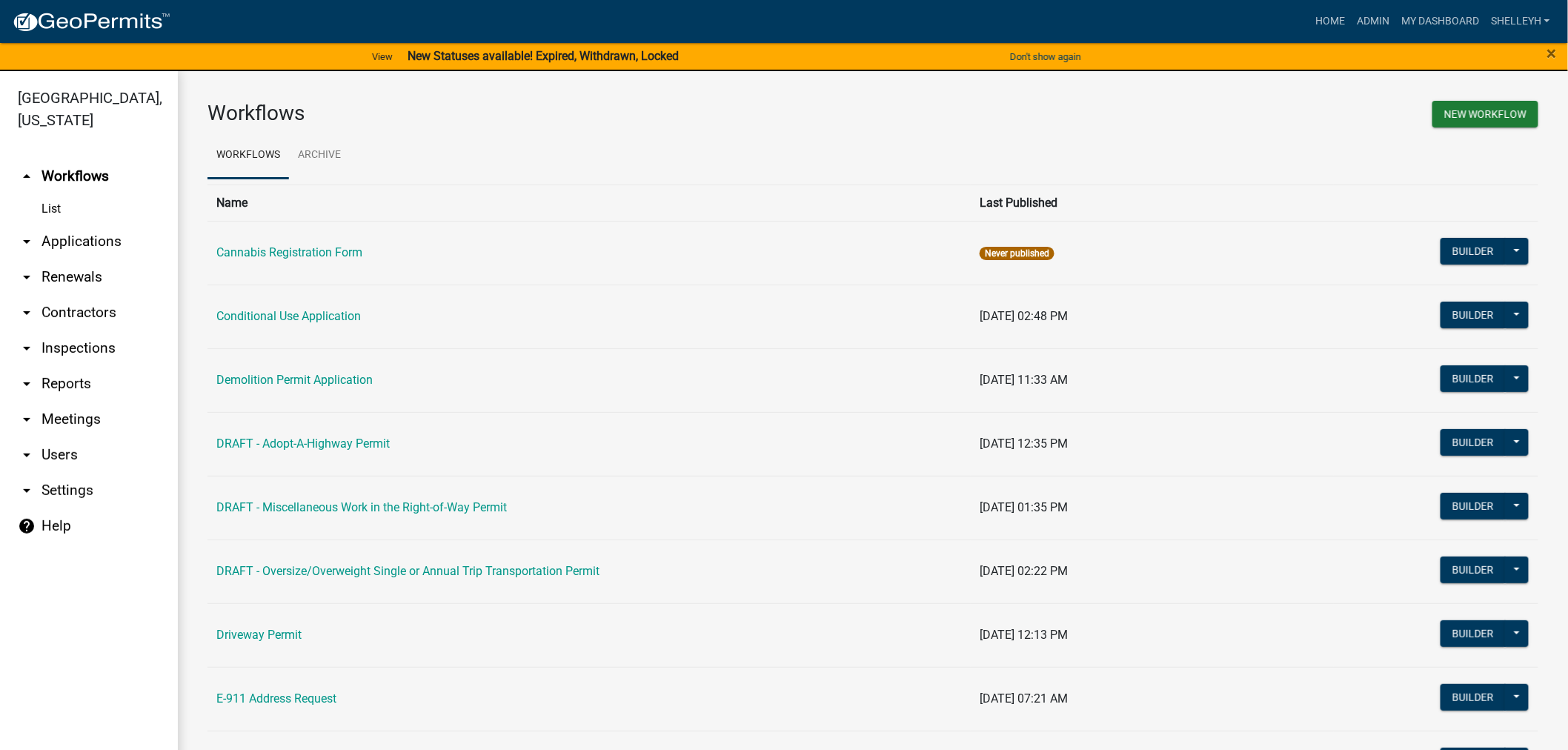
click at [92, 240] on link "arrow_drop_down Applications" at bounding box center [88, 242] width 178 height 36
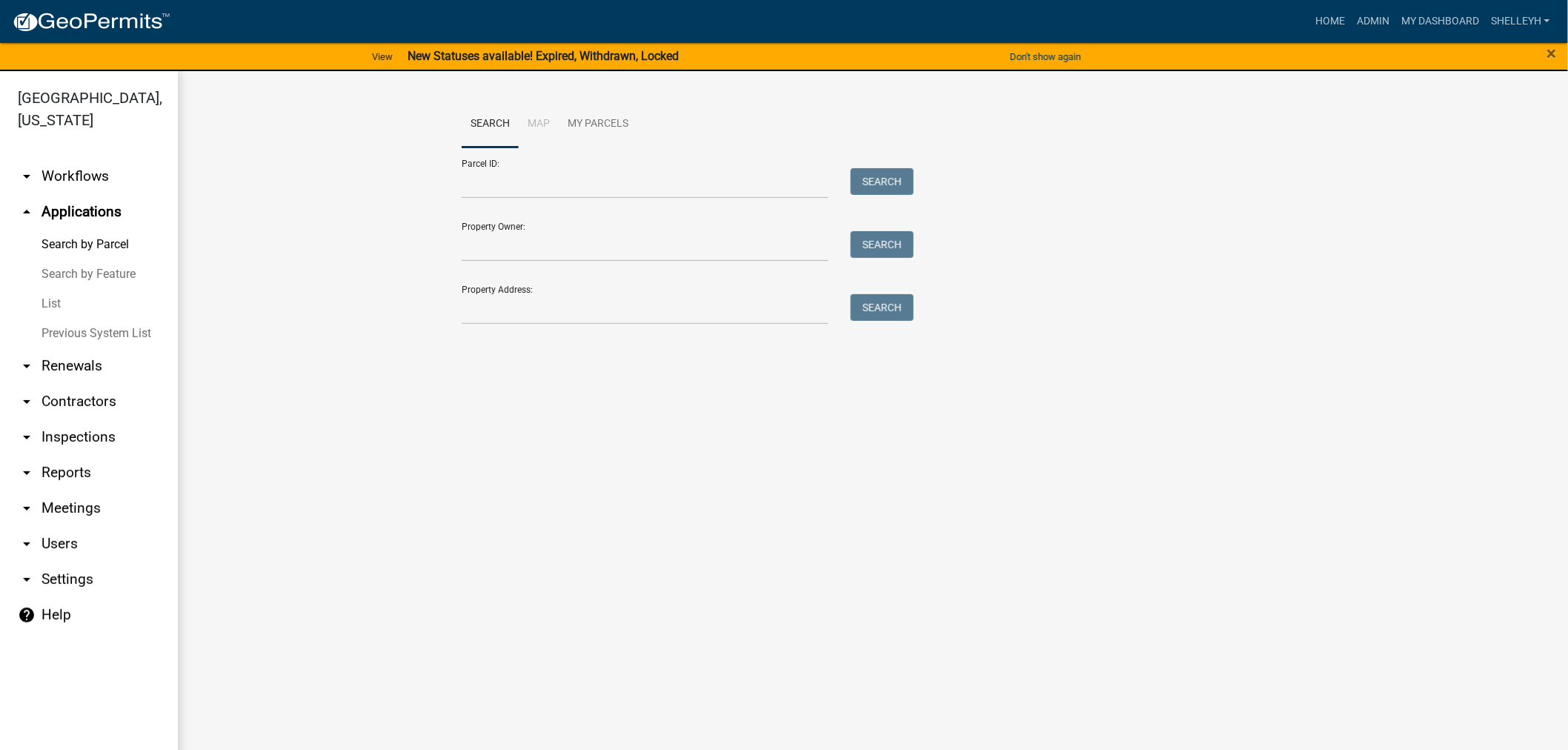
drag, startPoint x: 54, startPoint y: 304, endPoint x: 70, endPoint y: 307, distance: 16.3
click at [57, 304] on link "List" at bounding box center [88, 304] width 178 height 29
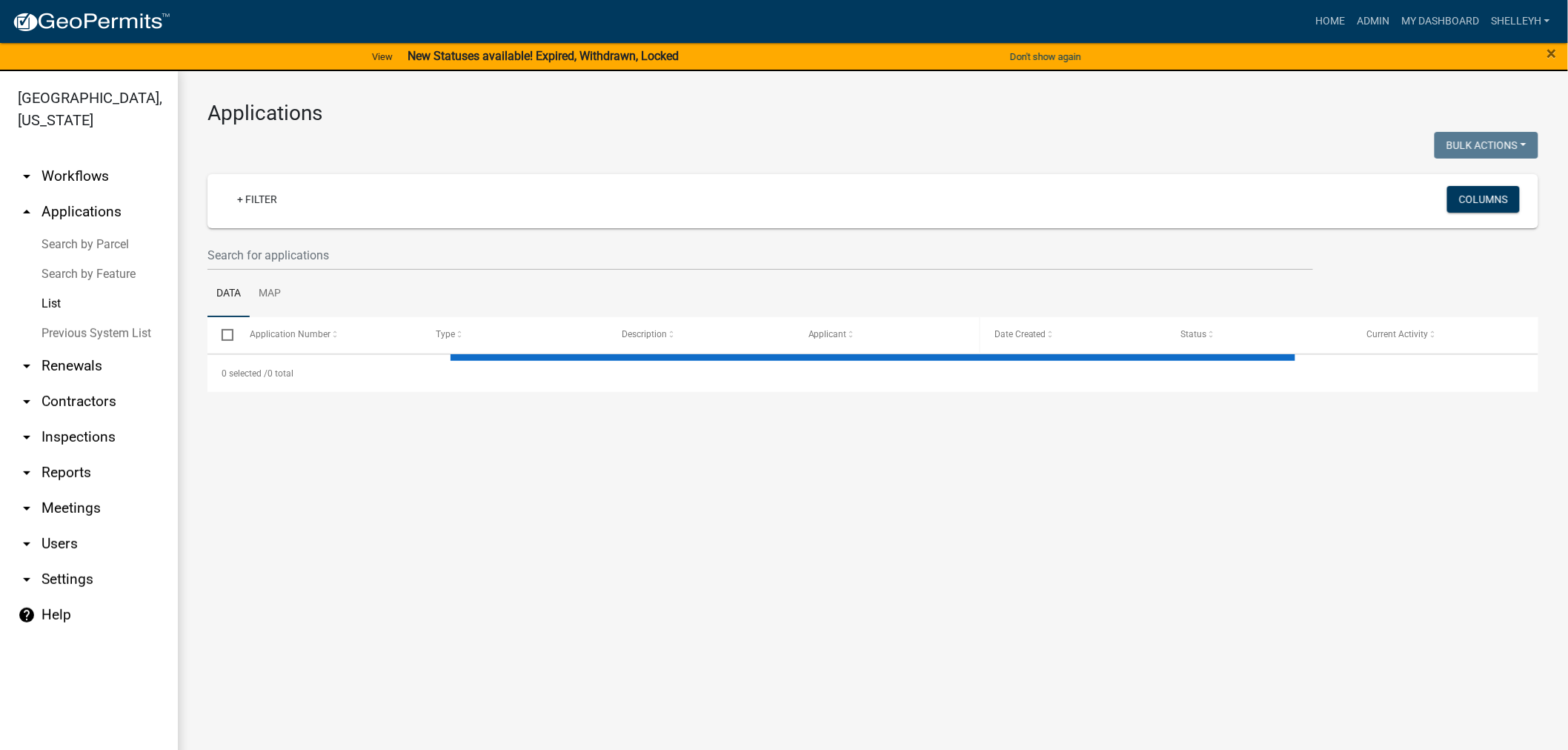
select select "1: 25"
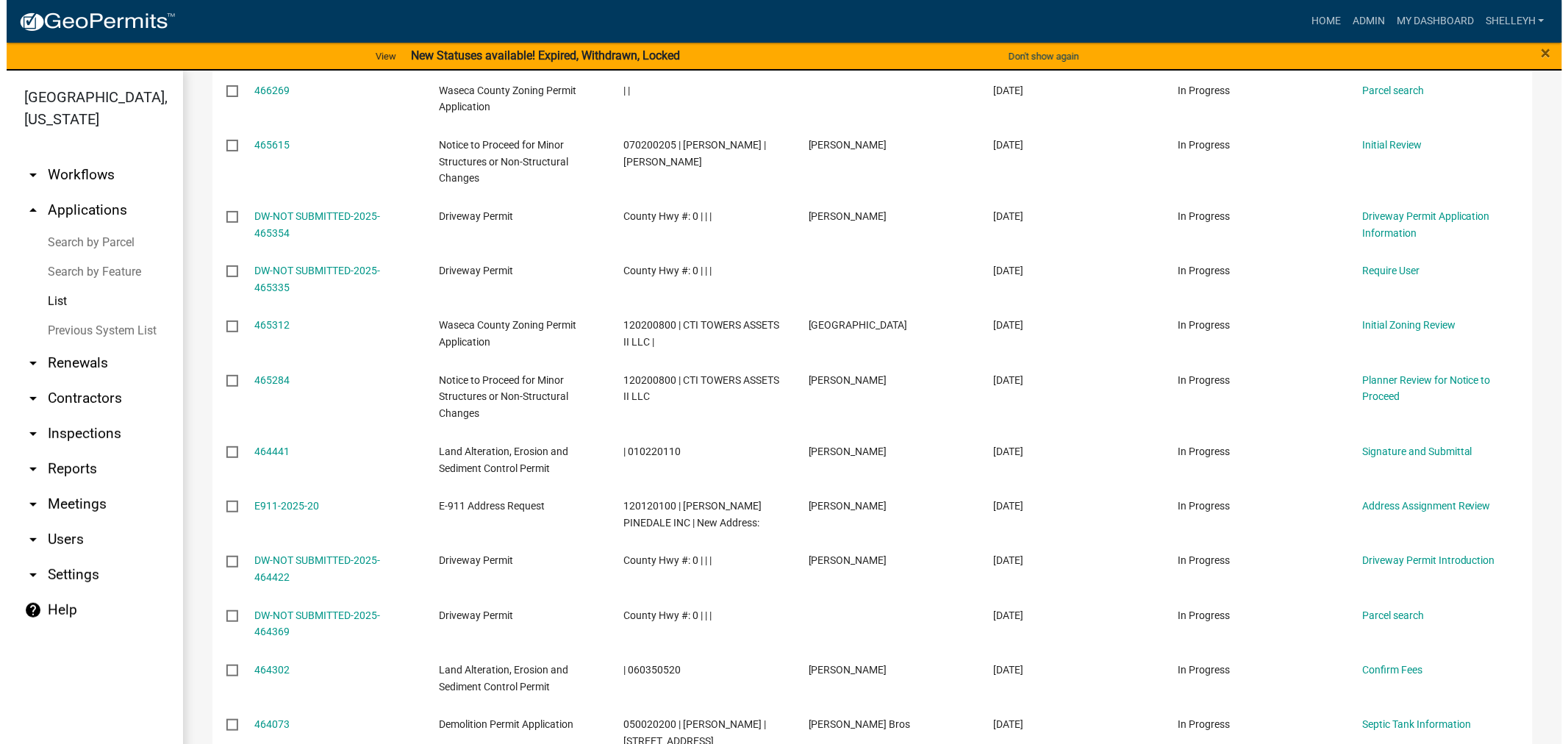
scroll to position [490, 0]
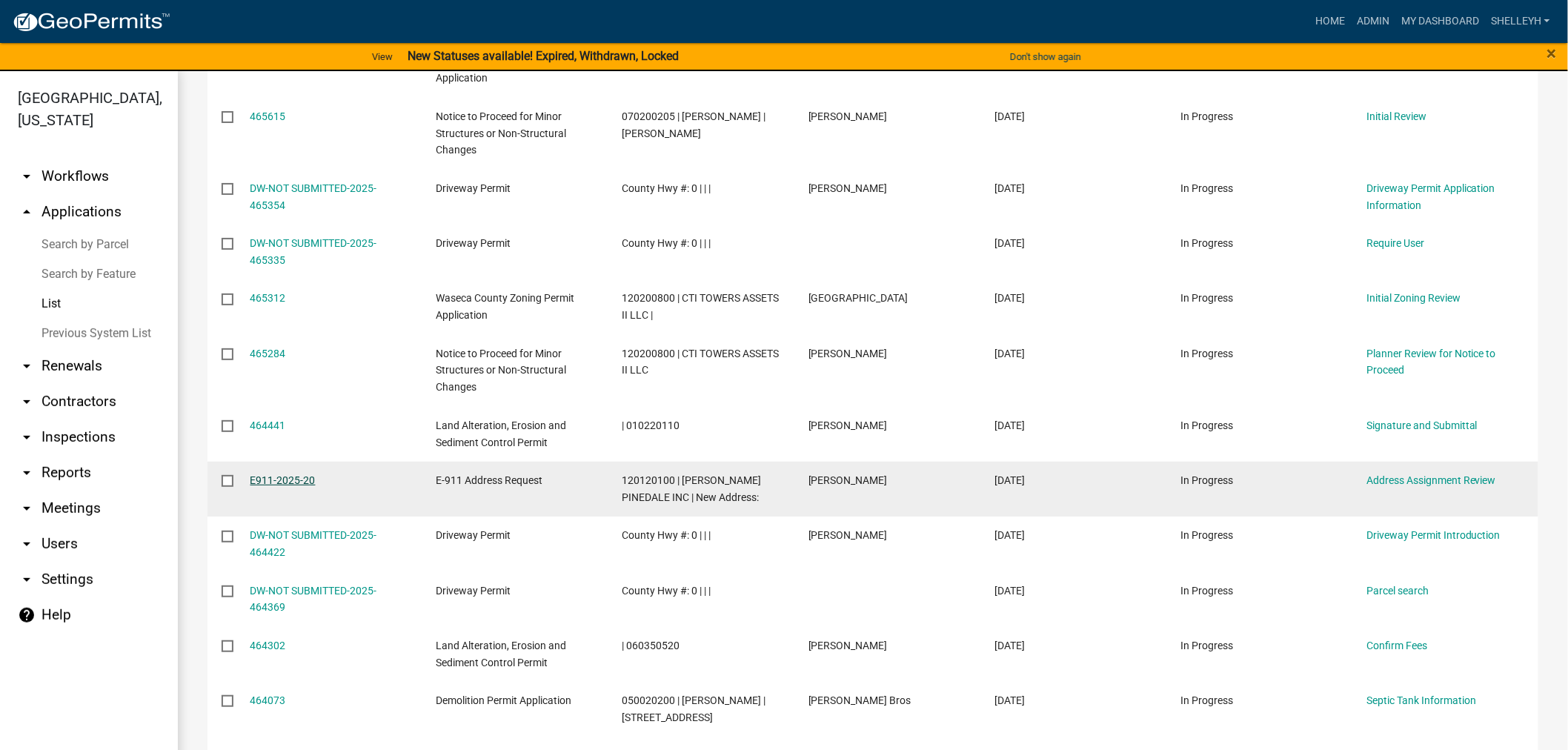
click at [286, 478] on link "E911-2025-20" at bounding box center [282, 479] width 65 height 12
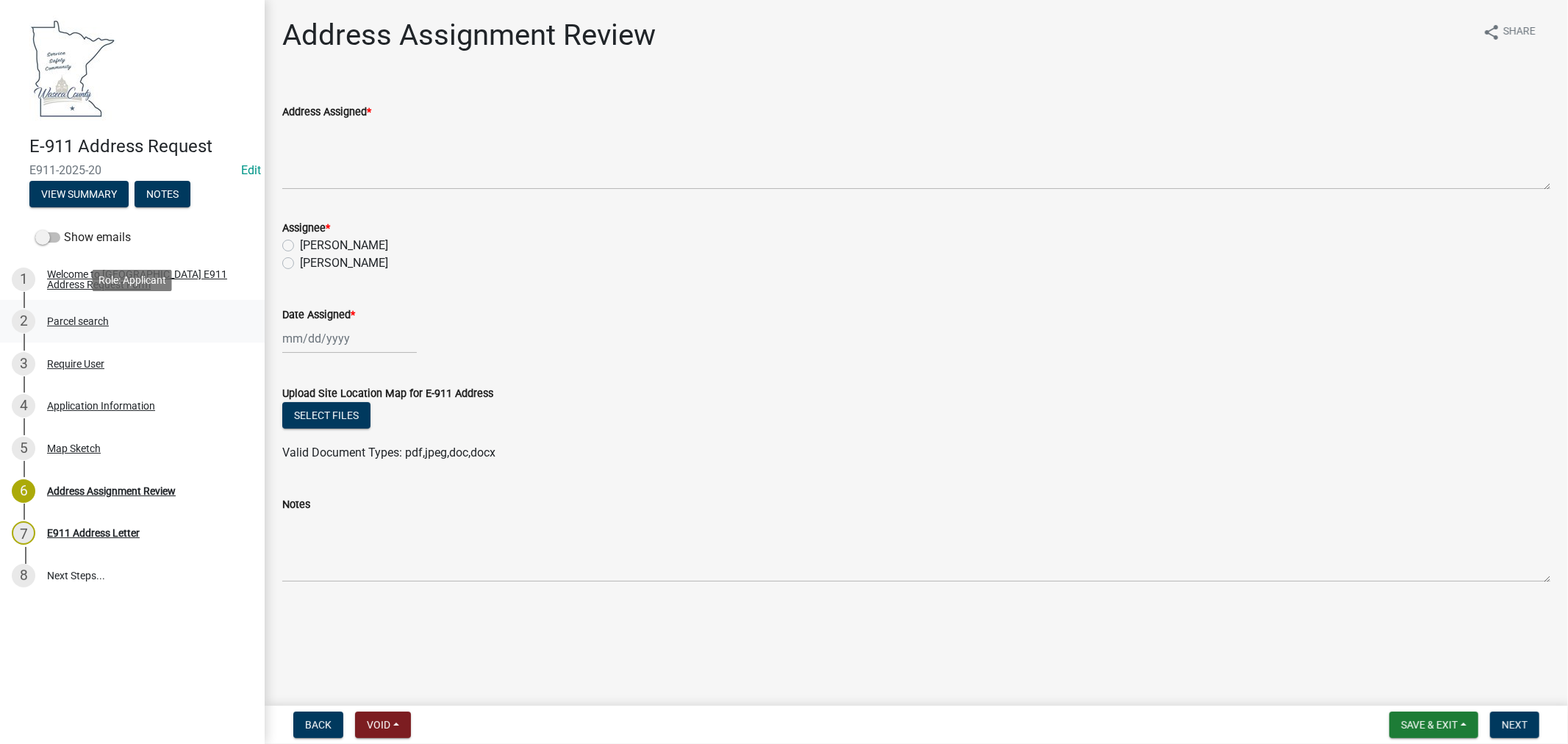
click at [65, 322] on div "Parcel search" at bounding box center [78, 322] width 62 height 11
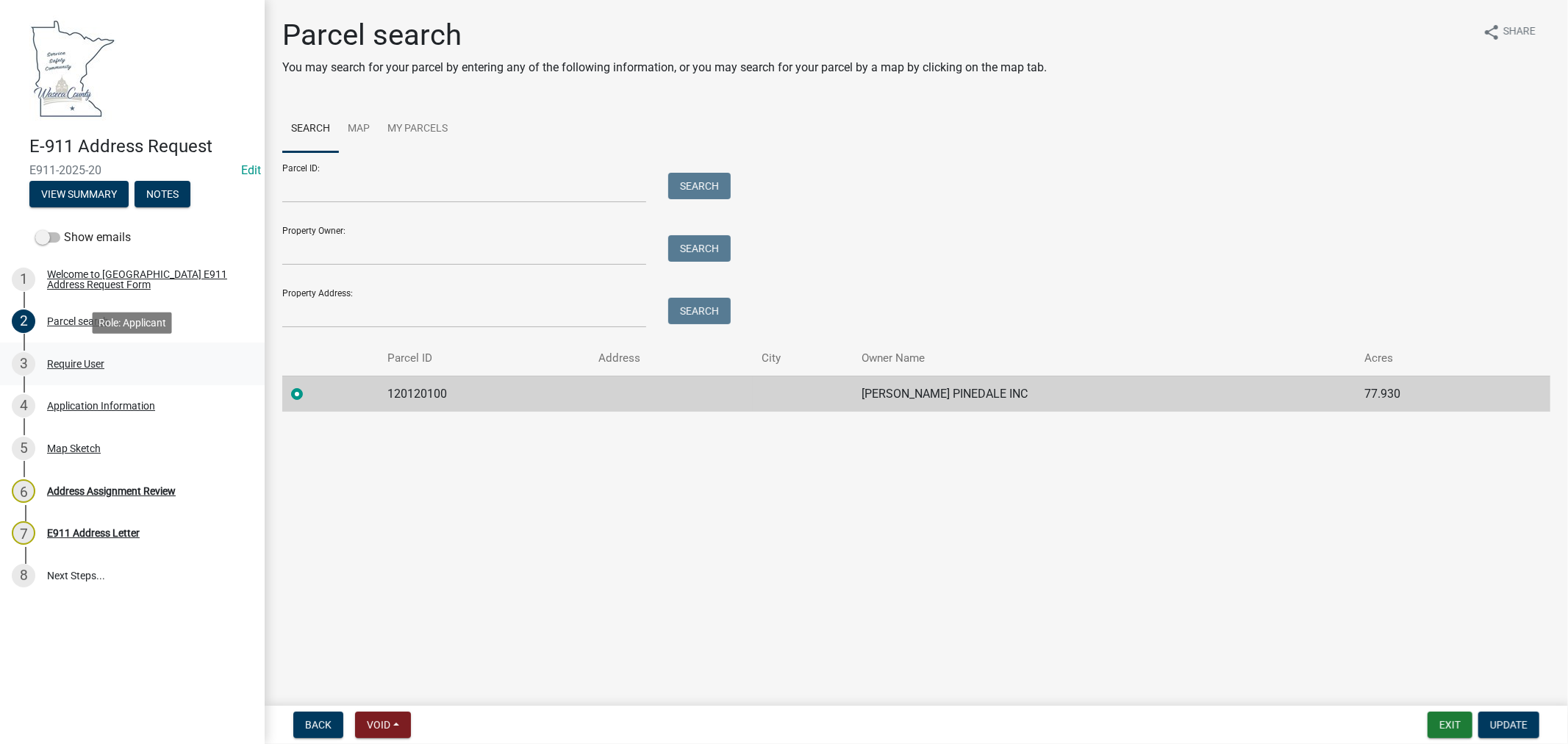
drag, startPoint x: 61, startPoint y: 361, endPoint x: 128, endPoint y: 362, distance: 67.0
click at [61, 361] on div "Require User" at bounding box center [75, 364] width 58 height 11
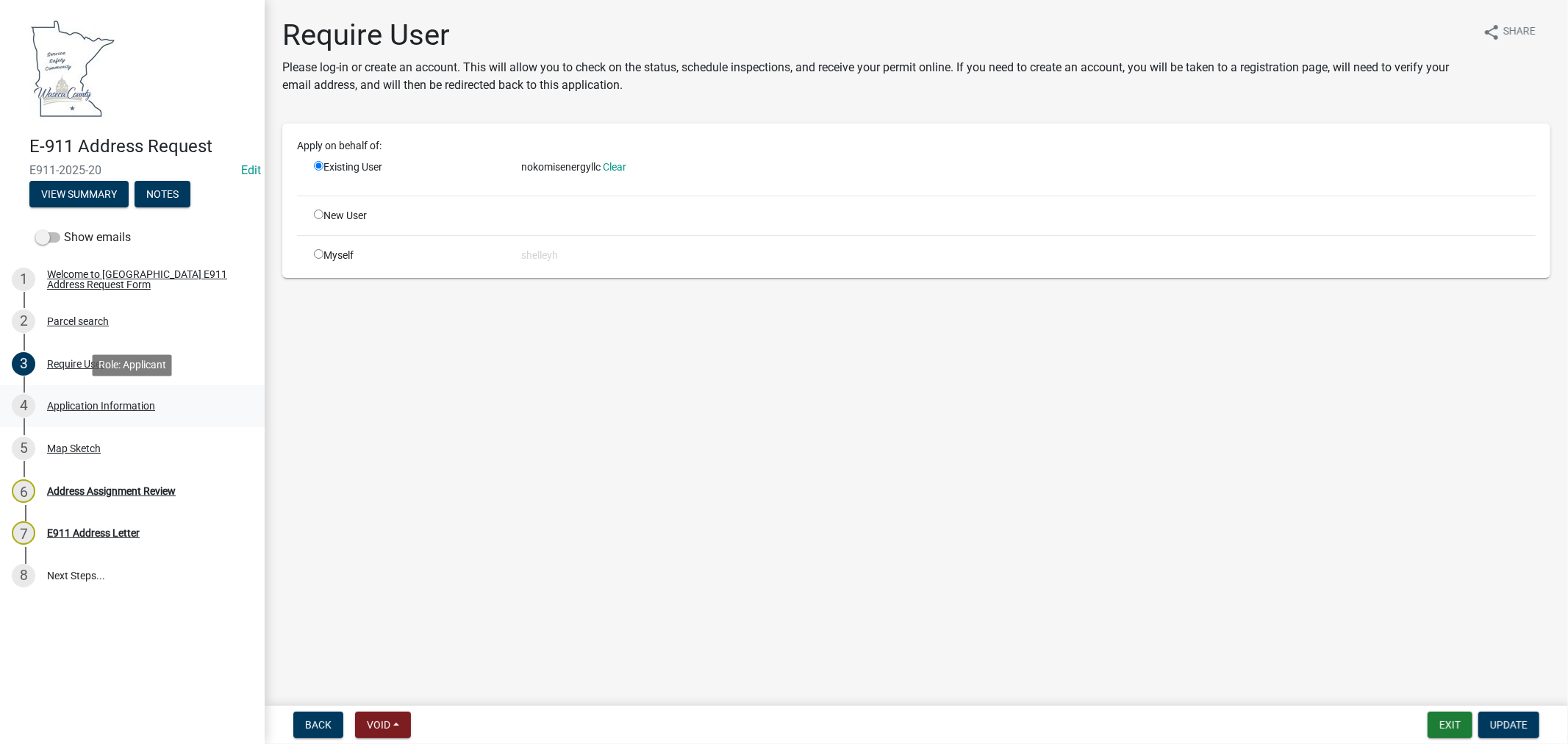
click at [134, 407] on div "Application Information" at bounding box center [101, 406] width 108 height 11
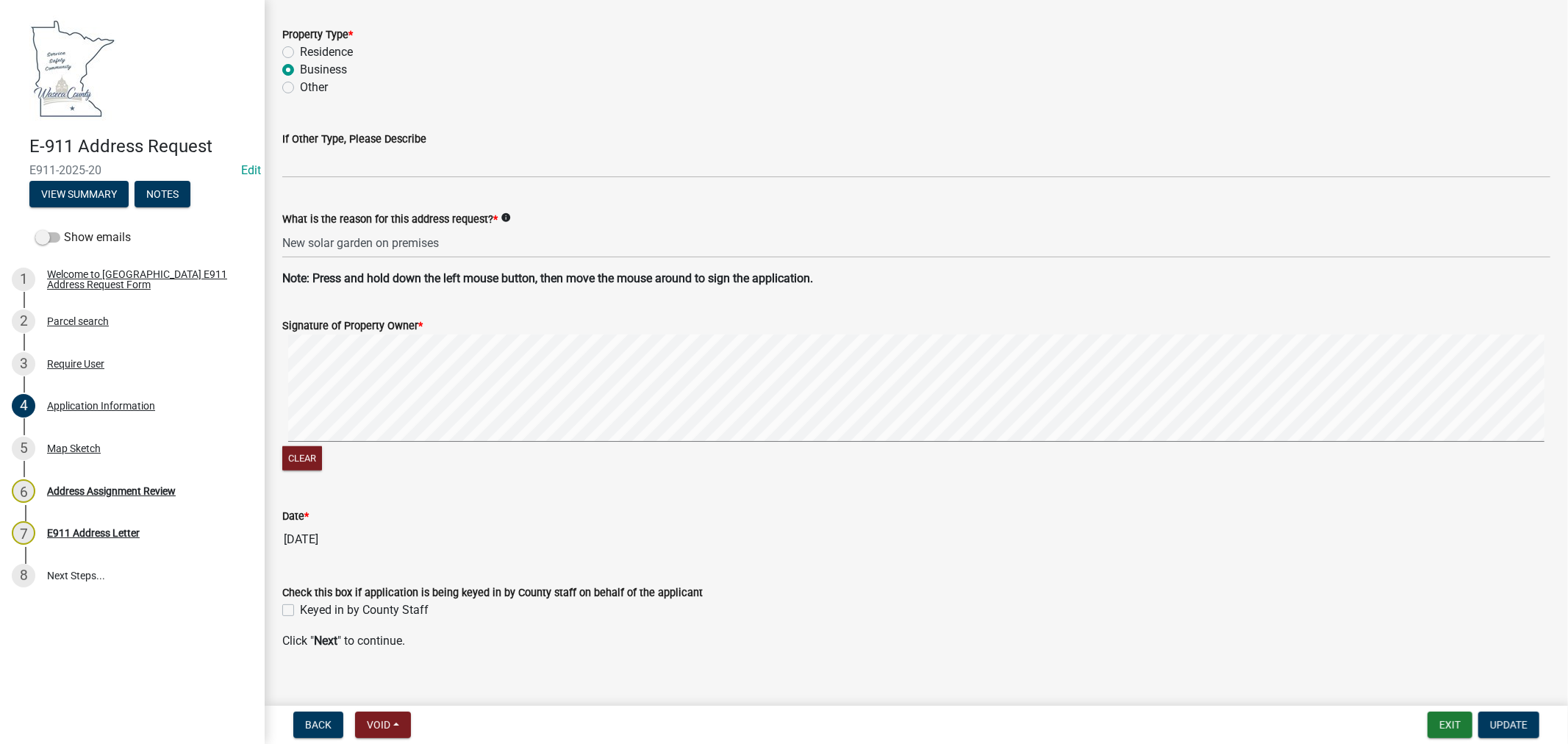
scroll to position [880, 0]
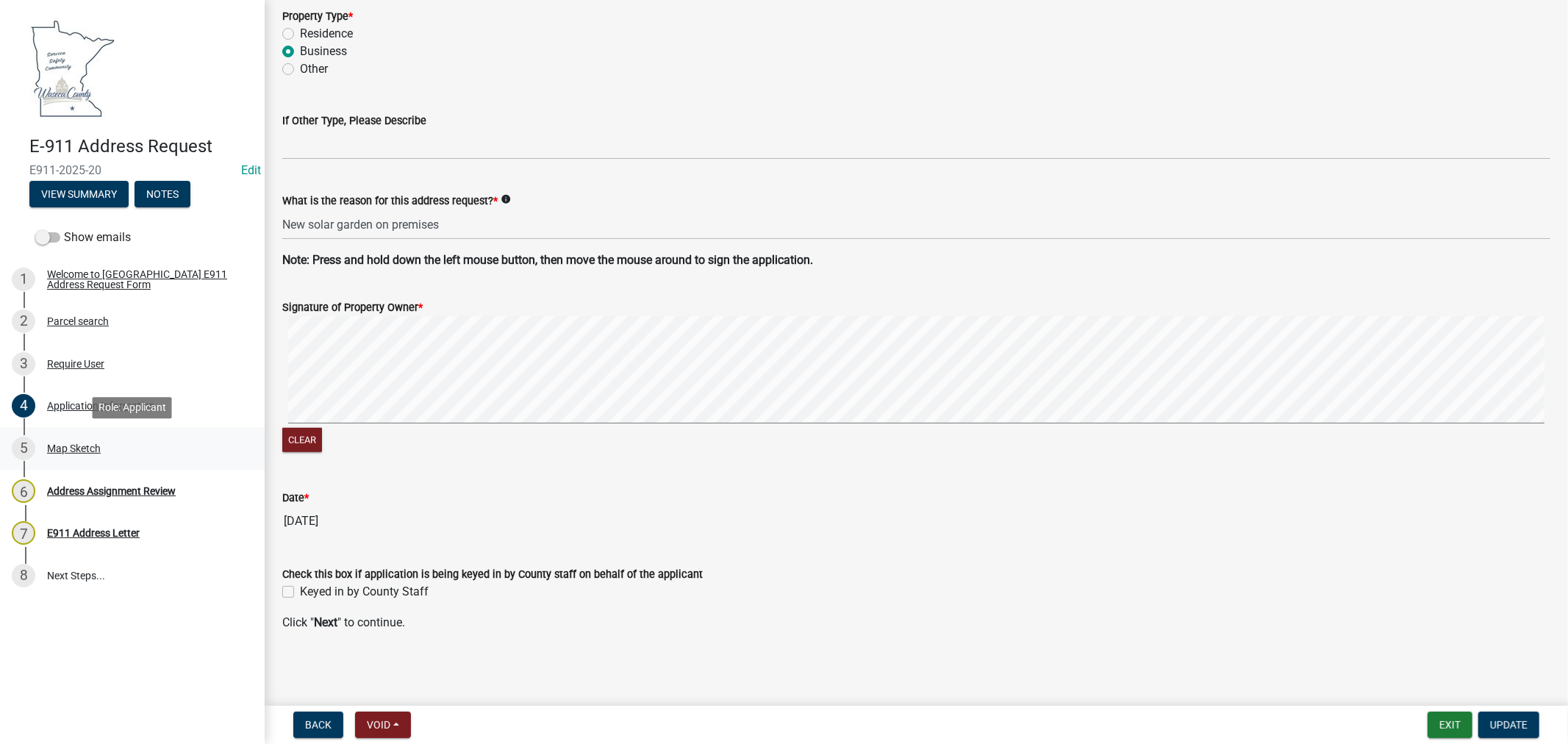
click at [75, 445] on div "Map Sketch" at bounding box center [74, 448] width 54 height 11
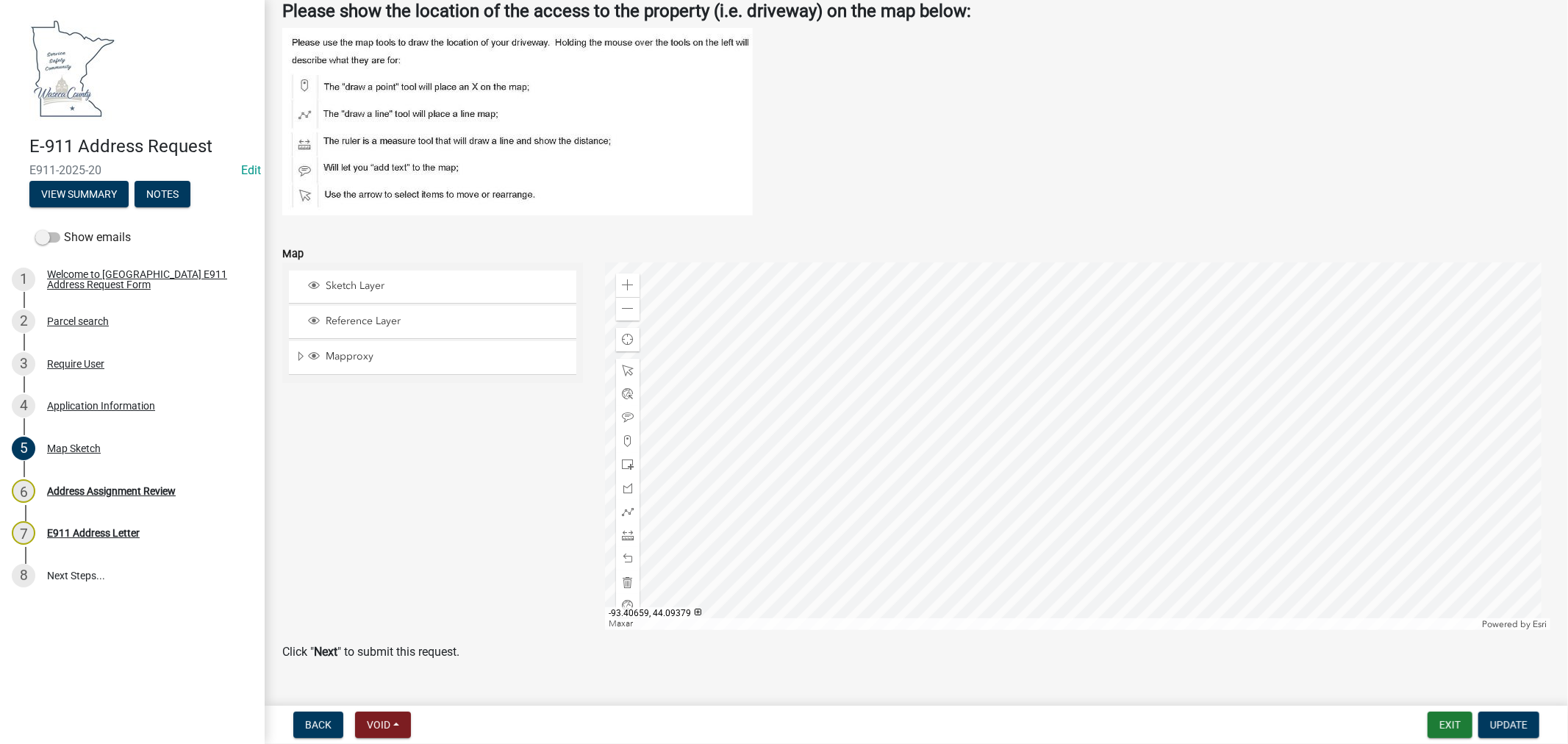
scroll to position [111, 0]
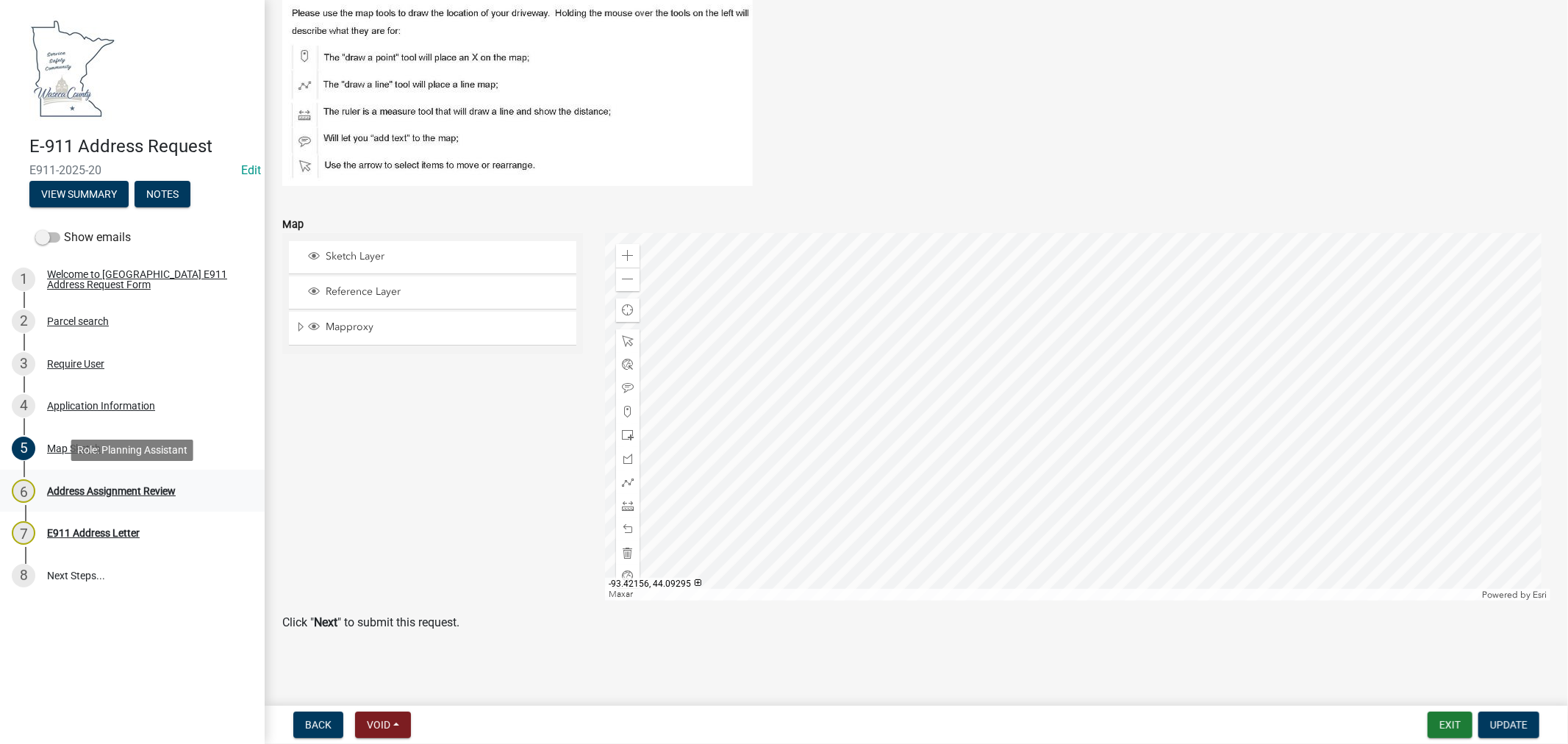
click at [108, 489] on div "Address Assignment Review" at bounding box center [111, 491] width 128 height 11
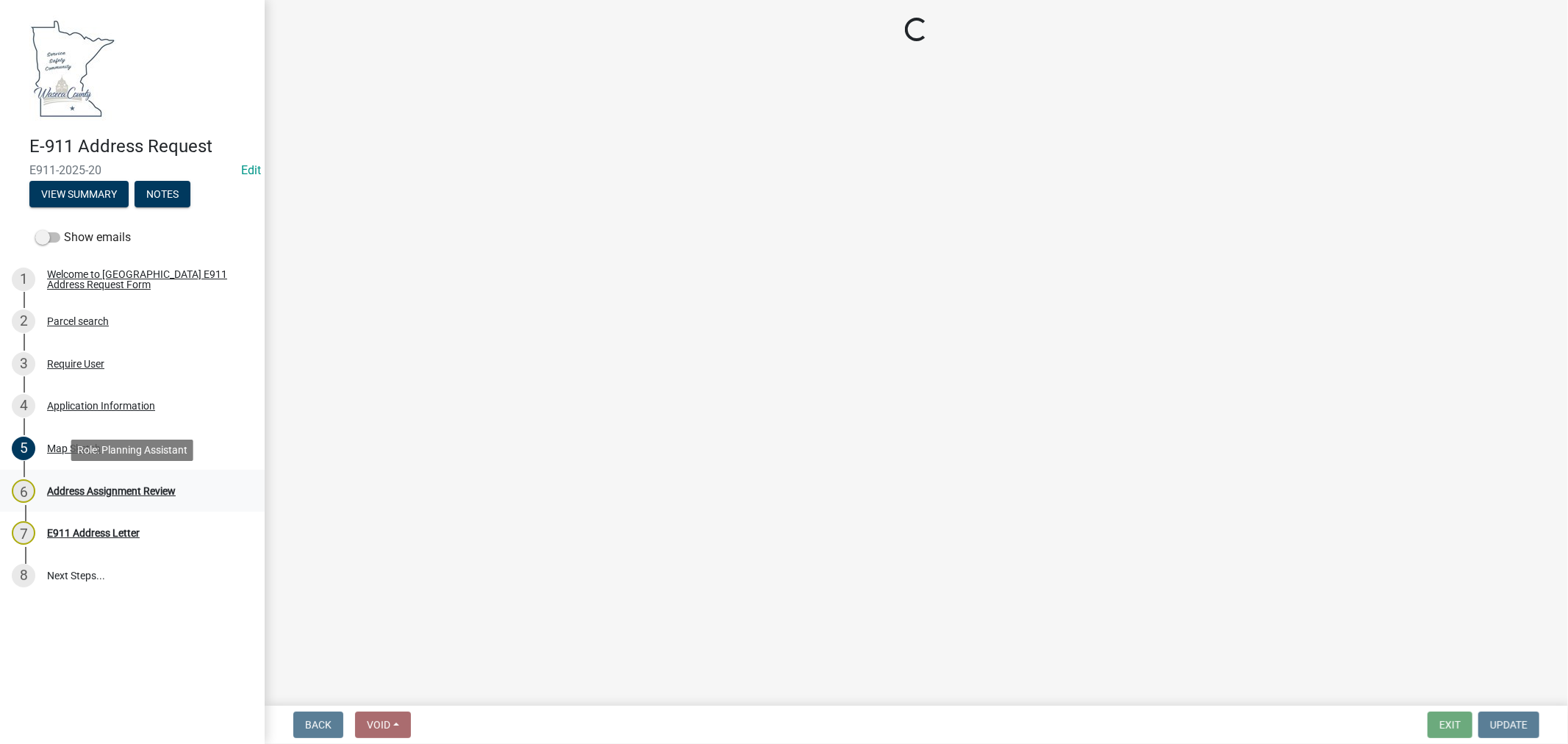
scroll to position [0, 0]
